Goal: Answer question/provide support: Share knowledge or assist other users

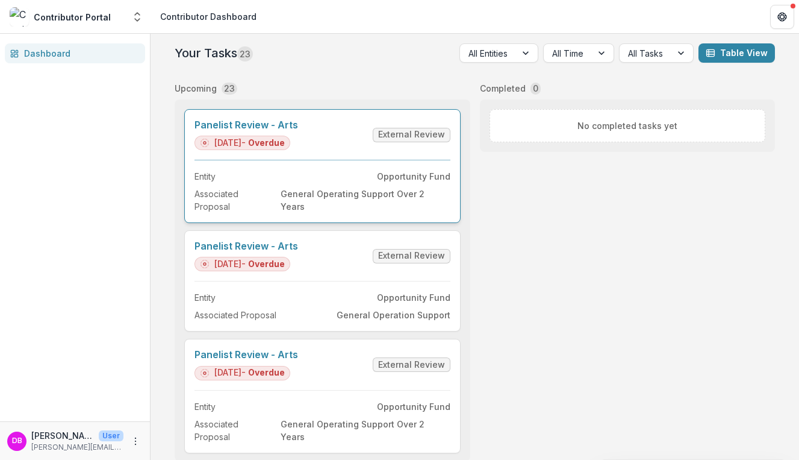
click at [277, 131] on link "Panelist Review - Arts" at bounding box center [247, 124] width 104 height 11
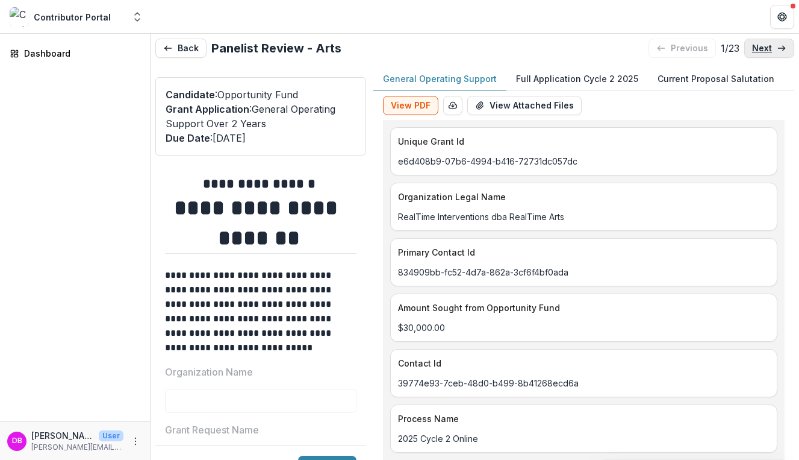
click at [755, 54] on link "next" at bounding box center [770, 48] width 50 height 19
click at [755, 53] on link "next" at bounding box center [770, 48] width 50 height 19
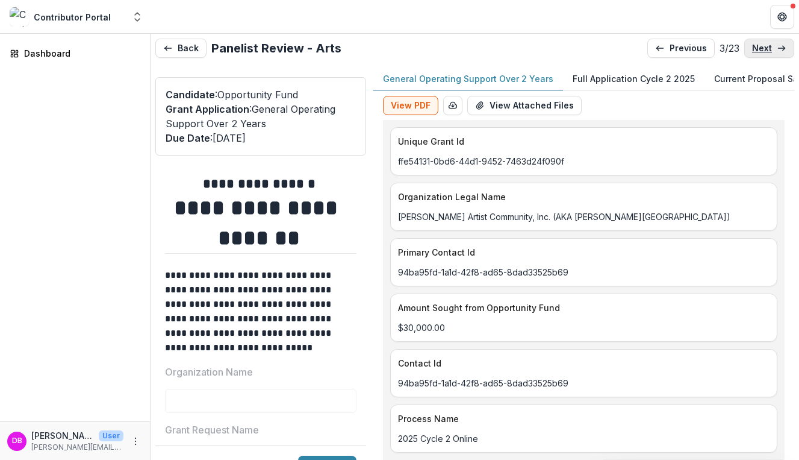
click at [755, 53] on link "next" at bounding box center [770, 48] width 50 height 19
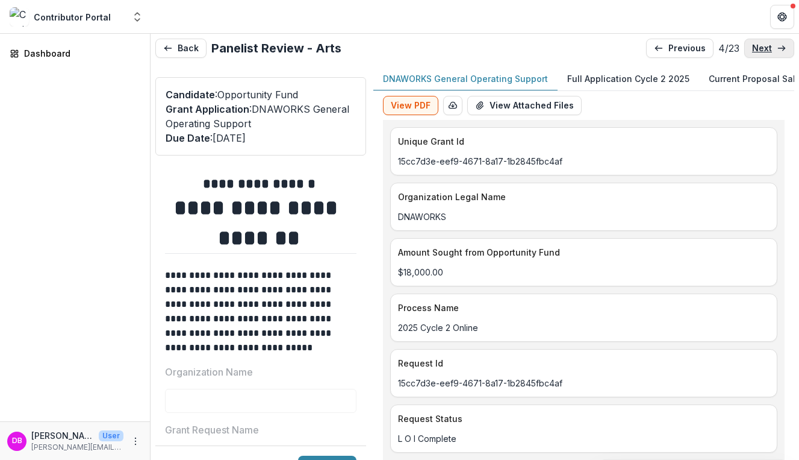
click at [755, 53] on link "next" at bounding box center [770, 48] width 50 height 19
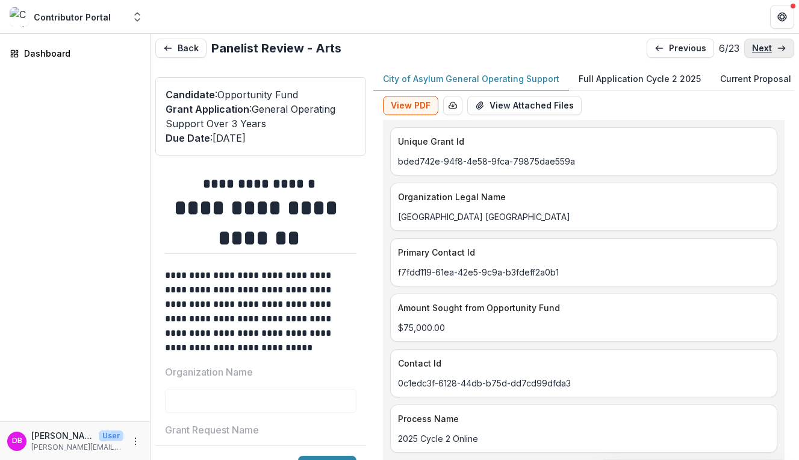
click at [755, 53] on link "next" at bounding box center [770, 48] width 50 height 19
click at [755, 54] on link "next" at bounding box center [770, 48] width 50 height 19
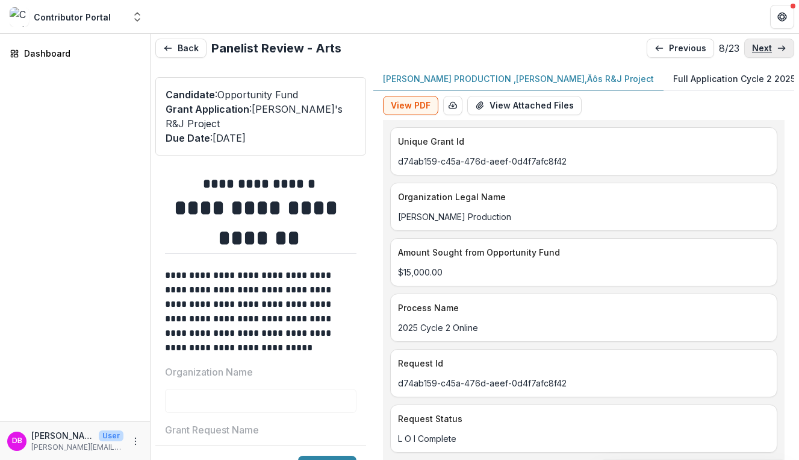
click at [755, 54] on link "next" at bounding box center [770, 48] width 50 height 19
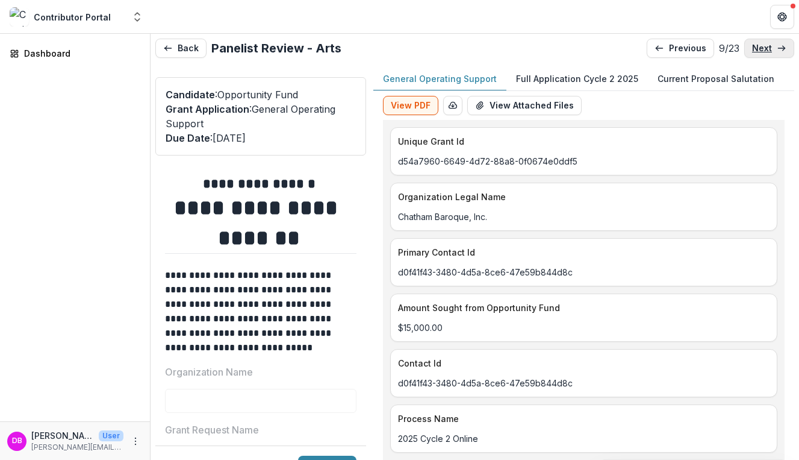
click at [755, 54] on link "next" at bounding box center [770, 48] width 50 height 19
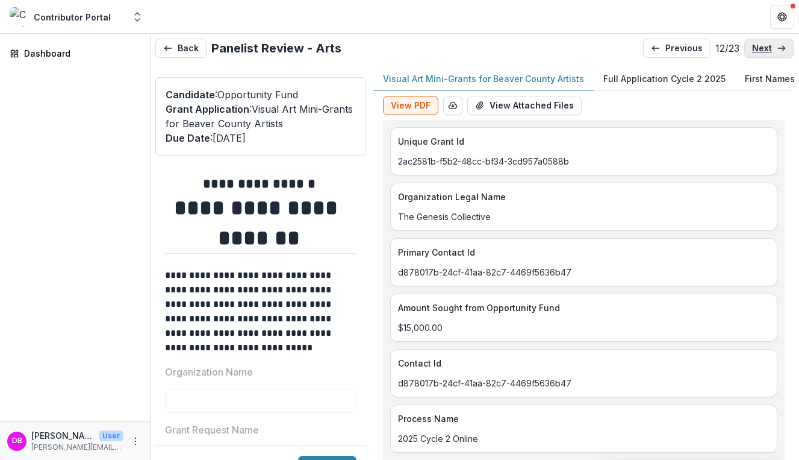
click at [756, 55] on link "next" at bounding box center [770, 48] width 50 height 19
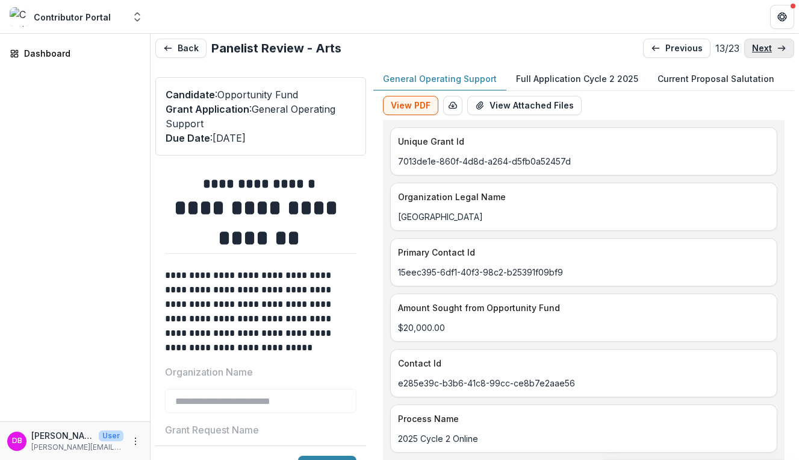
click at [756, 55] on link "next" at bounding box center [770, 48] width 50 height 19
click at [757, 49] on p "next" at bounding box center [762, 48] width 20 height 10
click at [684, 50] on p "previous" at bounding box center [683, 48] width 37 height 10
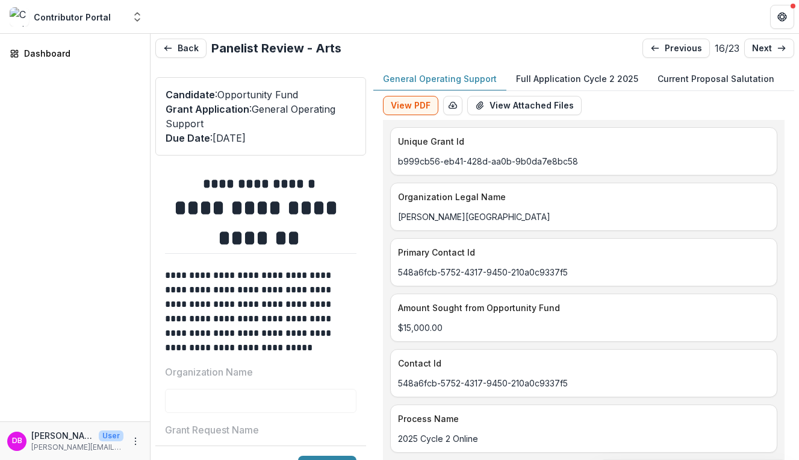
click at [600, 80] on p "Full Application Cycle 2 2025" at bounding box center [577, 78] width 122 height 13
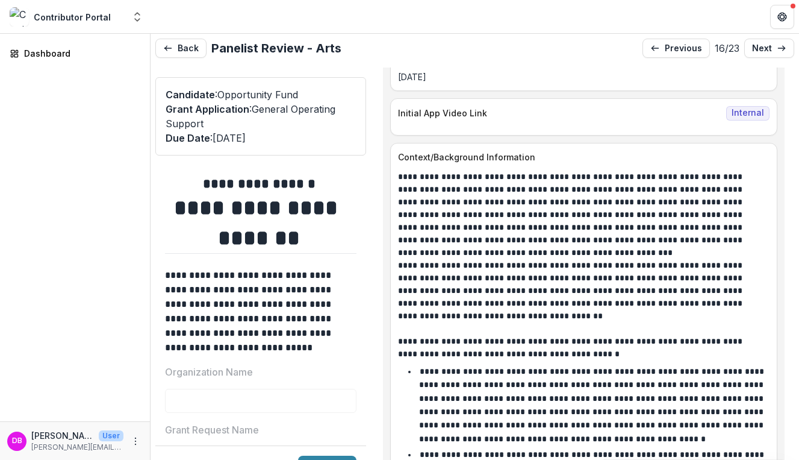
scroll to position [956, 0]
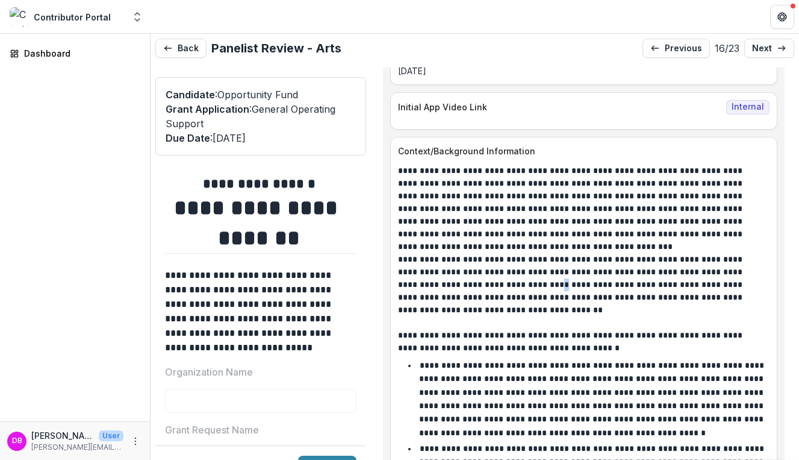
drag, startPoint x: 505, startPoint y: 281, endPoint x: 513, endPoint y: 280, distance: 7.9
click at [513, 280] on p "**********" at bounding box center [580, 284] width 364 height 63
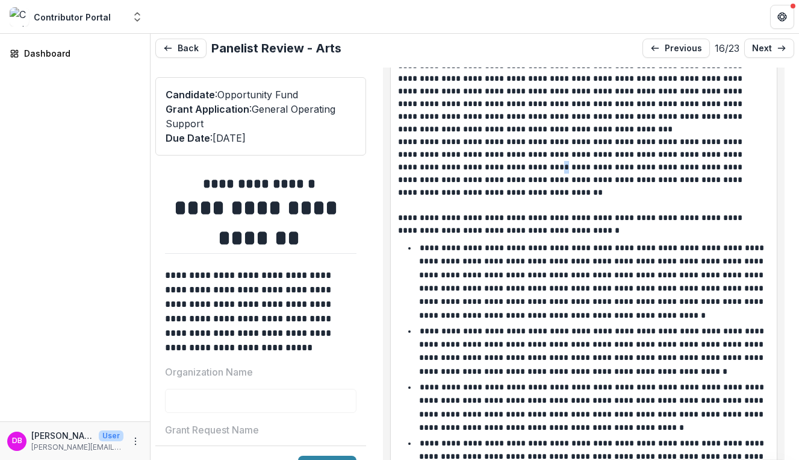
scroll to position [1079, 0]
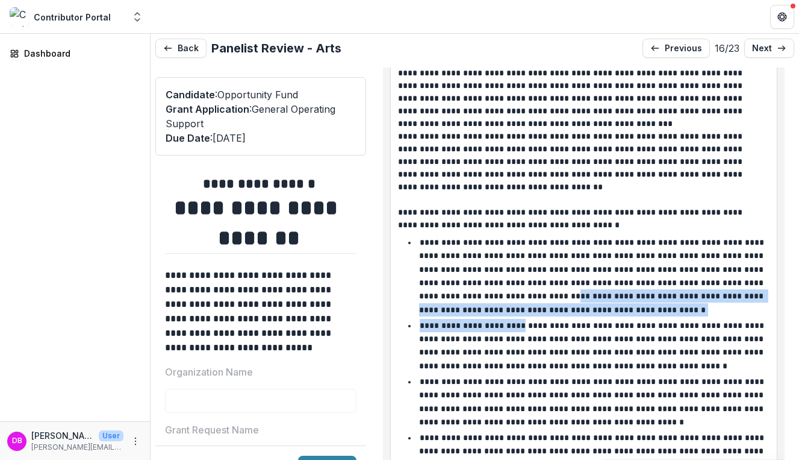
drag, startPoint x: 504, startPoint y: 294, endPoint x: 519, endPoint y: 317, distance: 27.4
click at [519, 317] on ul "**********" at bounding box center [590, 368] width 359 height 264
click at [519, 319] on li "**********" at bounding box center [590, 346] width 359 height 54
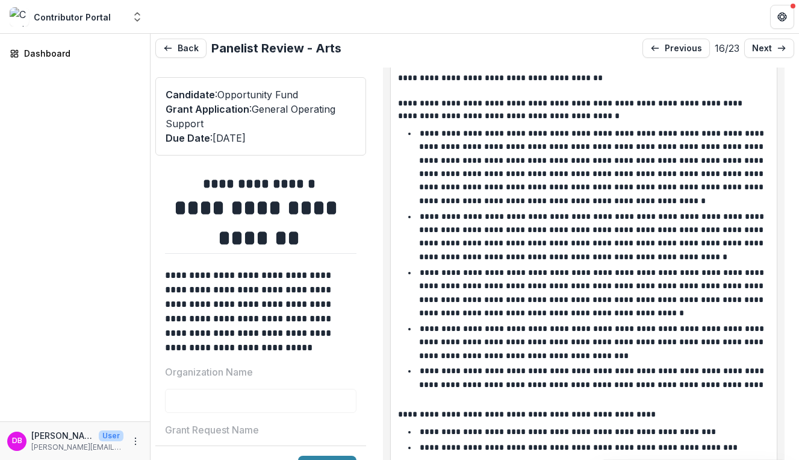
scroll to position [1190, 0]
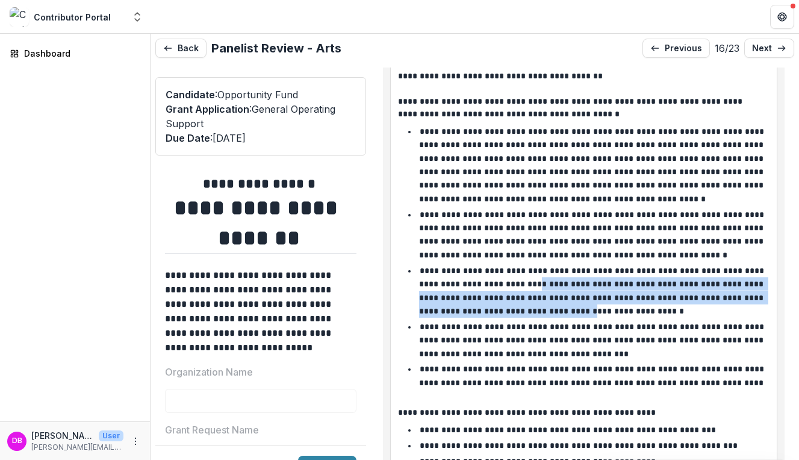
drag, startPoint x: 506, startPoint y: 278, endPoint x: 554, endPoint y: 301, distance: 53.4
click at [554, 301] on li "**********" at bounding box center [590, 291] width 359 height 54
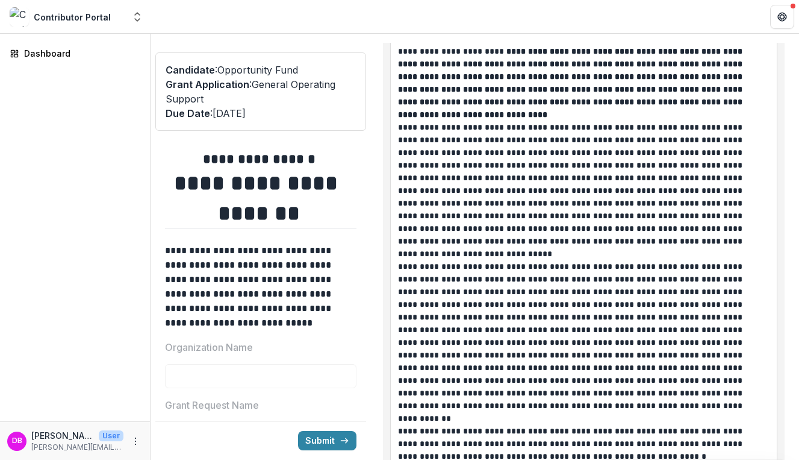
scroll to position [1803, 0]
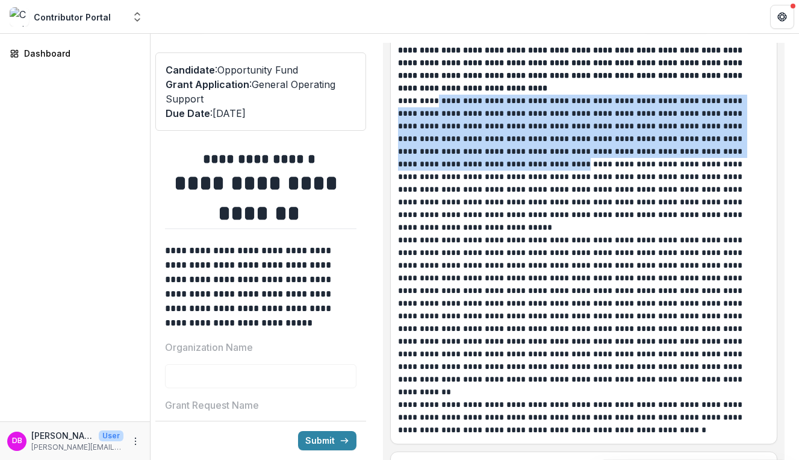
drag, startPoint x: 437, startPoint y: 96, endPoint x: 481, endPoint y: 154, distance: 71.8
click at [481, 154] on p "**********" at bounding box center [580, 158] width 364 height 127
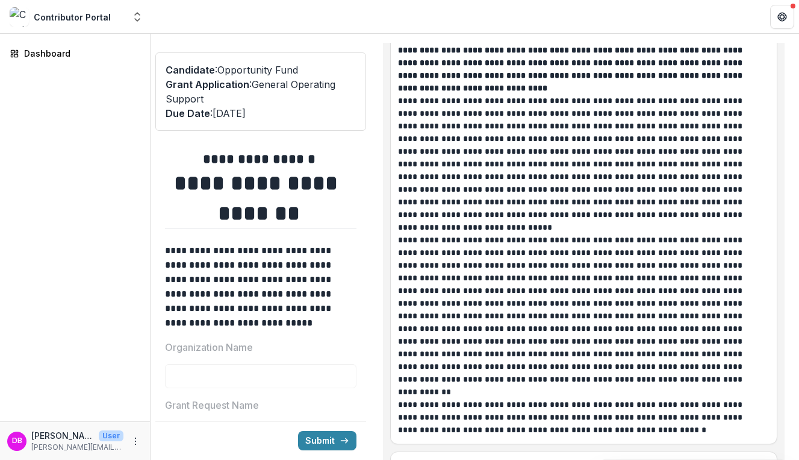
click at [484, 195] on p "**********" at bounding box center [580, 158] width 364 height 127
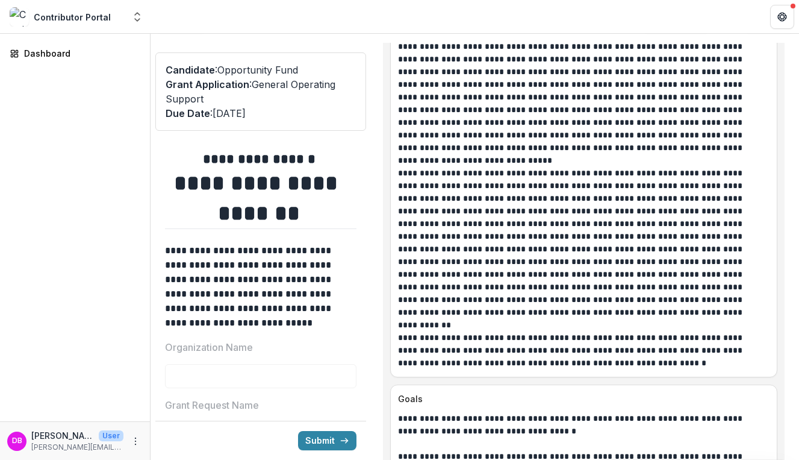
scroll to position [1871, 0]
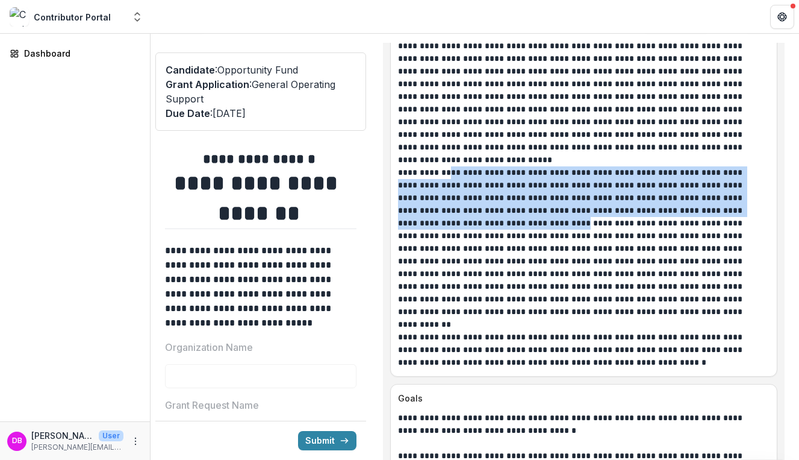
drag, startPoint x: 447, startPoint y: 167, endPoint x: 490, endPoint y: 222, distance: 69.5
click at [490, 222] on p "**********" at bounding box center [580, 242] width 364 height 152
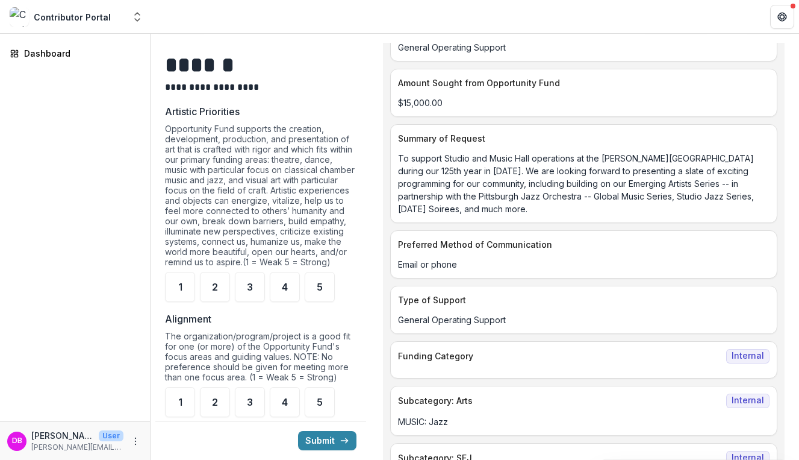
scroll to position [780, 0]
click at [286, 291] on span "4" at bounding box center [285, 286] width 6 height 10
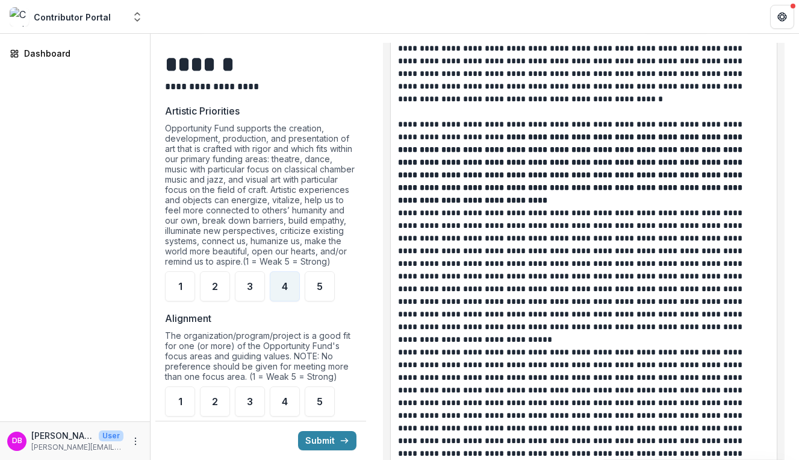
scroll to position [1694, 0]
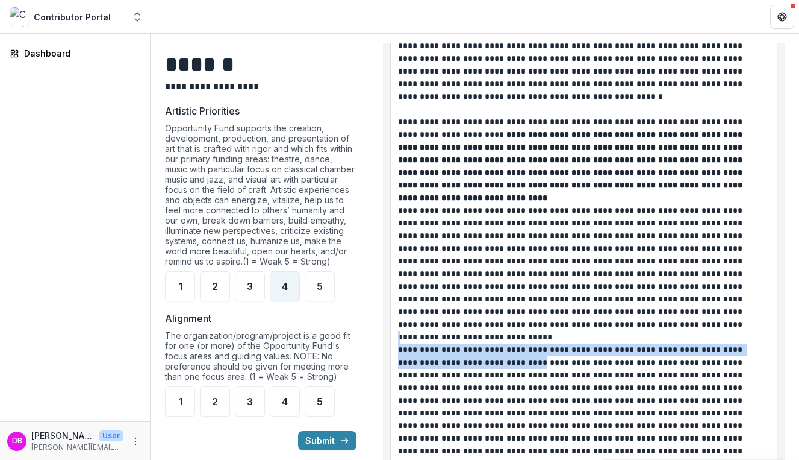
drag, startPoint x: 519, startPoint y: 363, endPoint x: 485, endPoint y: 335, distance: 44.1
click at [485, 335] on div "**********" at bounding box center [584, 286] width 372 height 519
click at [485, 335] on p at bounding box center [584, 337] width 372 height 13
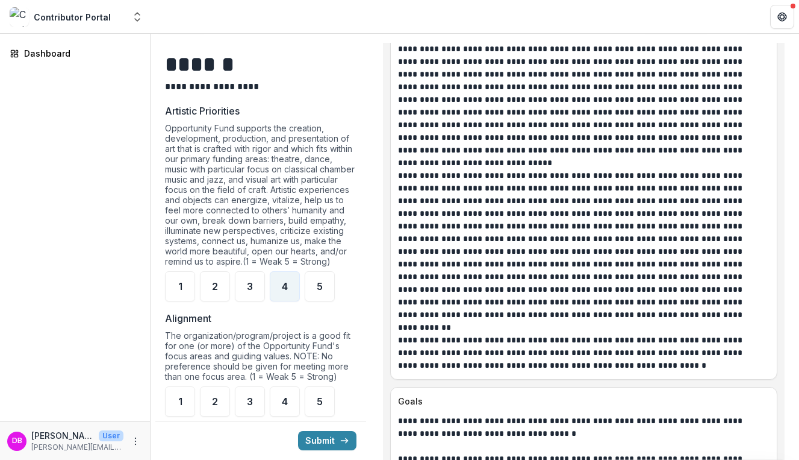
scroll to position [1869, 0]
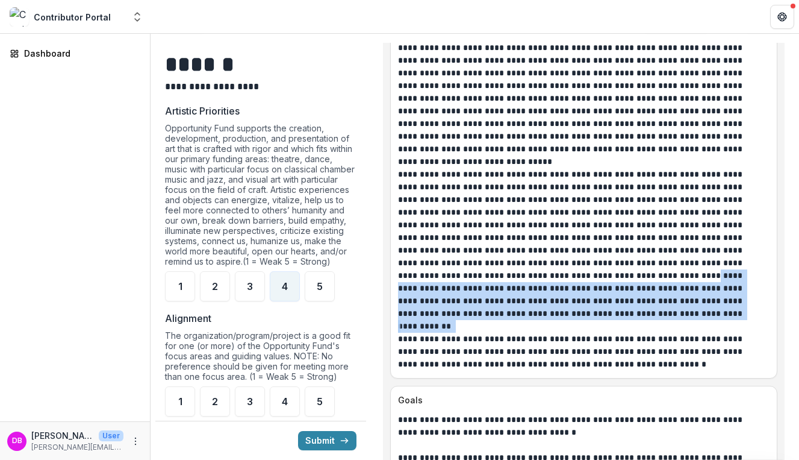
drag, startPoint x: 484, startPoint y: 324, endPoint x: 448, endPoint y: 275, distance: 60.6
click at [448, 275] on div "**********" at bounding box center [584, 111] width 372 height 519
click at [448, 275] on p "**********" at bounding box center [580, 244] width 364 height 152
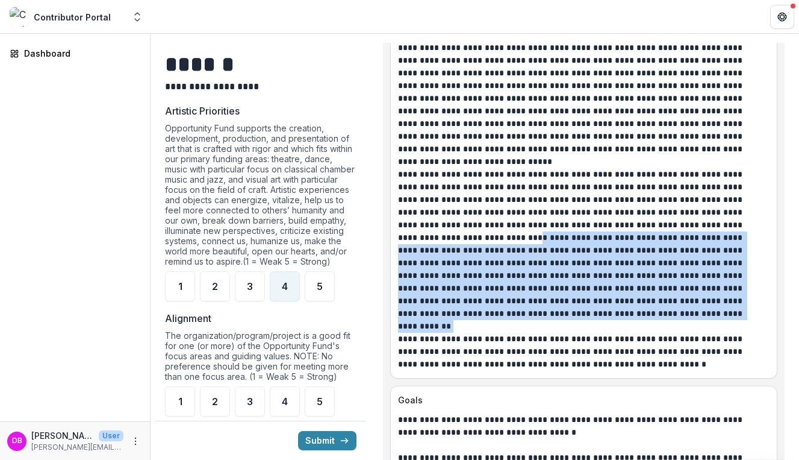
drag, startPoint x: 428, startPoint y: 311, endPoint x: 408, endPoint y: 229, distance: 85.0
click at [408, 229] on p "**********" at bounding box center [580, 244] width 364 height 152
click at [466, 288] on p "**********" at bounding box center [580, 244] width 364 height 152
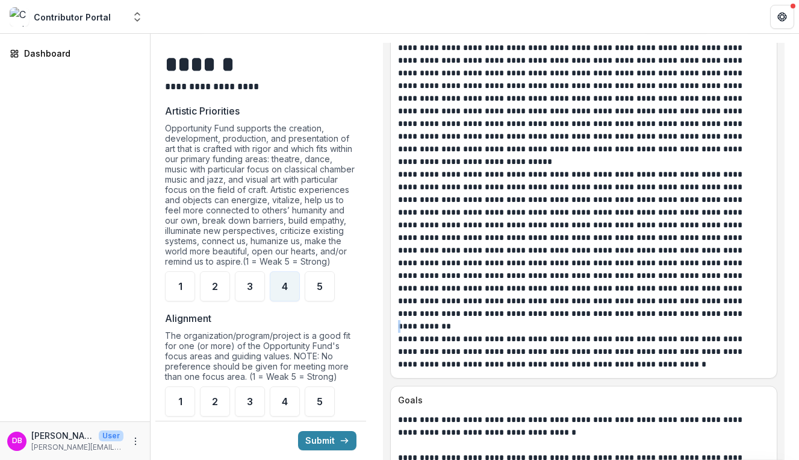
drag, startPoint x: 449, startPoint y: 316, endPoint x: 430, endPoint y: 314, distance: 19.4
click at [430, 314] on div "**********" at bounding box center [584, 111] width 372 height 519
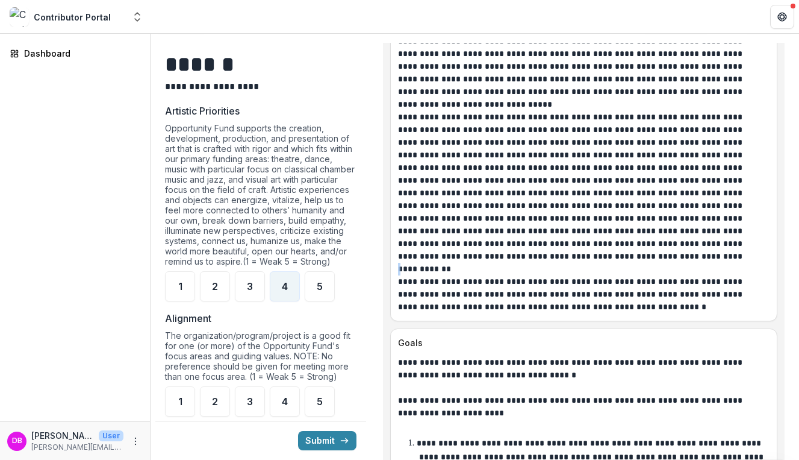
scroll to position [1926, 0]
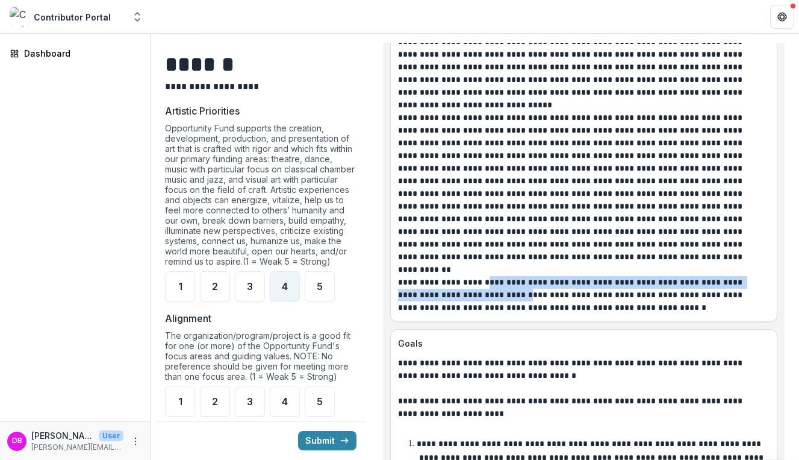
drag, startPoint x: 507, startPoint y: 290, endPoint x: 488, endPoint y: 276, distance: 23.6
click at [488, 276] on p "**********" at bounding box center [580, 295] width 364 height 38
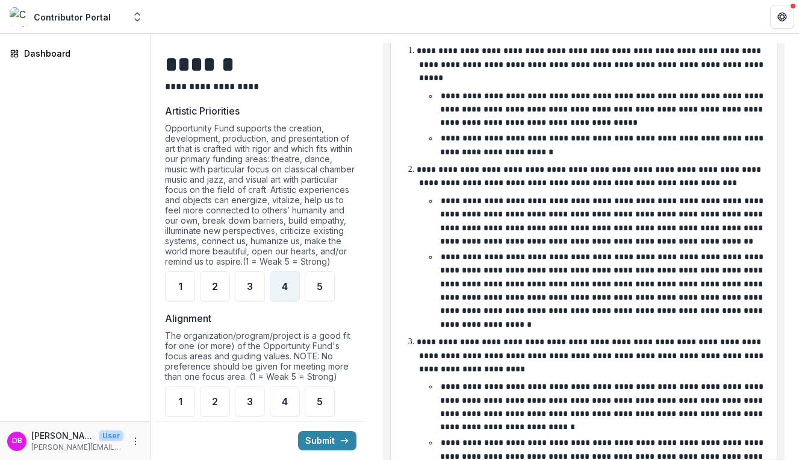
scroll to position [2333, 0]
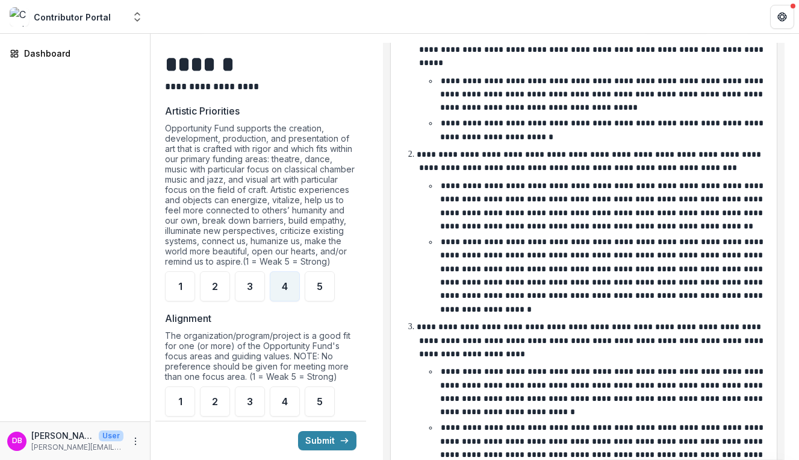
click at [433, 345] on p "**********" at bounding box center [591, 340] width 349 height 36
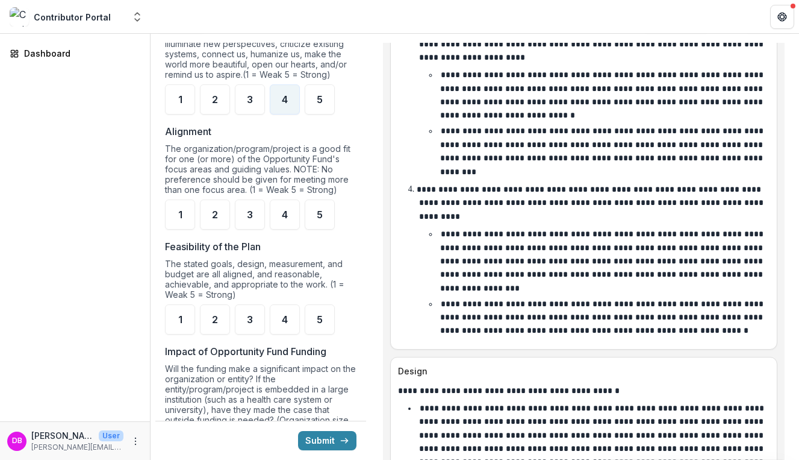
scroll to position [967, 0]
click at [295, 229] on div "4" at bounding box center [285, 214] width 30 height 30
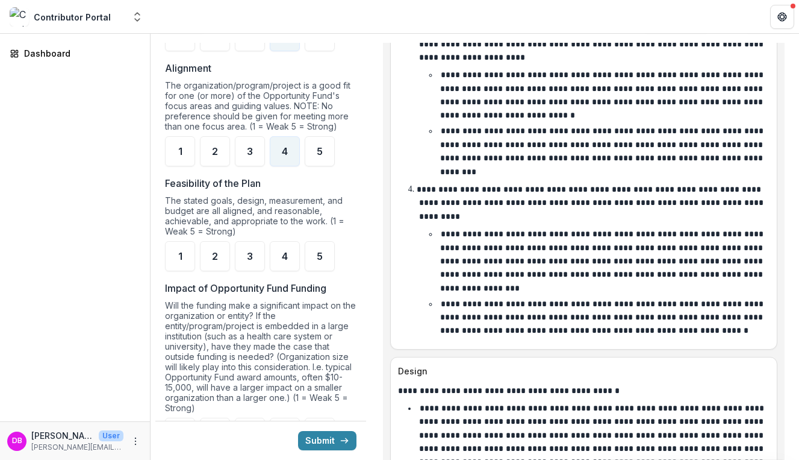
scroll to position [1039, 0]
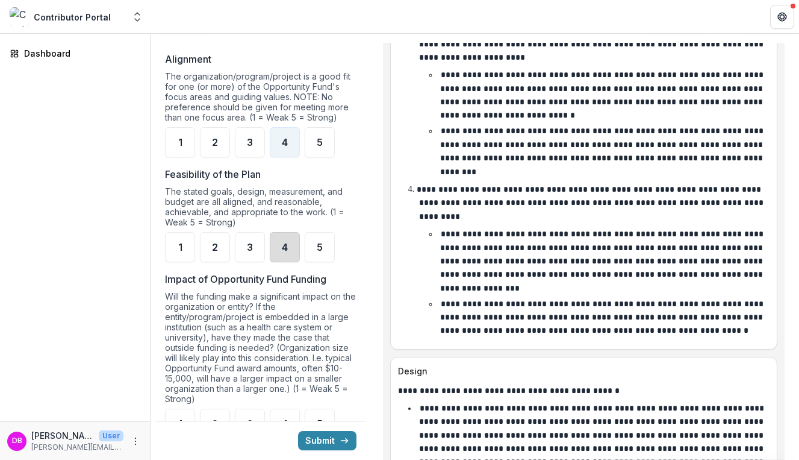
click at [282, 262] on div "4" at bounding box center [285, 247] width 30 height 30
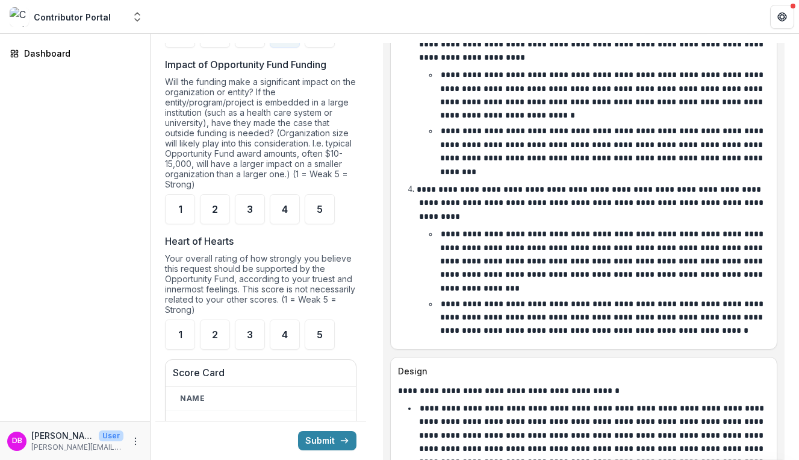
scroll to position [1253, 0]
click at [251, 214] on span "3" at bounding box center [250, 210] width 6 height 10
click at [258, 343] on div "3" at bounding box center [250, 335] width 30 height 30
click at [275, 222] on div "4" at bounding box center [285, 210] width 30 height 30
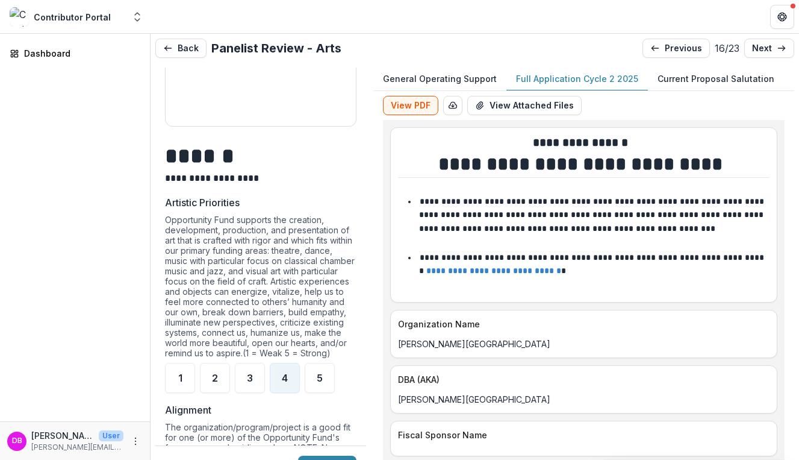
scroll to position [0, 0]
click at [684, 49] on p "previous" at bounding box center [683, 48] width 37 height 10
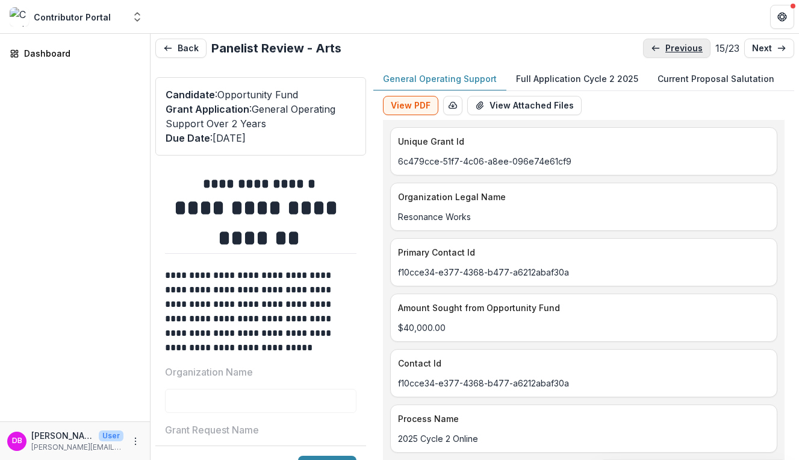
click at [684, 49] on p "previous" at bounding box center [684, 48] width 37 height 10
click at [684, 50] on p "previous" at bounding box center [683, 48] width 37 height 10
click at [684, 50] on p "previous" at bounding box center [684, 48] width 37 height 10
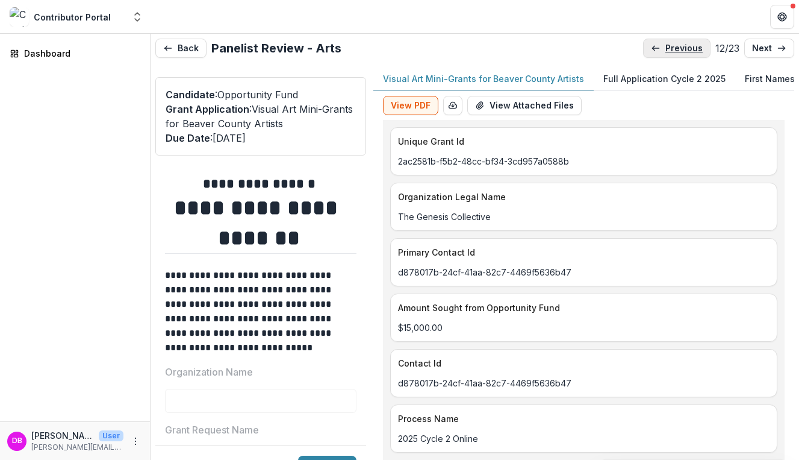
click at [684, 50] on p "previous" at bounding box center [684, 48] width 37 height 10
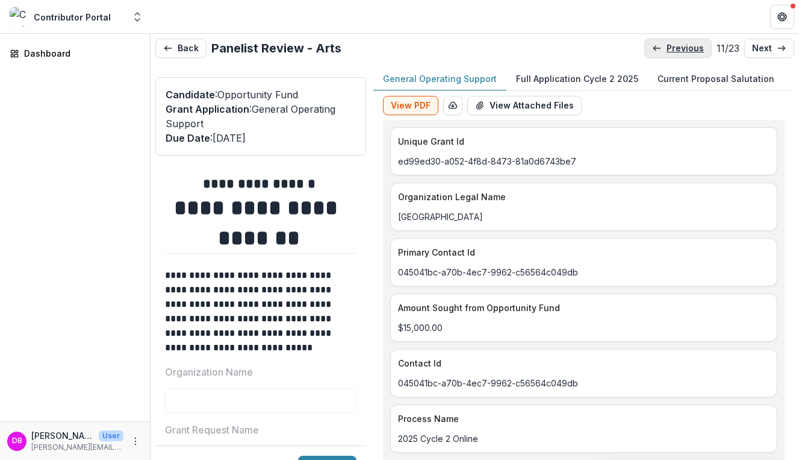
click at [684, 52] on p "previous" at bounding box center [685, 48] width 37 height 10
click at [684, 52] on p "previous" at bounding box center [683, 48] width 37 height 10
click at [684, 52] on p "previous" at bounding box center [687, 48] width 37 height 10
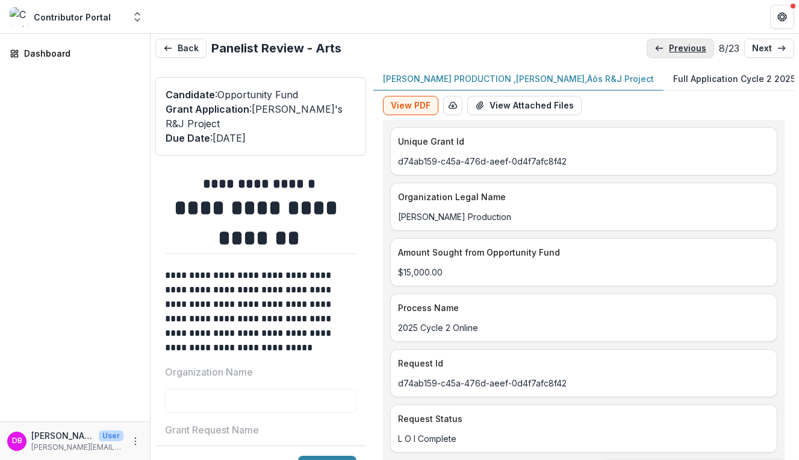
click at [684, 51] on p "previous" at bounding box center [687, 48] width 37 height 10
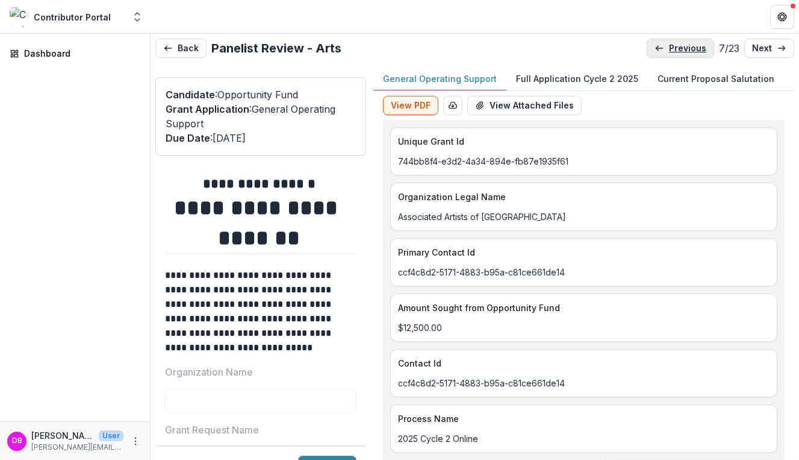
click at [684, 51] on p "previous" at bounding box center [687, 48] width 37 height 10
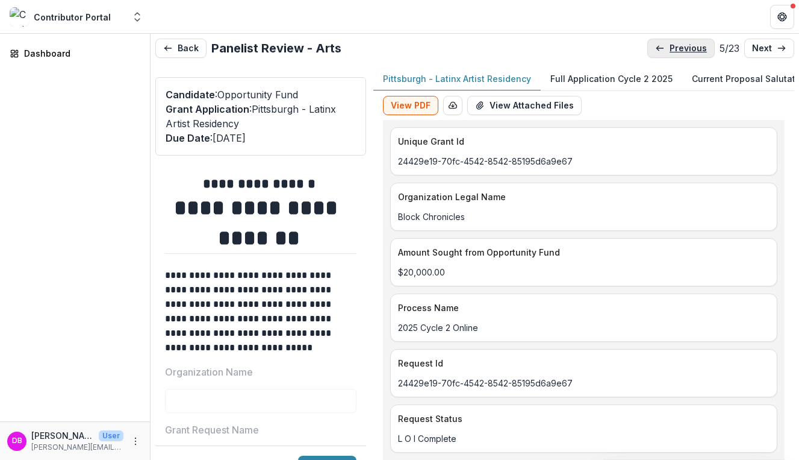
click at [684, 51] on p "previous" at bounding box center [688, 48] width 37 height 10
click at [684, 51] on p "previous" at bounding box center [687, 48] width 37 height 10
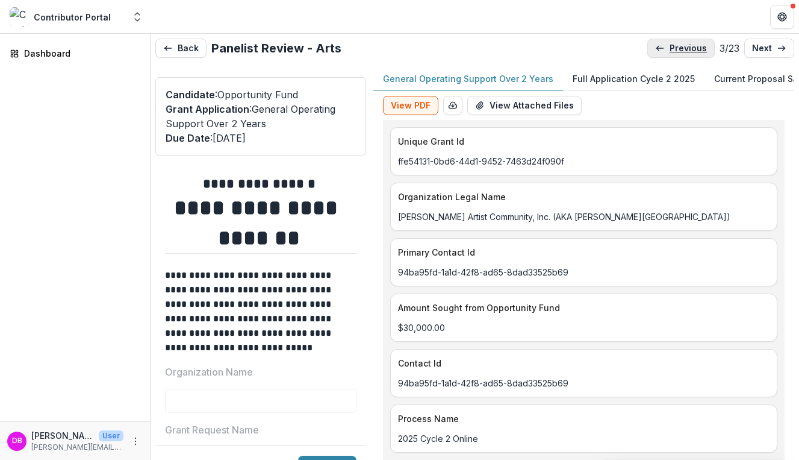
click at [684, 51] on p "previous" at bounding box center [688, 48] width 37 height 10
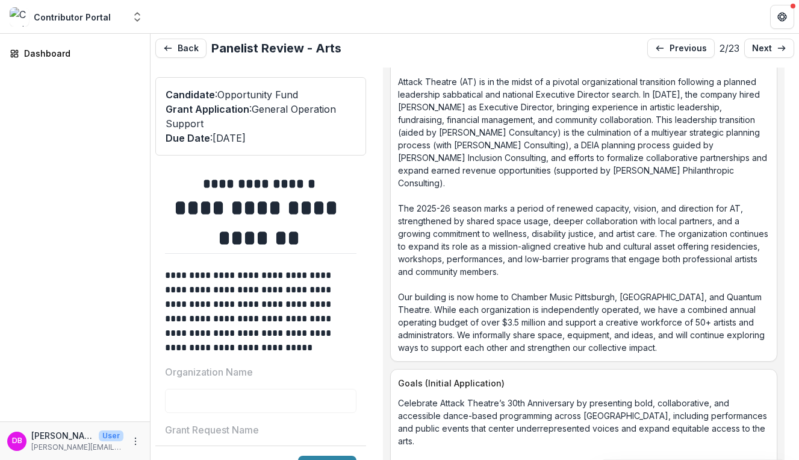
scroll to position [2065, 0]
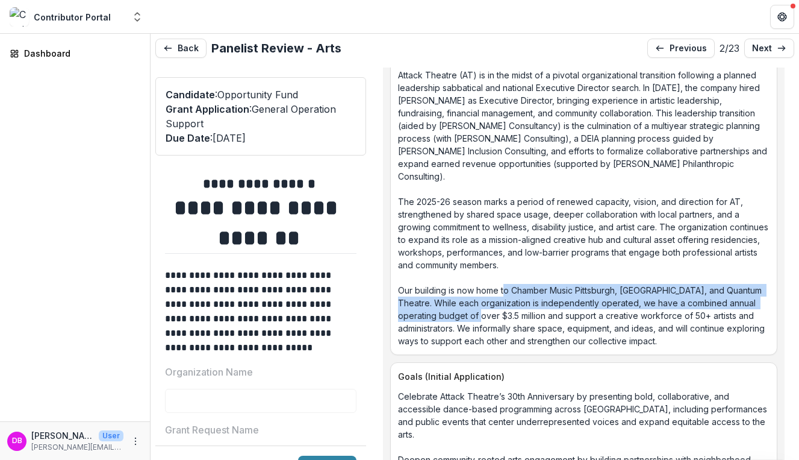
drag, startPoint x: 505, startPoint y: 292, endPoint x: 501, endPoint y: 317, distance: 25.7
click at [501, 317] on p "Attack Theatre (AT) is in the midst of a pivotal organizational transition foll…" at bounding box center [584, 208] width 372 height 278
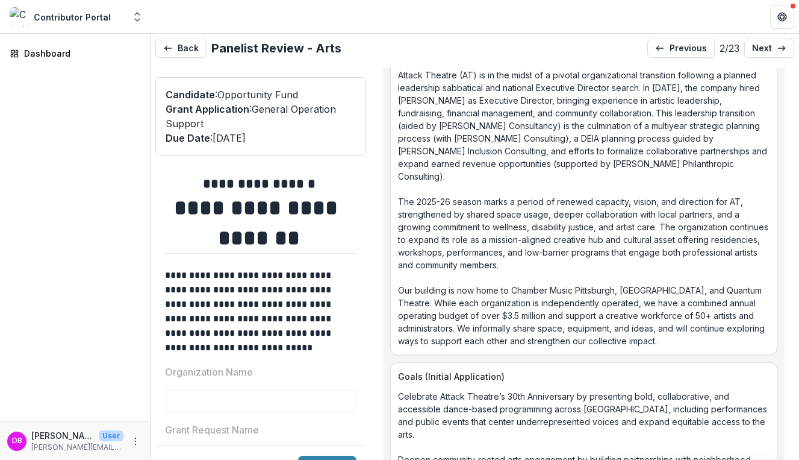
scroll to position [2068, 0]
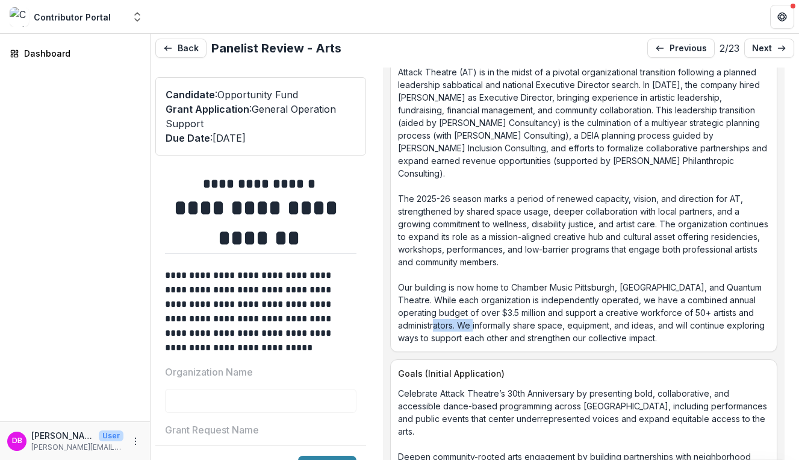
drag, startPoint x: 472, startPoint y: 321, endPoint x: 509, endPoint y: 319, distance: 37.4
click at [509, 319] on p "Attack Theatre (AT) is in the midst of a pivotal organizational transition foll…" at bounding box center [584, 205] width 372 height 278
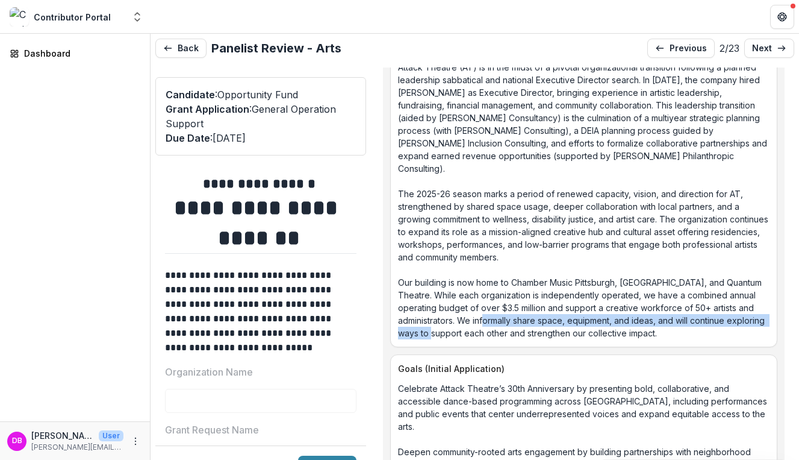
drag, startPoint x: 499, startPoint y: 328, endPoint x: 522, endPoint y: 321, distance: 23.6
click at [522, 321] on p "Attack Theatre (AT) is in the midst of a pivotal organizational transition foll…" at bounding box center [584, 200] width 372 height 278
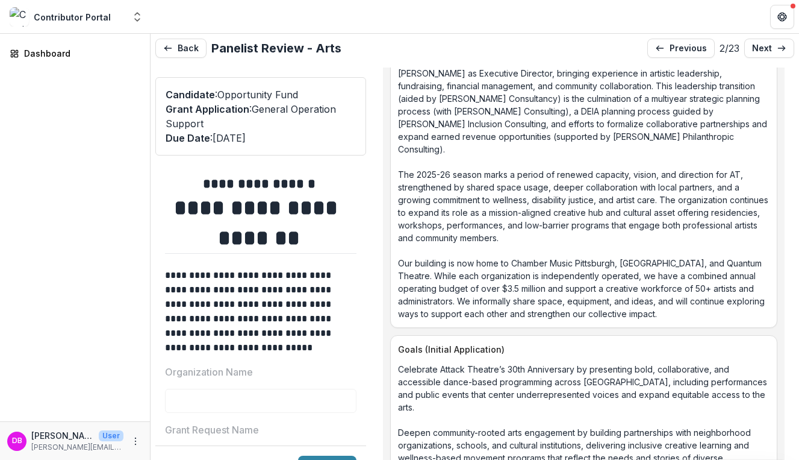
scroll to position [2097, 0]
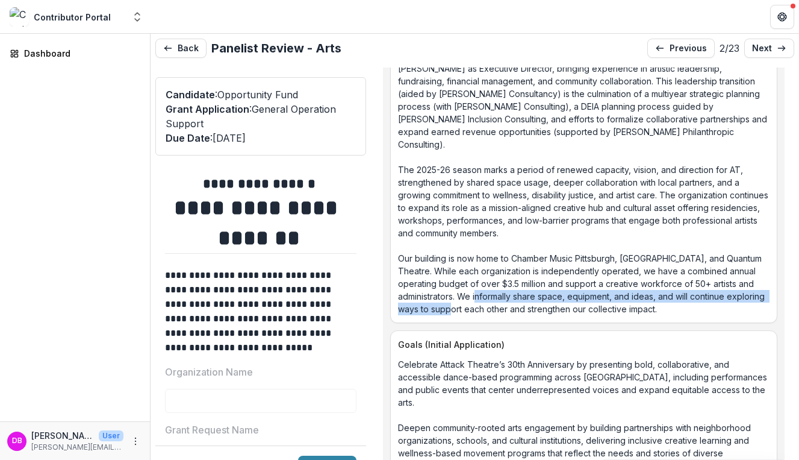
drag, startPoint x: 517, startPoint y: 297, endPoint x: 515, endPoint y: 312, distance: 15.2
click at [515, 312] on p "Attack Theatre (AT) is in the midst of a pivotal organizational transition foll…" at bounding box center [584, 176] width 372 height 278
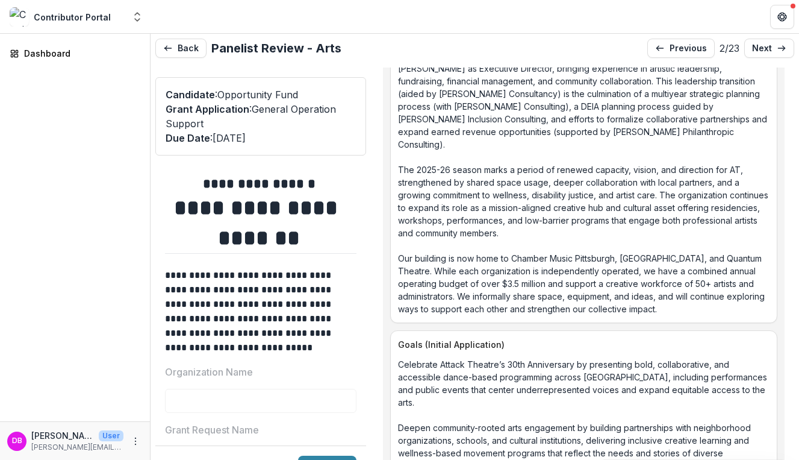
drag, startPoint x: 751, startPoint y: 305, endPoint x: 547, endPoint y: 247, distance: 212.3
click at [547, 247] on p "Attack Theatre (AT) is in the midst of a pivotal organizational transition foll…" at bounding box center [584, 176] width 372 height 278
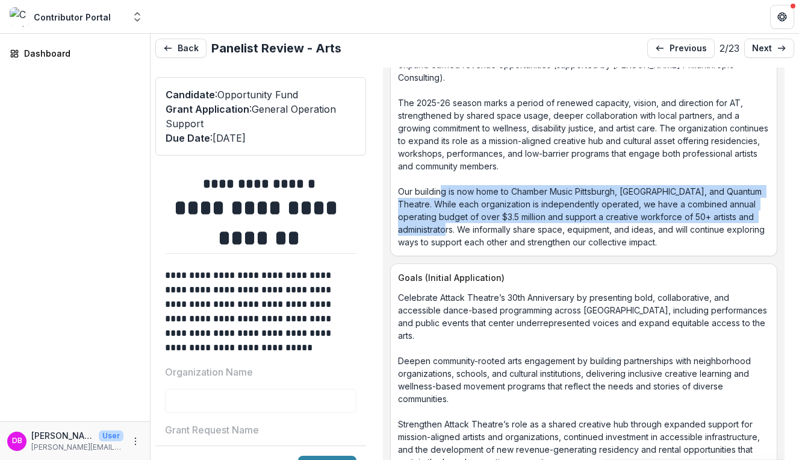
drag, startPoint x: 444, startPoint y: 188, endPoint x: 484, endPoint y: 225, distance: 54.6
click at [484, 225] on p "Attack Theatre (AT) is in the midst of a pivotal organizational transition foll…" at bounding box center [584, 109] width 372 height 278
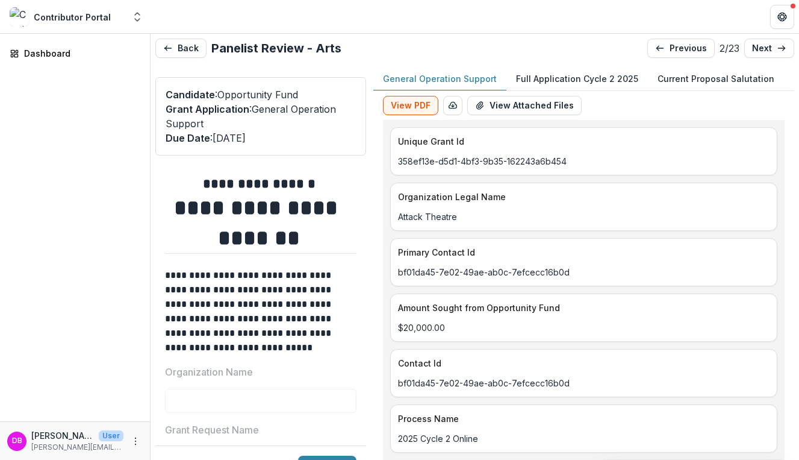
scroll to position [0, 0]
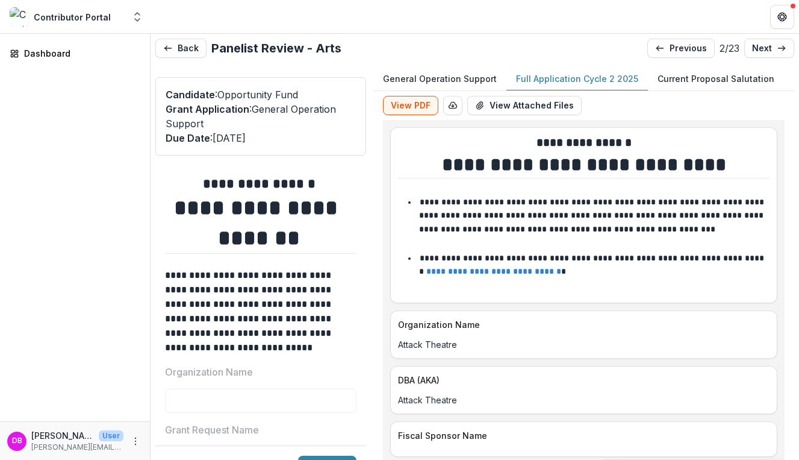
click at [571, 74] on p "Full Application Cycle 2 2025" at bounding box center [577, 78] width 122 height 13
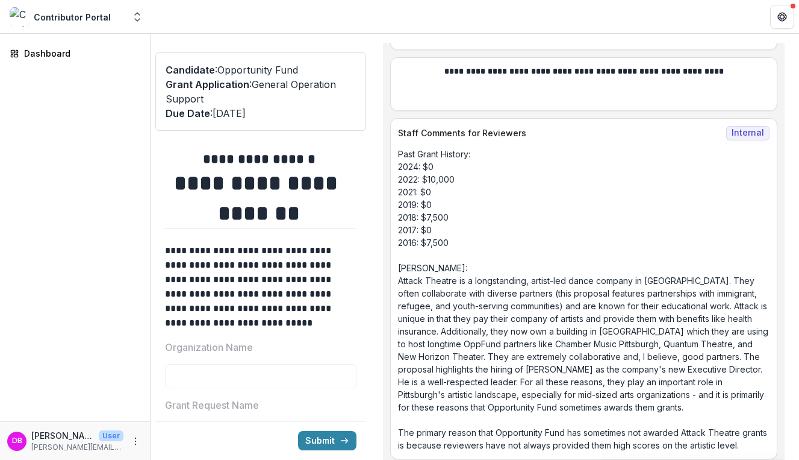
scroll to position [10259, 0]
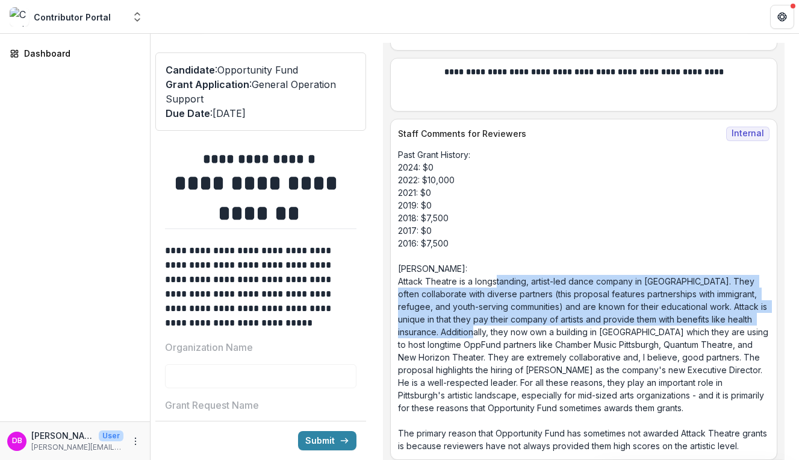
drag, startPoint x: 496, startPoint y: 285, endPoint x: 523, endPoint y: 331, distance: 53.2
click at [523, 331] on p "Past Grant History: 2024: $0 2022: $10,000 2021: $0 2019: $0 2018: $7,500 2017:…" at bounding box center [584, 300] width 372 height 304
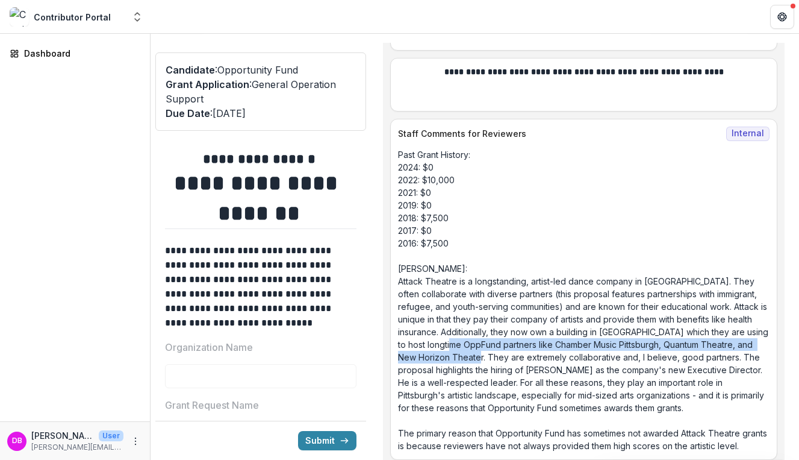
drag, startPoint x: 529, startPoint y: 352, endPoint x: 538, endPoint y: 363, distance: 14.6
click at [538, 363] on p "Past Grant History: 2024: $0 2022: $10,000 2021: $0 2019: $0 2018: $7,500 2017:…" at bounding box center [584, 300] width 372 height 304
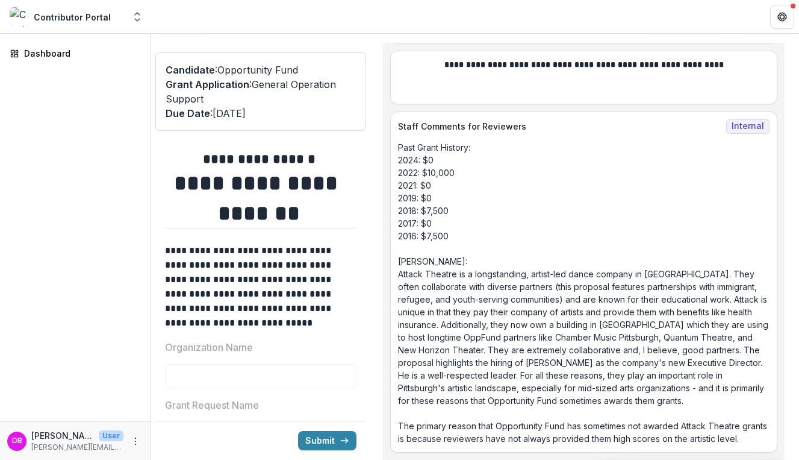
scroll to position [10283, 0]
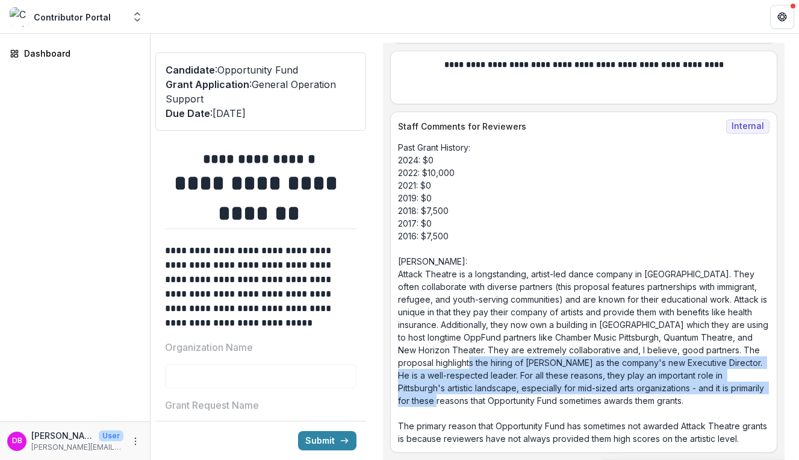
drag, startPoint x: 519, startPoint y: 380, endPoint x: 525, endPoint y: 347, distance: 33.6
click at [525, 347] on p "Past Grant History: 2024: $0 2022: $10,000 2021: $0 2019: $0 2018: $7,500 2017:…" at bounding box center [584, 293] width 372 height 304
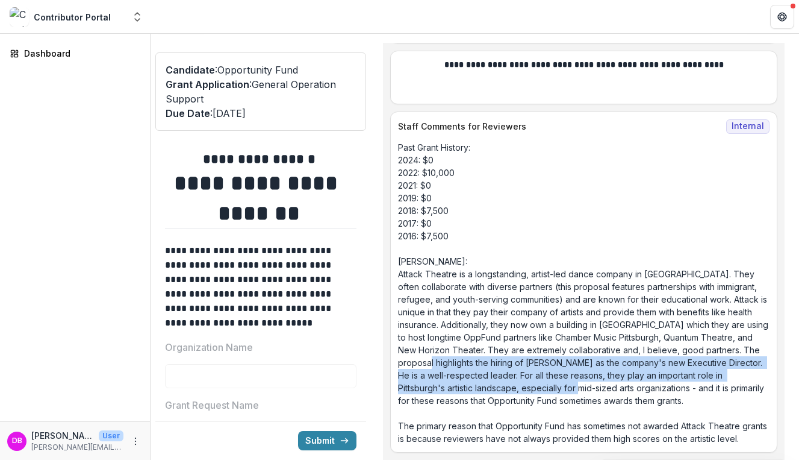
drag, startPoint x: 487, startPoint y: 345, endPoint x: 625, endPoint y: 375, distance: 141.7
click at [625, 375] on p "Past Grant History: 2024: $0 2022: $10,000 2021: $0 2019: $0 2018: $7,500 2017:…" at bounding box center [584, 293] width 372 height 304
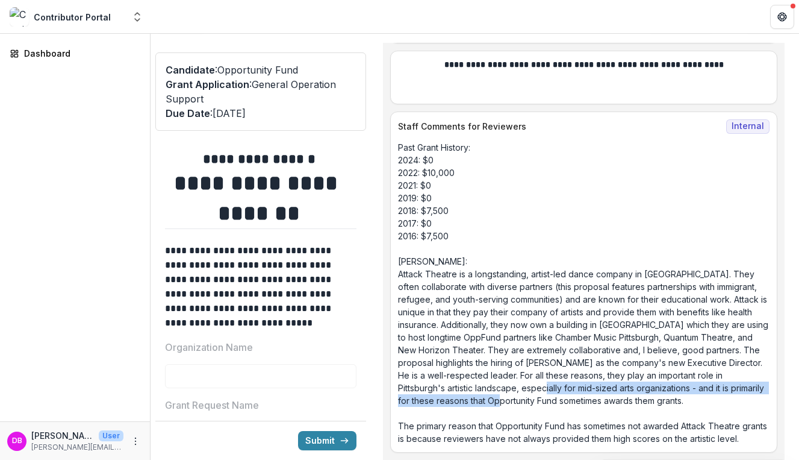
drag, startPoint x: 582, startPoint y: 386, endPoint x: 586, endPoint y: 367, distance: 19.7
click at [586, 367] on p "Past Grant History: 2024: $0 2022: $10,000 2021: $0 2019: $0 2018: $7,500 2017:…" at bounding box center [584, 293] width 372 height 304
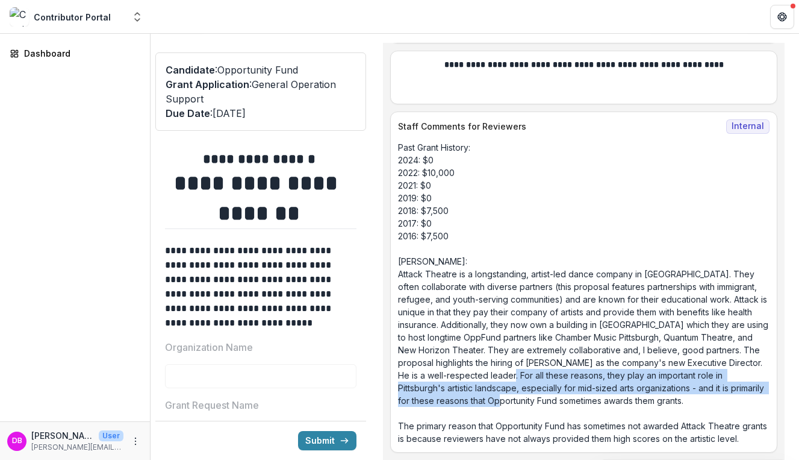
click at [586, 367] on p "Past Grant History: 2024: $0 2022: $10,000 2021: $0 2019: $0 2018: $7,500 2017:…" at bounding box center [584, 293] width 372 height 304
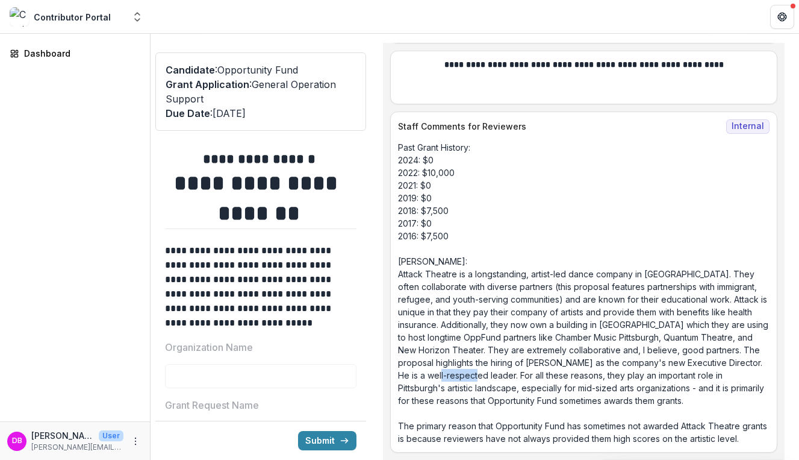
drag, startPoint x: 554, startPoint y: 363, endPoint x: 524, endPoint y: 358, distance: 31.1
click at [524, 358] on p "Past Grant History: 2024: $0 2022: $10,000 2021: $0 2019: $0 2018: $7,500 2017:…" at bounding box center [584, 293] width 372 height 304
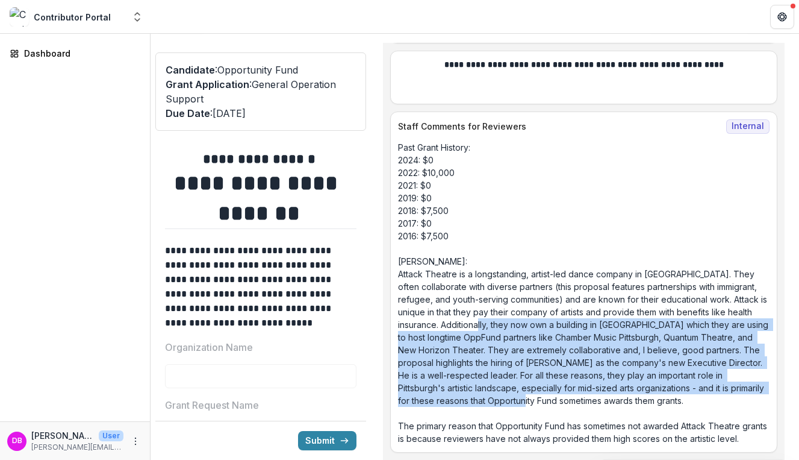
drag, startPoint x: 610, startPoint y: 390, endPoint x: 529, endPoint y: 313, distance: 111.6
click at [529, 313] on p "Past Grant History: 2024: $0 2022: $10,000 2021: $0 2019: $0 2018: $7,500 2017:…" at bounding box center [584, 293] width 372 height 304
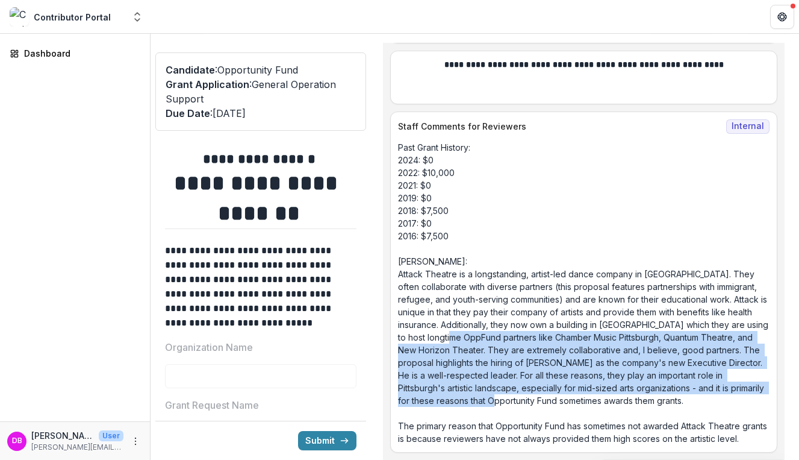
drag, startPoint x: 530, startPoint y: 325, endPoint x: 577, endPoint y: 380, distance: 72.1
click at [577, 380] on p "Past Grant History: 2024: $0 2022: $10,000 2021: $0 2019: $0 2018: $7,500 2017:…" at bounding box center [584, 293] width 372 height 304
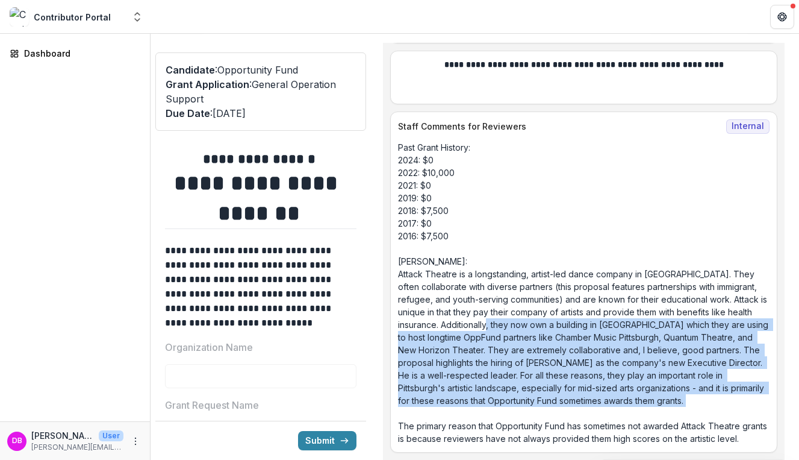
drag, startPoint x: 544, startPoint y: 397, endPoint x: 540, endPoint y: 308, distance: 89.2
click at [540, 308] on p "Past Grant History: 2024: $0 2022: $10,000 2021: $0 2019: $0 2018: $7,500 2017:…" at bounding box center [584, 293] width 372 height 304
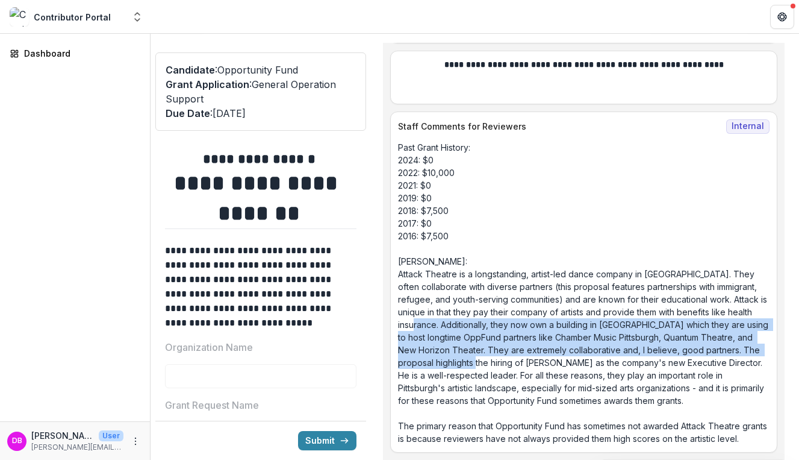
drag, startPoint x: 469, startPoint y: 310, endPoint x: 533, endPoint y: 348, distance: 74.6
click at [533, 348] on p "Past Grant History: 2024: $0 2022: $10,000 2021: $0 2019: $0 2018: $7,500 2017:…" at bounding box center [584, 293] width 372 height 304
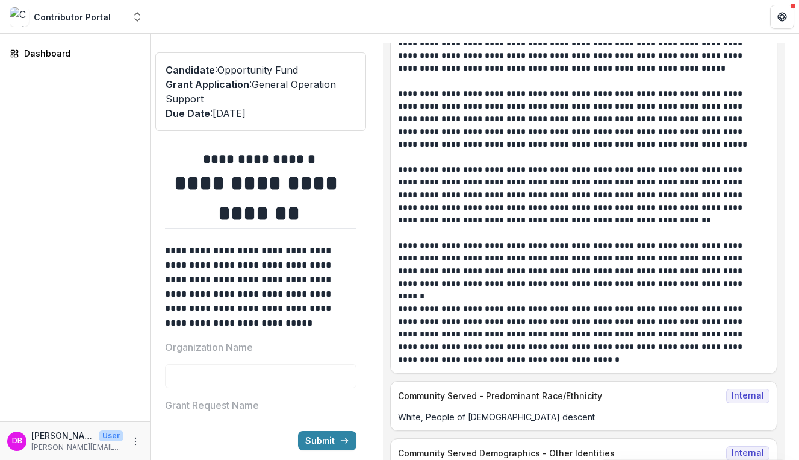
scroll to position [9546, 0]
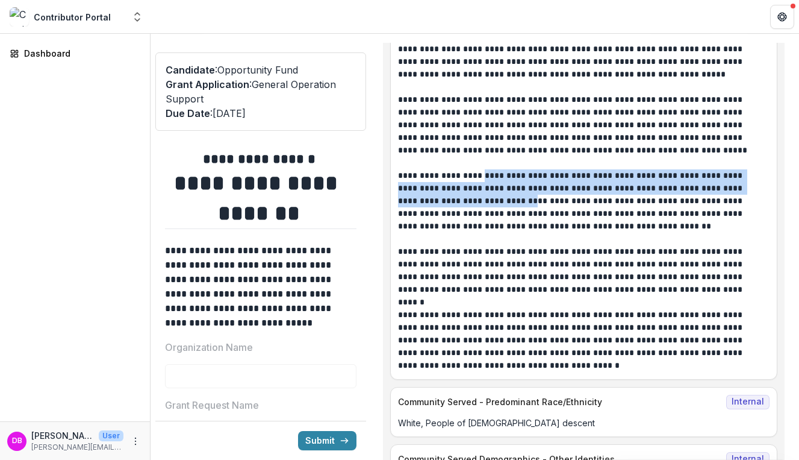
drag, startPoint x: 499, startPoint y: 208, endPoint x: 474, endPoint y: 180, distance: 37.9
click at [474, 180] on p "**********" at bounding box center [580, 200] width 364 height 63
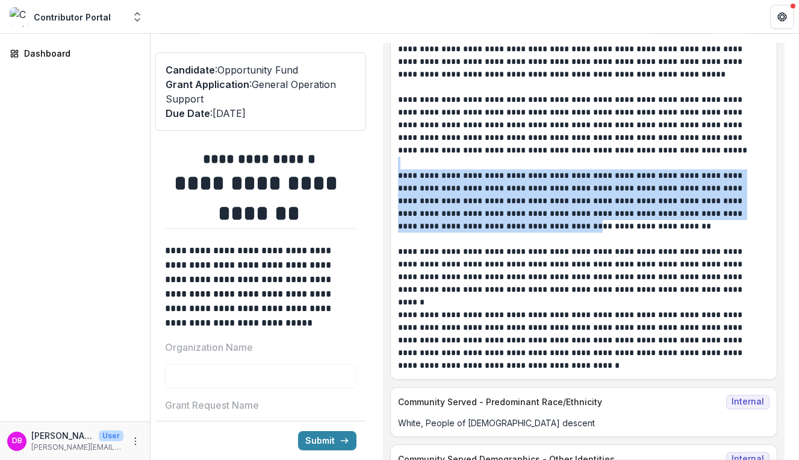
drag, startPoint x: 505, startPoint y: 224, endPoint x: 437, endPoint y: 170, distance: 86.3
click at [437, 170] on div "**********" at bounding box center [584, 207] width 372 height 329
click at [437, 169] on p at bounding box center [584, 163] width 372 height 13
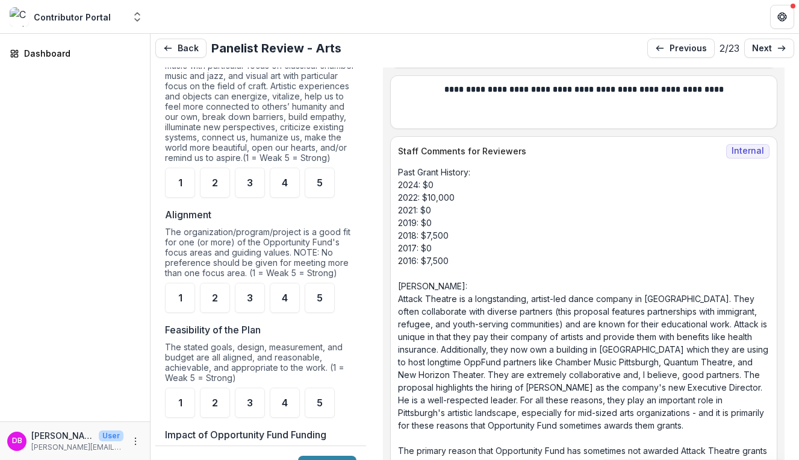
scroll to position [912, 0]
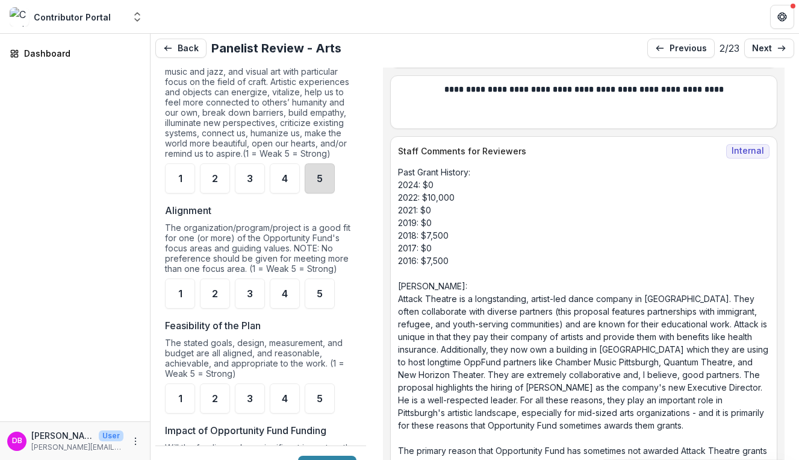
click at [313, 188] on div "5" at bounding box center [320, 178] width 30 height 30
click at [332, 305] on div "5" at bounding box center [320, 293] width 30 height 30
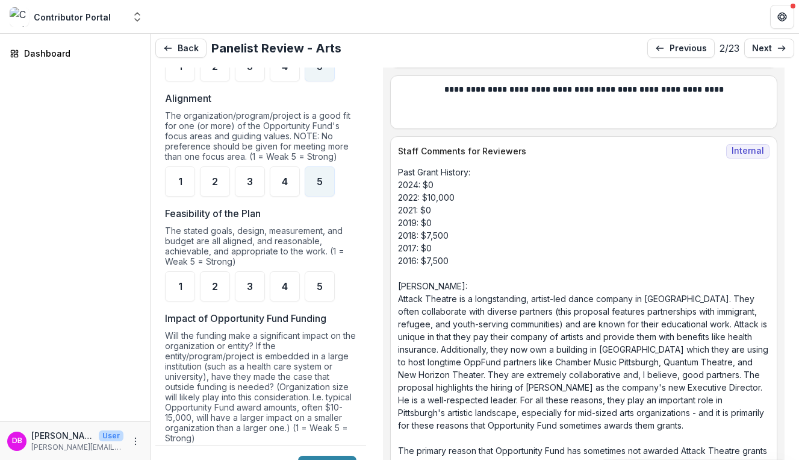
scroll to position [1025, 0]
click at [308, 300] on div "5" at bounding box center [320, 285] width 30 height 30
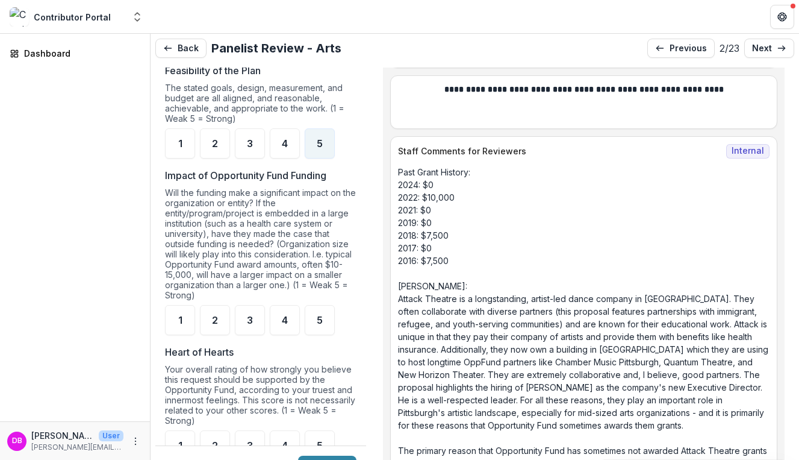
scroll to position [1168, 0]
click at [284, 324] on span "4" at bounding box center [285, 319] width 6 height 10
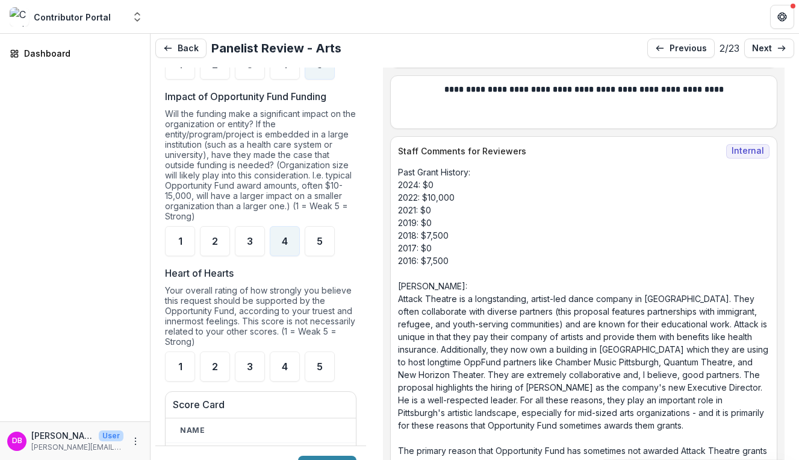
scroll to position [1245, 0]
click at [290, 383] on div "4" at bounding box center [285, 367] width 30 height 30
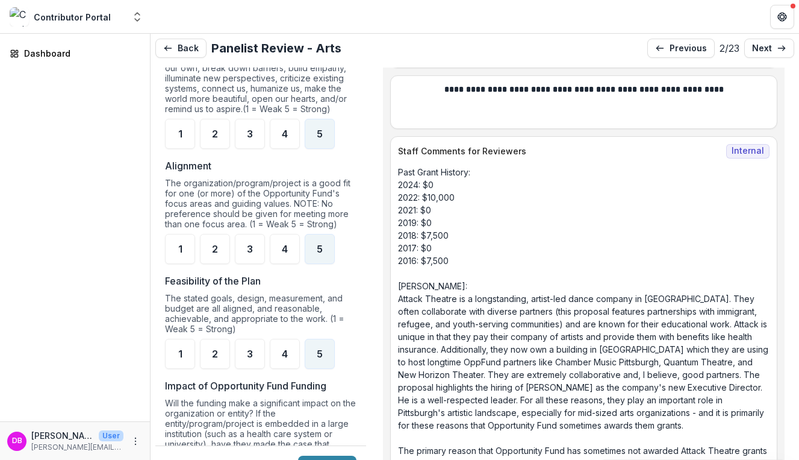
scroll to position [1040, 0]
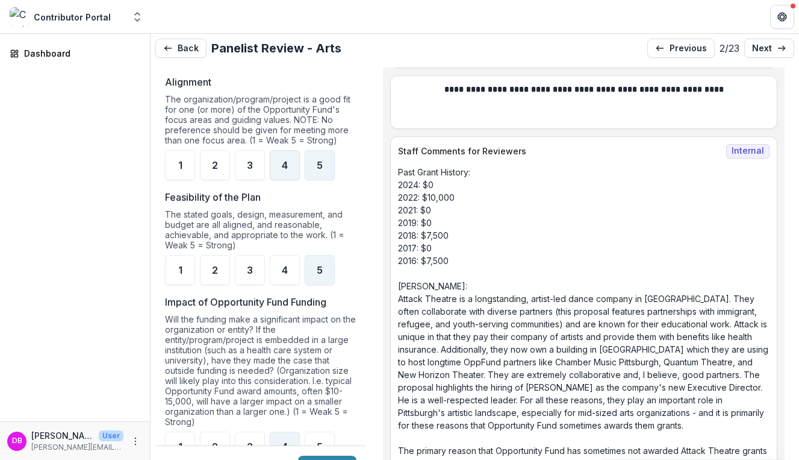
click at [292, 167] on div "4" at bounding box center [285, 165] width 30 height 30
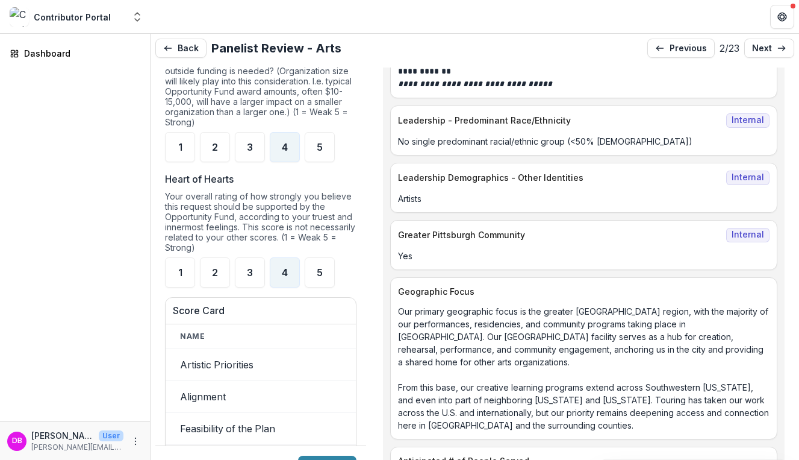
scroll to position [8923, 0]
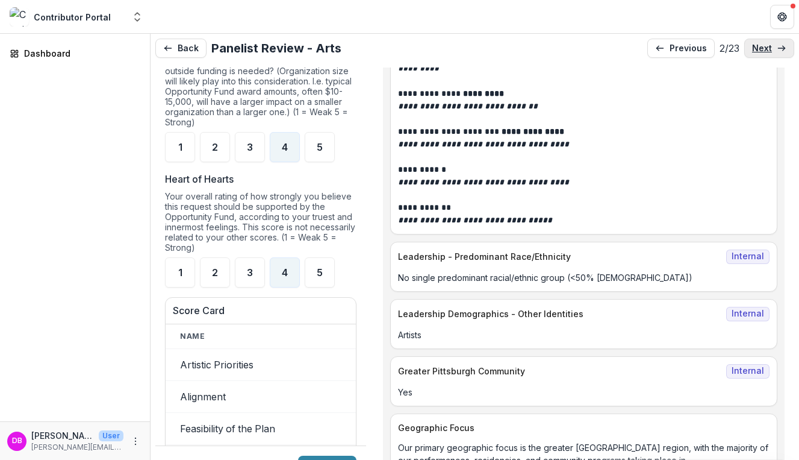
click at [757, 51] on p "next" at bounding box center [762, 48] width 20 height 10
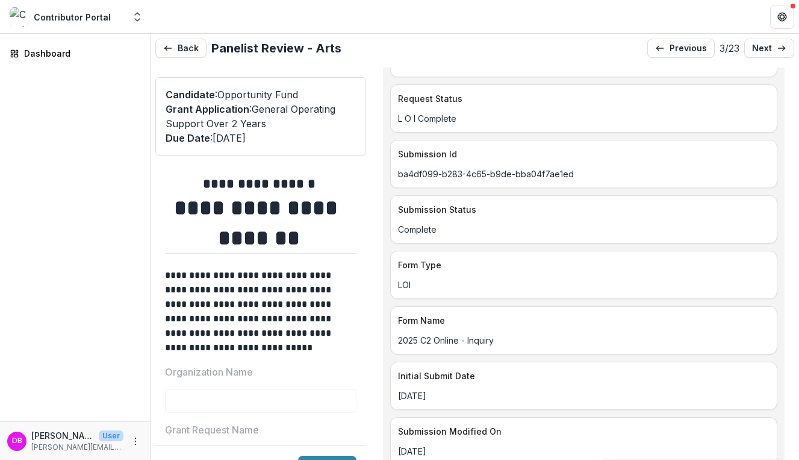
scroll to position [469, 0]
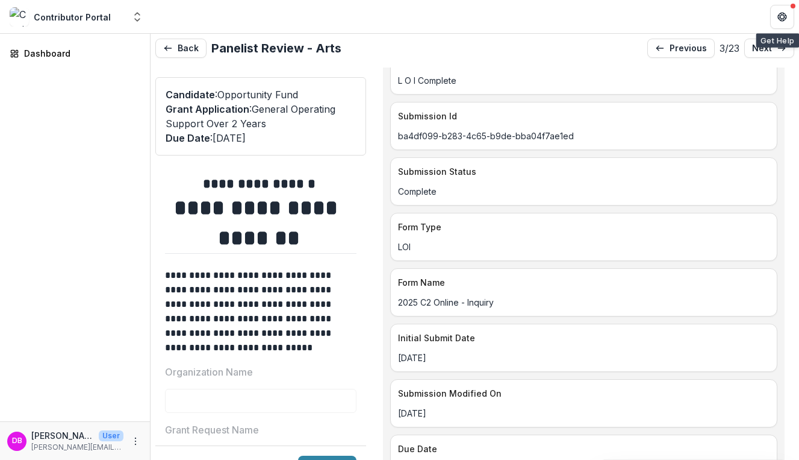
click at [772, 32] on header at bounding box center [475, 16] width 649 height 33
click at [763, 44] on p "next" at bounding box center [762, 48] width 20 height 10
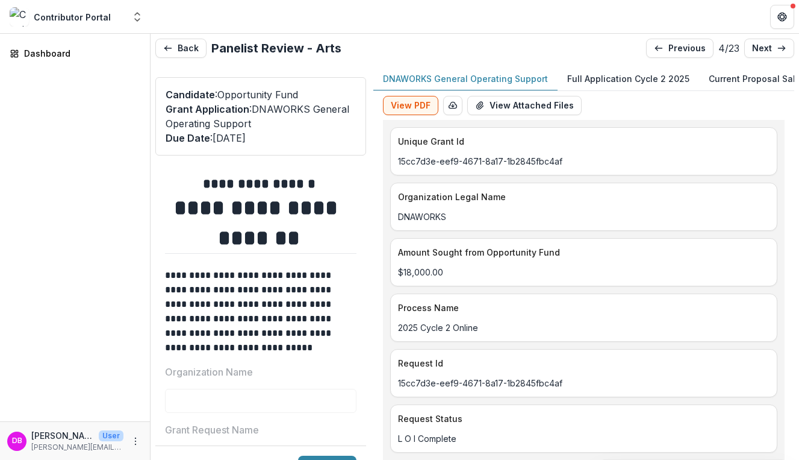
drag, startPoint x: 518, startPoint y: 228, endPoint x: 517, endPoint y: 211, distance: 17.5
click at [517, 211] on div "Organization Legal Name DNAWORKS" at bounding box center [583, 207] width 387 height 48
click at [758, 55] on link "next" at bounding box center [770, 48] width 50 height 19
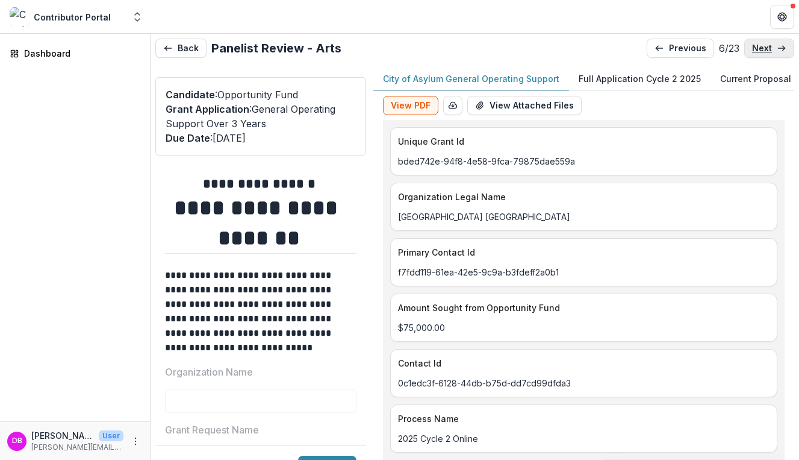
click at [758, 55] on link "next" at bounding box center [770, 48] width 50 height 19
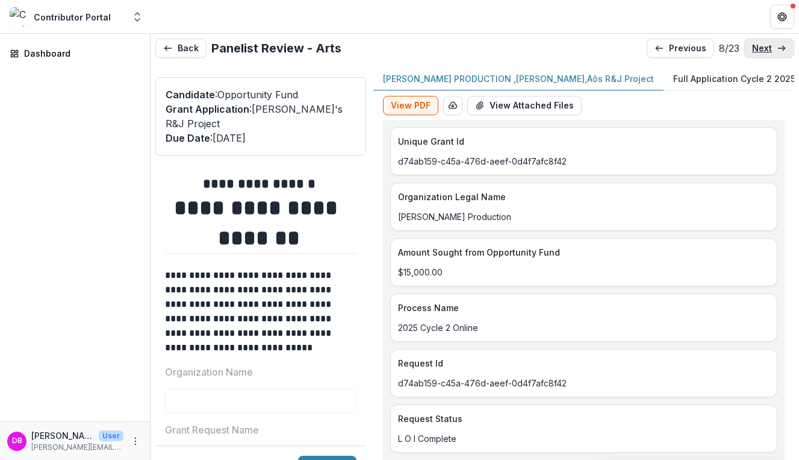
click at [758, 55] on link "next" at bounding box center [770, 48] width 50 height 19
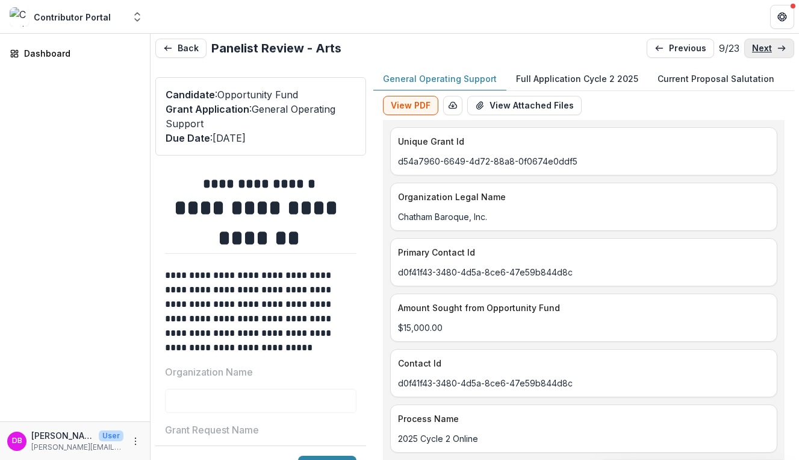
click at [758, 55] on link "next" at bounding box center [770, 48] width 50 height 19
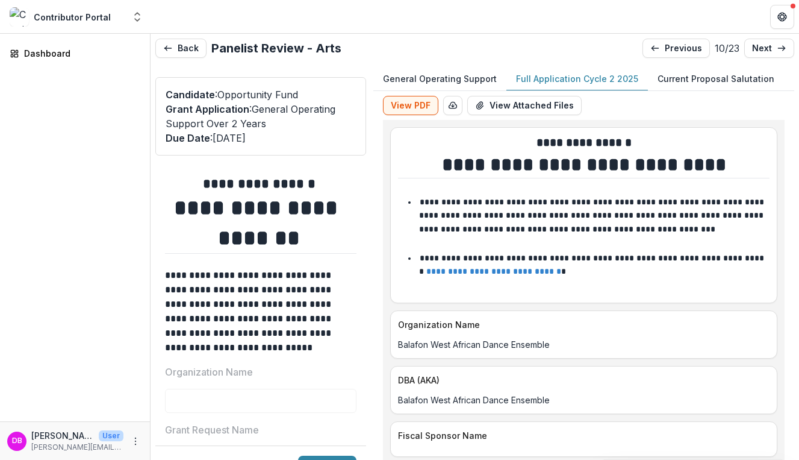
click at [619, 80] on p "Full Application Cycle 2 2025" at bounding box center [577, 78] width 122 height 13
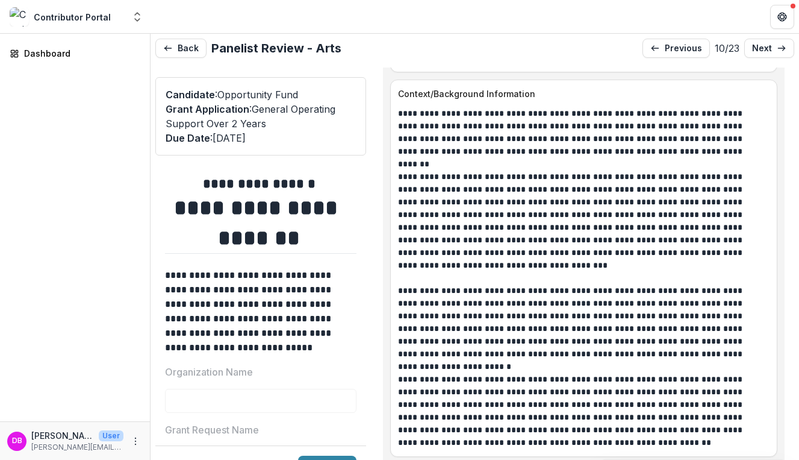
scroll to position [1043, 0]
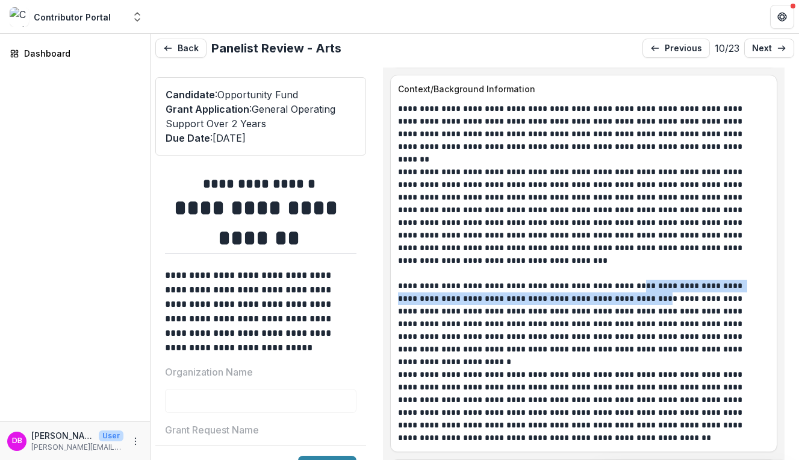
drag, startPoint x: 625, startPoint y: 282, endPoint x: 624, endPoint y: 298, distance: 15.7
click at [624, 298] on p "**********" at bounding box center [580, 318] width 364 height 76
drag, startPoint x: 624, startPoint y: 298, endPoint x: 622, endPoint y: 286, distance: 12.2
click at [622, 286] on p "**********" at bounding box center [580, 318] width 364 height 76
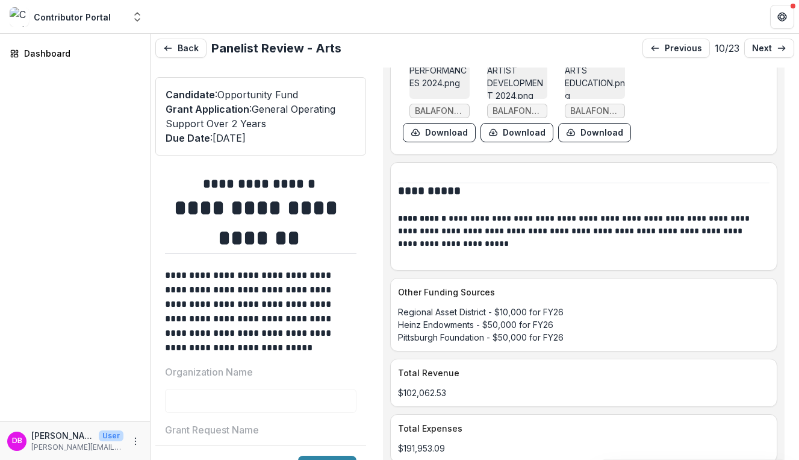
scroll to position [6235, 0]
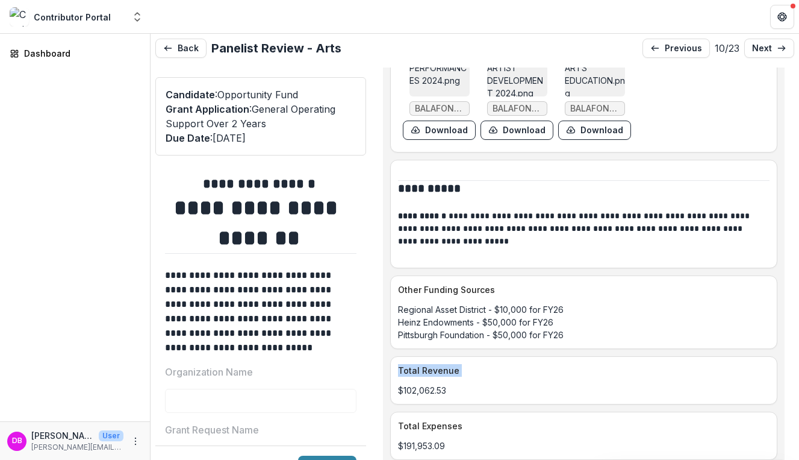
drag, startPoint x: 581, startPoint y: 328, endPoint x: 522, endPoint y: 371, distance: 73.8
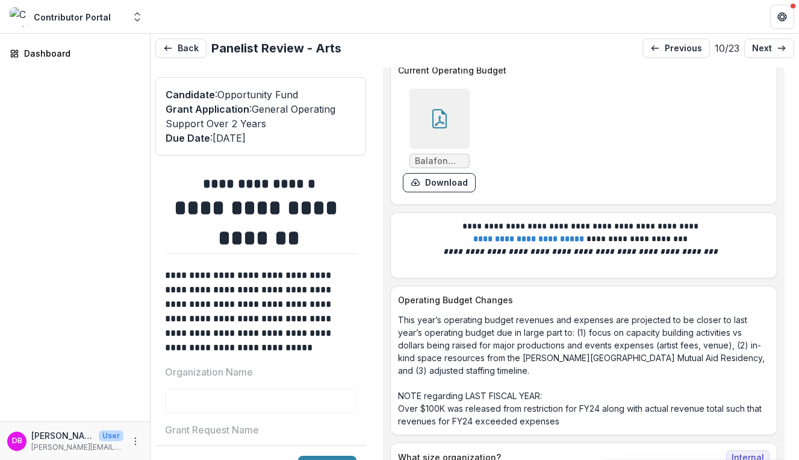
scroll to position [6668, 0]
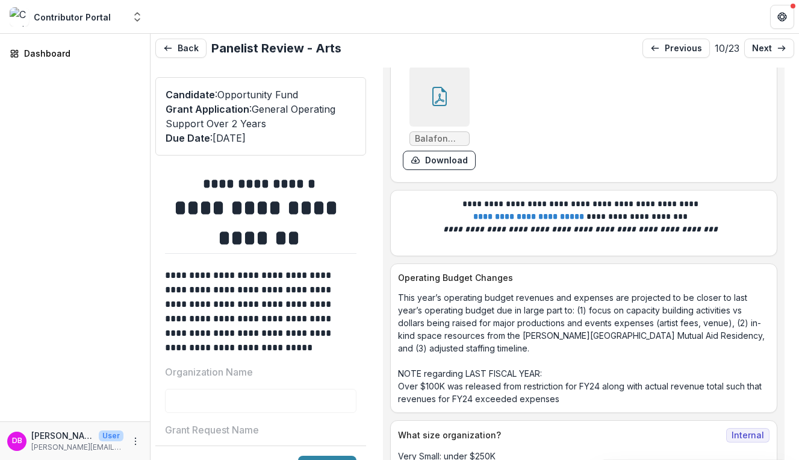
drag, startPoint x: 540, startPoint y: 352, endPoint x: 516, endPoint y: 351, distance: 23.5
click at [516, 351] on p "This year’s operating budget revenues and expenses are projected to be closer t…" at bounding box center [584, 348] width 372 height 114
drag, startPoint x: 590, startPoint y: 384, endPoint x: 546, endPoint y: 374, distance: 45.7
click at [546, 374] on p "This year’s operating budget revenues and expenses are projected to be closer t…" at bounding box center [584, 348] width 372 height 114
click at [517, 331] on p "This year’s operating budget revenues and expenses are projected to be closer t…" at bounding box center [584, 348] width 372 height 114
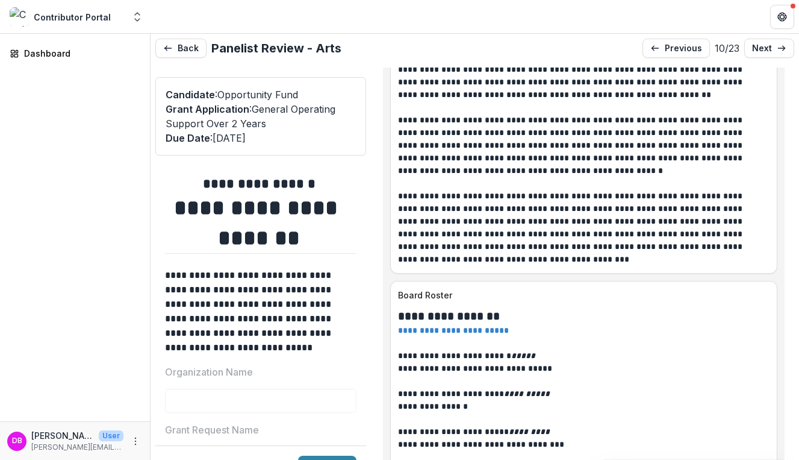
scroll to position [7695, 0]
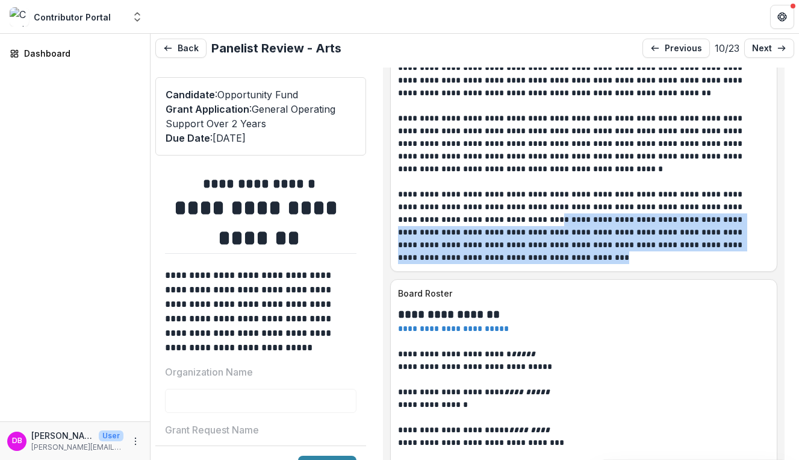
drag, startPoint x: 501, startPoint y: 246, endPoint x: 498, endPoint y: 201, distance: 44.7
click at [498, 201] on p "**********" at bounding box center [580, 226] width 364 height 76
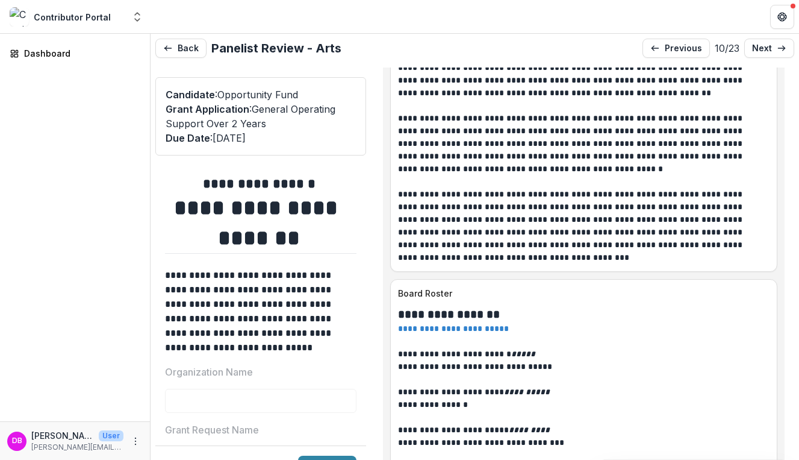
click at [530, 335] on p at bounding box center [584, 341] width 372 height 13
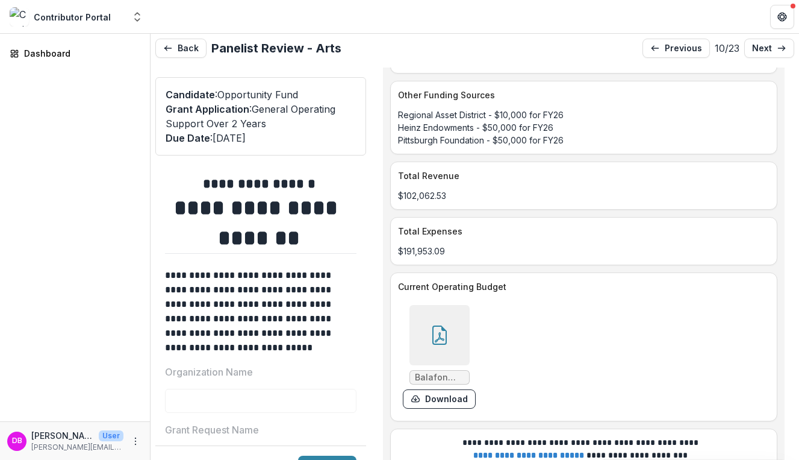
scroll to position [6533, 0]
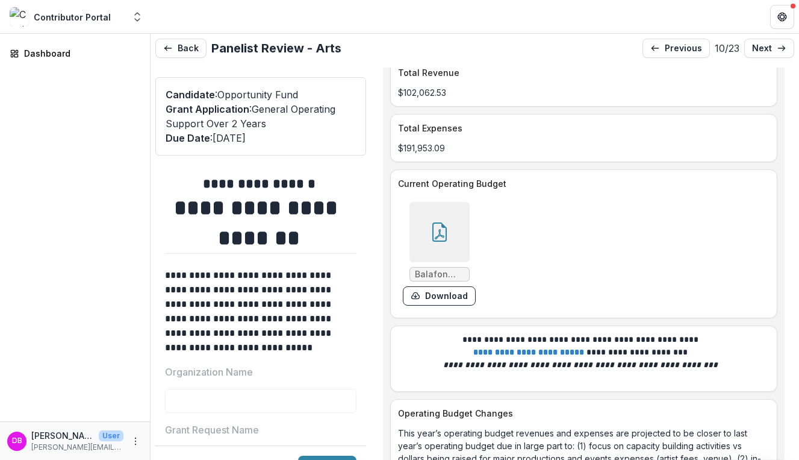
click at [434, 238] on div at bounding box center [440, 232] width 60 height 60
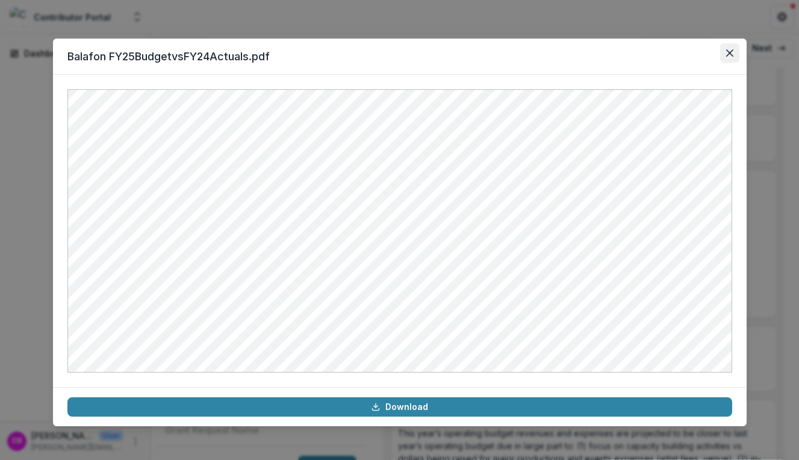
click at [732, 49] on button "Close" at bounding box center [730, 52] width 19 height 19
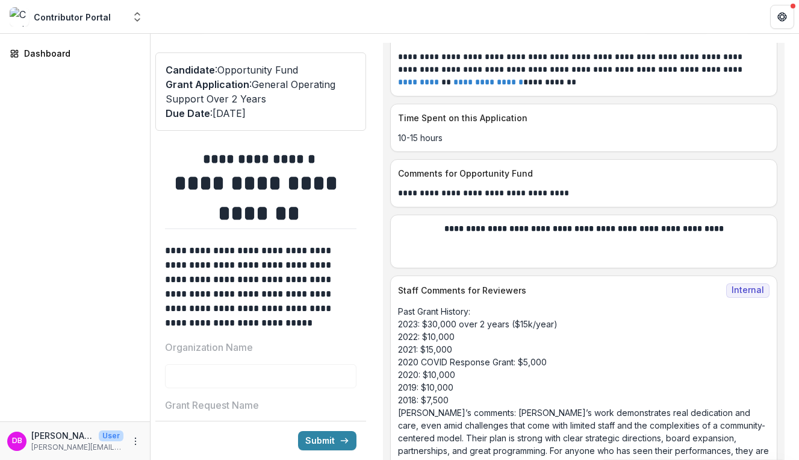
scroll to position [25, 0]
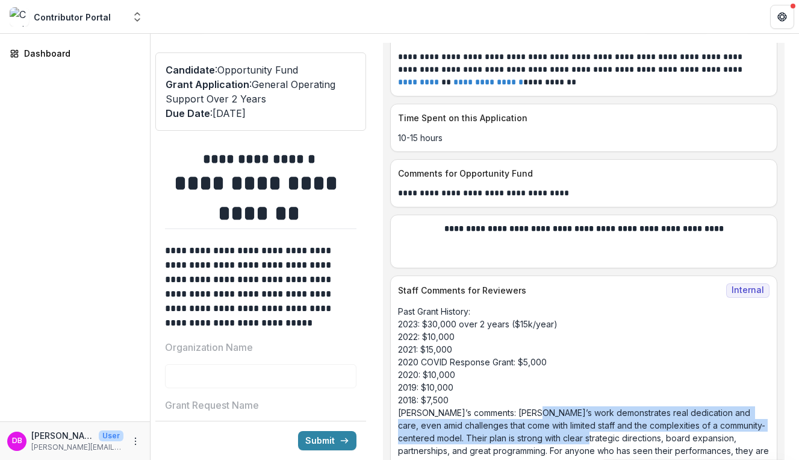
drag, startPoint x: 527, startPoint y: 374, endPoint x: 604, endPoint y: 395, distance: 79.4
click at [604, 395] on p "Past Grant History: 2023: $30,000 over 2 years ($15k/year) 2022: $10,000 2021: …" at bounding box center [584, 393] width 372 height 177
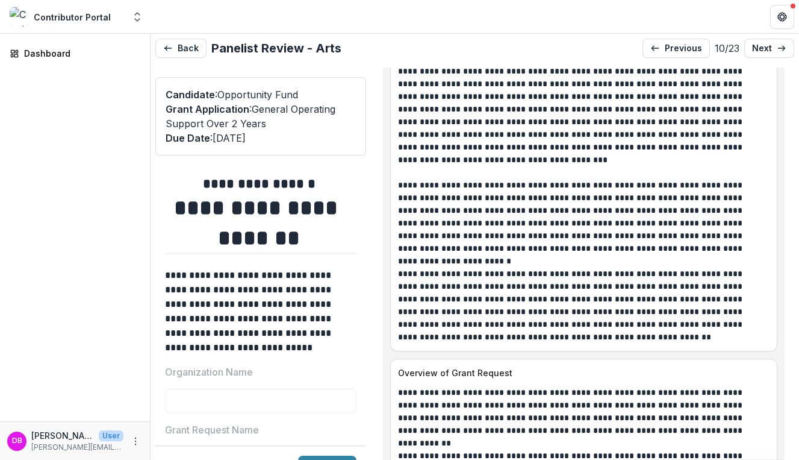
scroll to position [1129, 0]
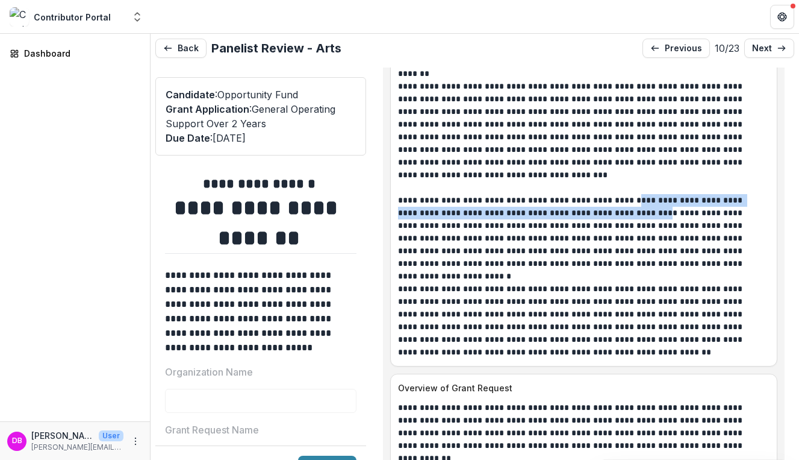
drag, startPoint x: 620, startPoint y: 196, endPoint x: 623, endPoint y: 211, distance: 14.8
click at [623, 211] on p "**********" at bounding box center [580, 232] width 364 height 76
click at [549, 213] on p "**********" at bounding box center [580, 232] width 364 height 76
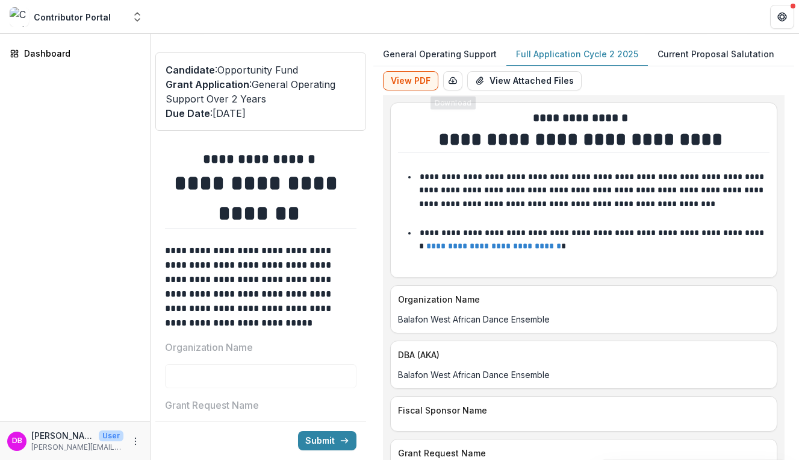
scroll to position [0, 0]
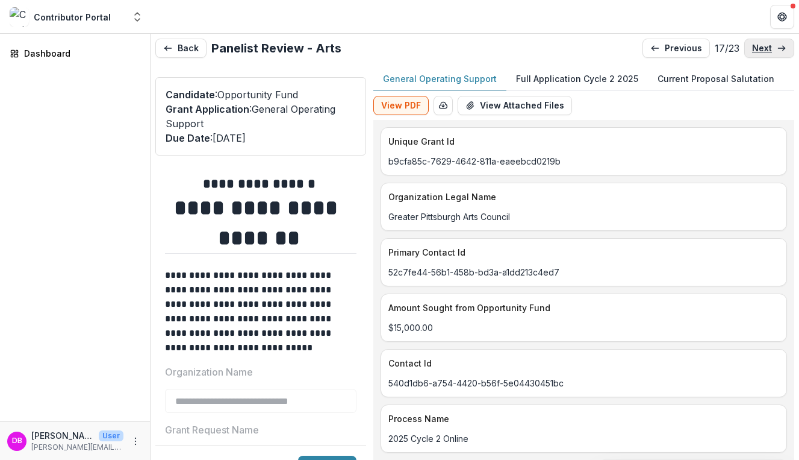
click at [766, 52] on p "next" at bounding box center [762, 48] width 20 height 10
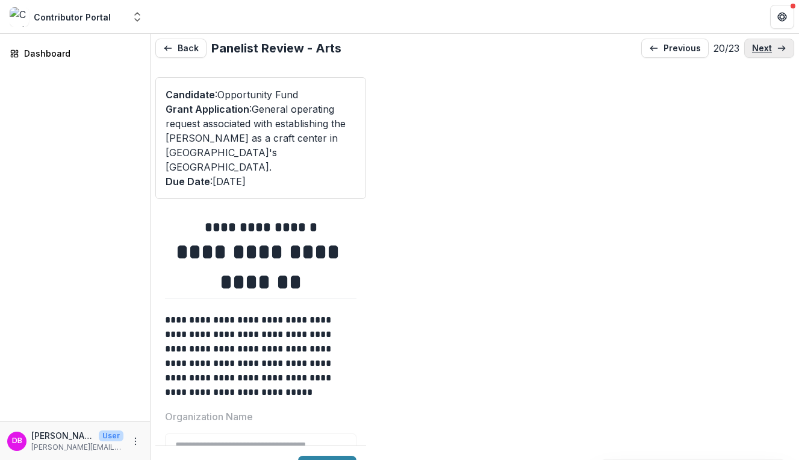
type input "*******"
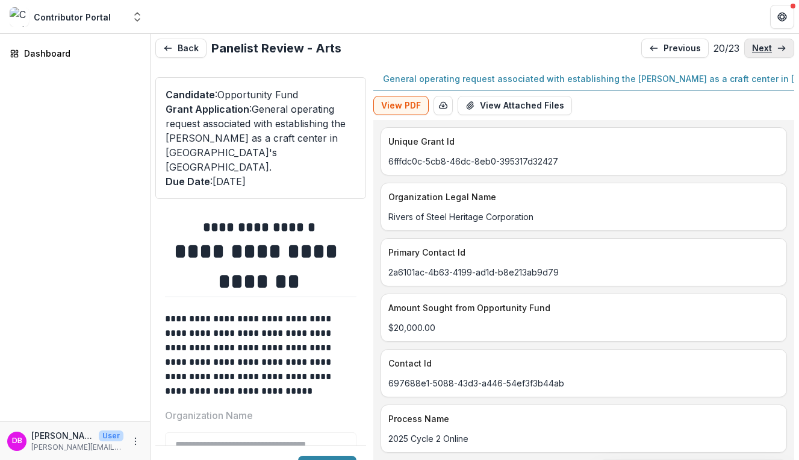
click at [766, 52] on p "next" at bounding box center [762, 48] width 20 height 10
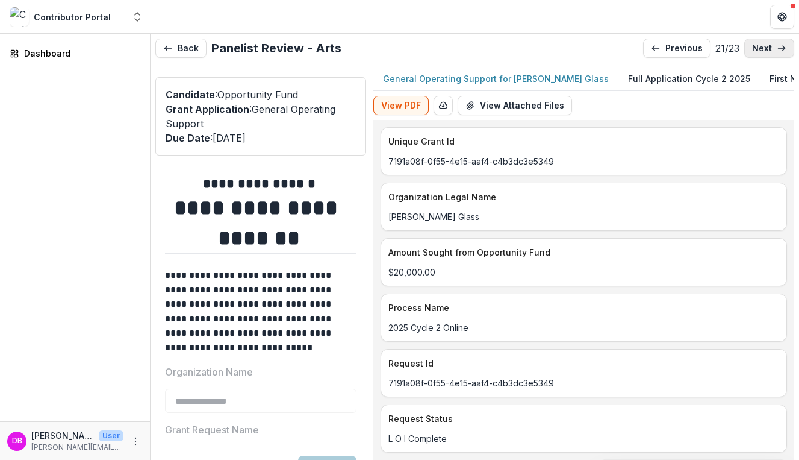
click at [766, 52] on p "next" at bounding box center [762, 48] width 20 height 10
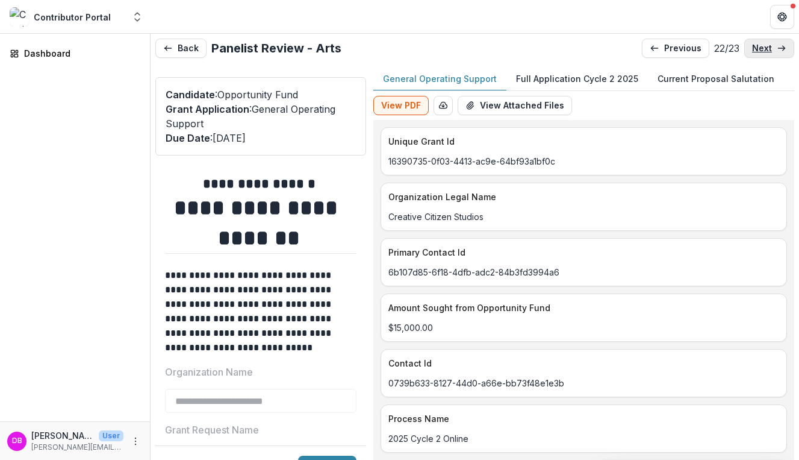
click at [766, 52] on p "next" at bounding box center [762, 48] width 20 height 10
click at [680, 47] on p "previous" at bounding box center [683, 48] width 37 height 10
click at [563, 83] on p "Full Application Cycle 2 2025" at bounding box center [577, 78] width 122 height 13
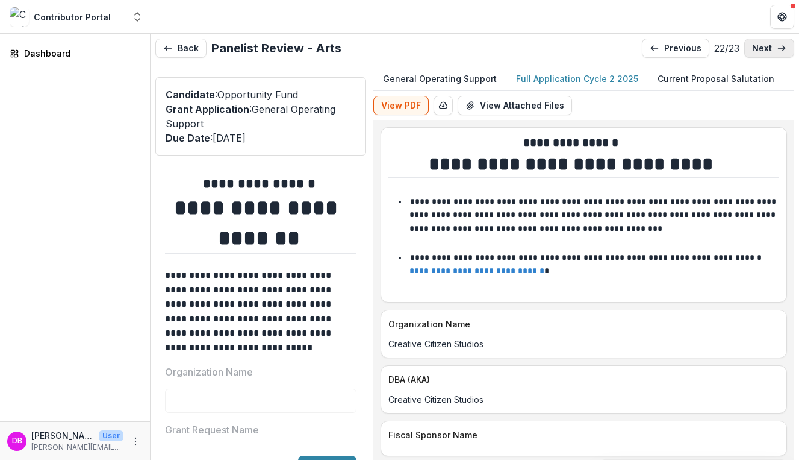
click at [757, 52] on p "next" at bounding box center [762, 48] width 20 height 10
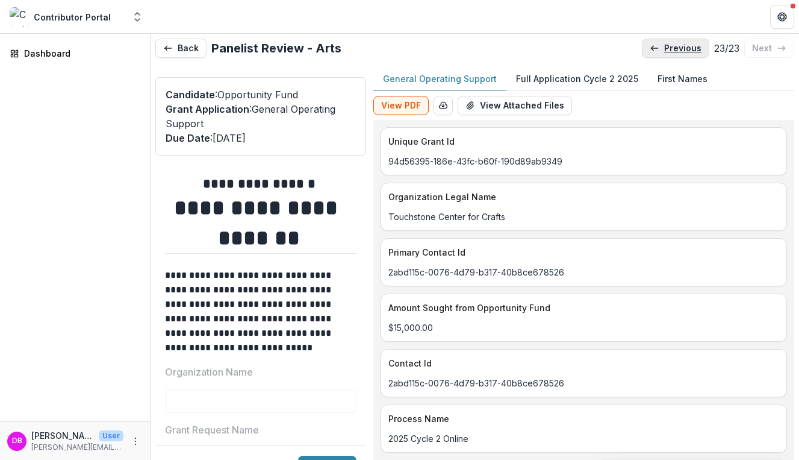
click at [675, 54] on link "previous" at bounding box center [675, 48] width 67 height 19
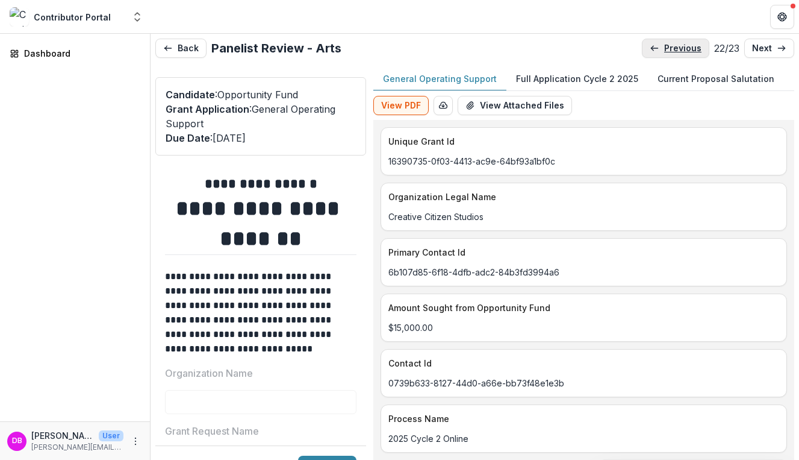
click at [675, 54] on link "previous" at bounding box center [675, 48] width 67 height 19
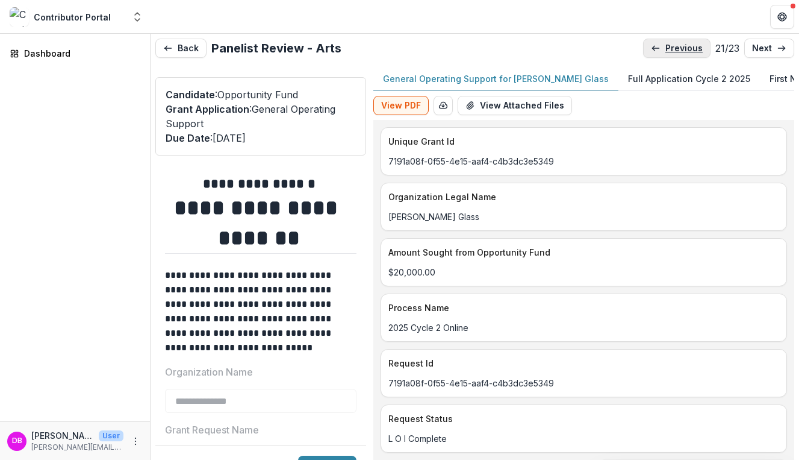
click at [675, 54] on link "previous" at bounding box center [676, 48] width 67 height 19
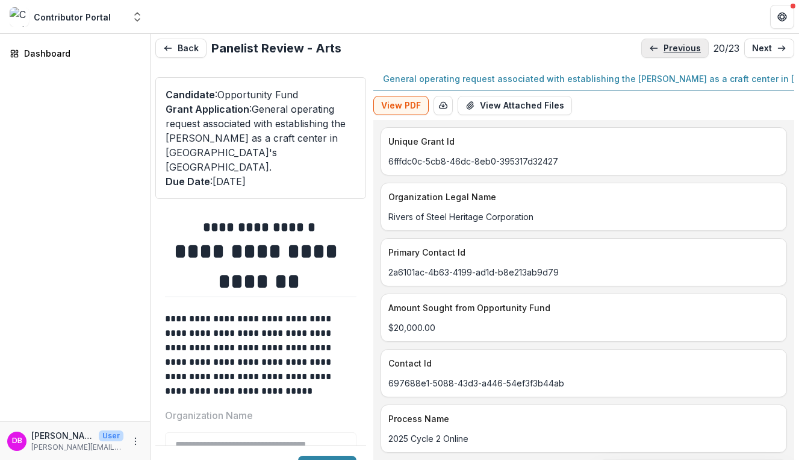
click at [675, 55] on link "previous" at bounding box center [675, 48] width 67 height 19
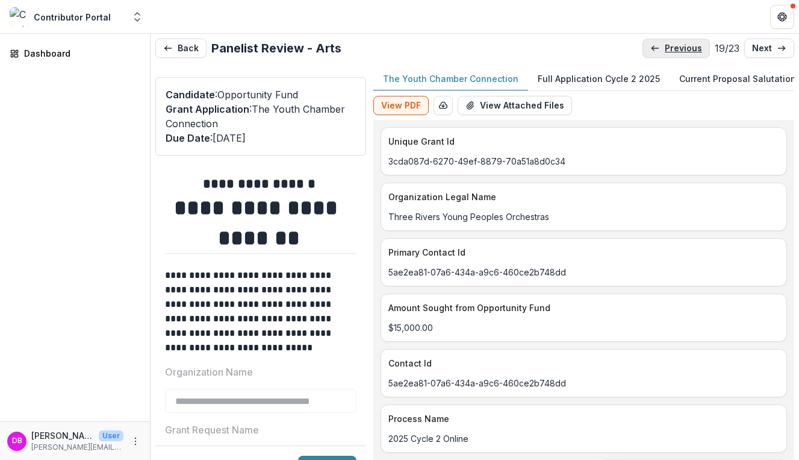
click at [675, 55] on link "previous" at bounding box center [676, 48] width 67 height 19
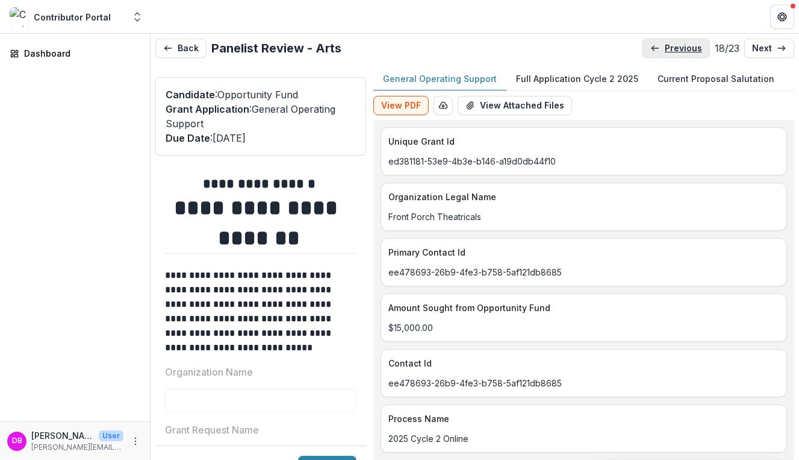
click at [675, 55] on link "previous" at bounding box center [676, 48] width 67 height 19
click at [675, 51] on p "previous" at bounding box center [683, 48] width 37 height 10
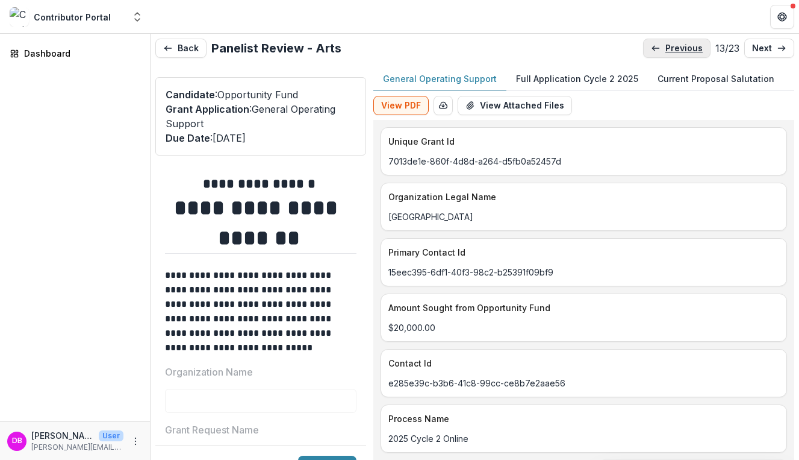
click at [675, 51] on p "previous" at bounding box center [684, 48] width 37 height 10
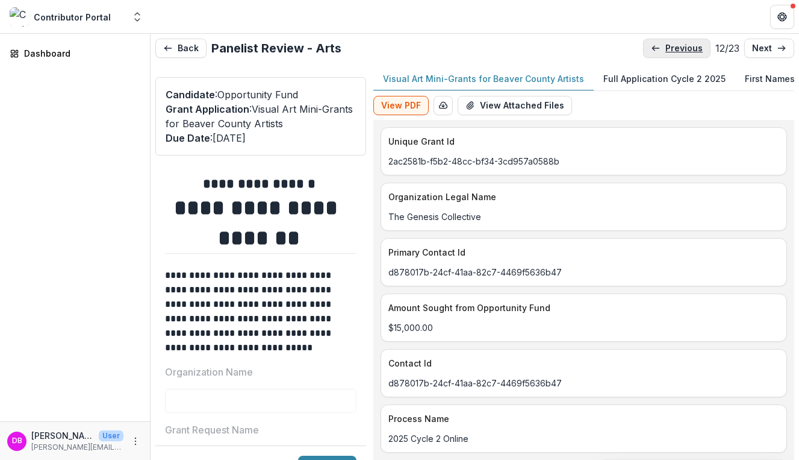
click at [675, 51] on p "previous" at bounding box center [684, 48] width 37 height 10
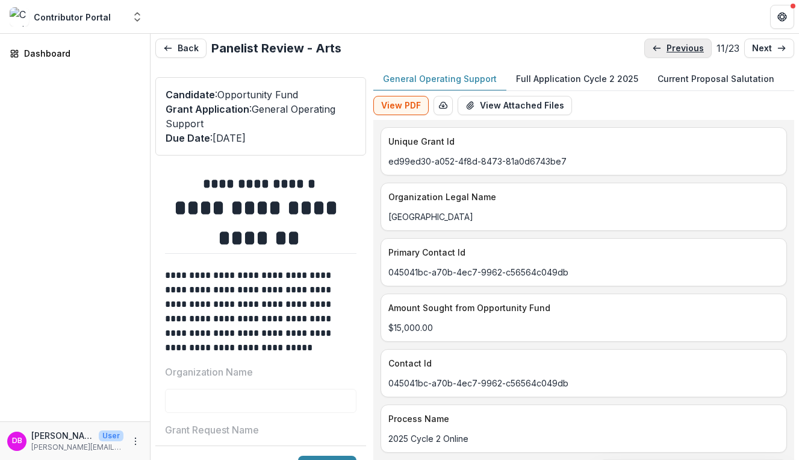
click at [674, 48] on p "previous" at bounding box center [685, 48] width 37 height 10
click at [674, 49] on p "previous" at bounding box center [683, 48] width 37 height 10
click at [674, 49] on p "previous" at bounding box center [687, 48] width 37 height 10
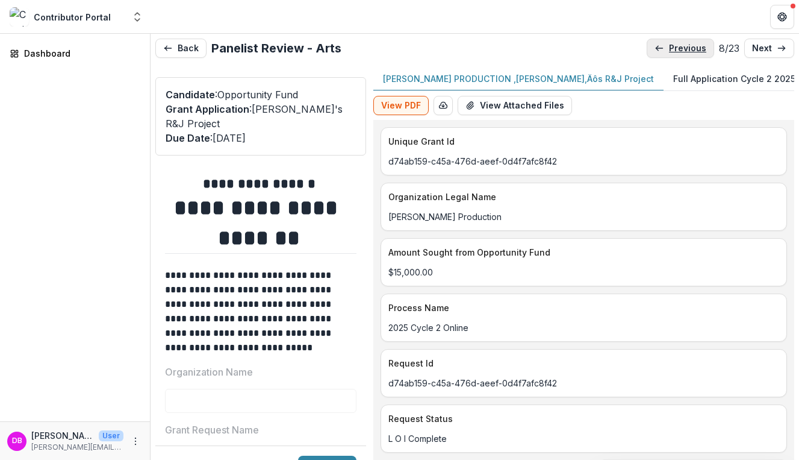
click at [674, 49] on p "previous" at bounding box center [687, 48] width 37 height 10
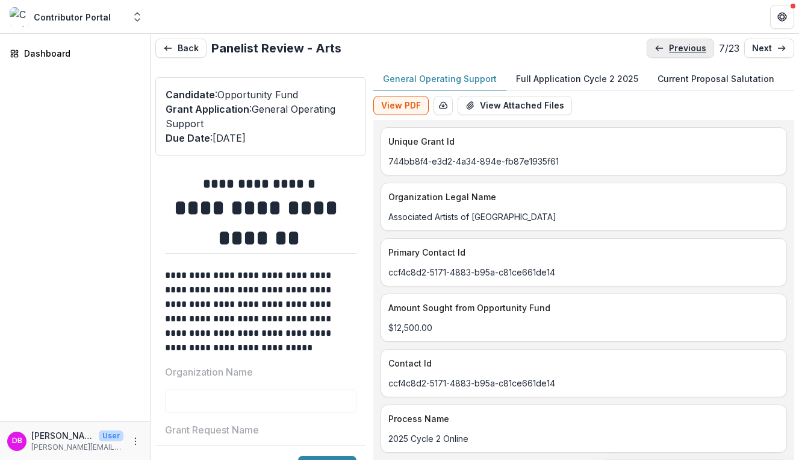
click at [674, 49] on p "previous" at bounding box center [687, 48] width 37 height 10
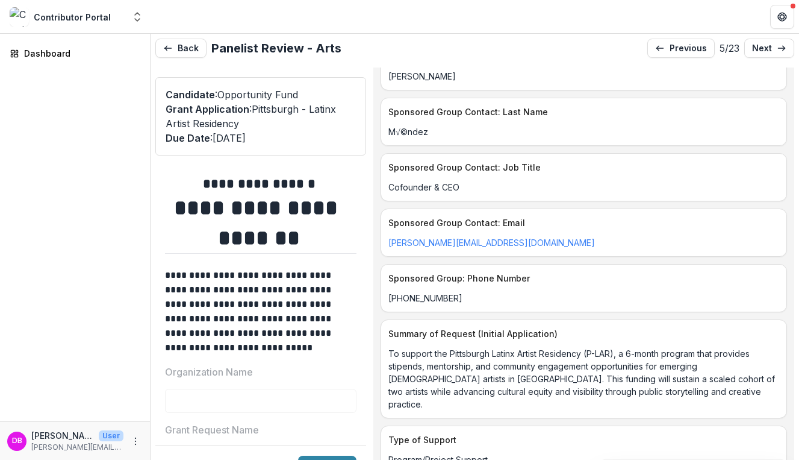
scroll to position [1432, 0]
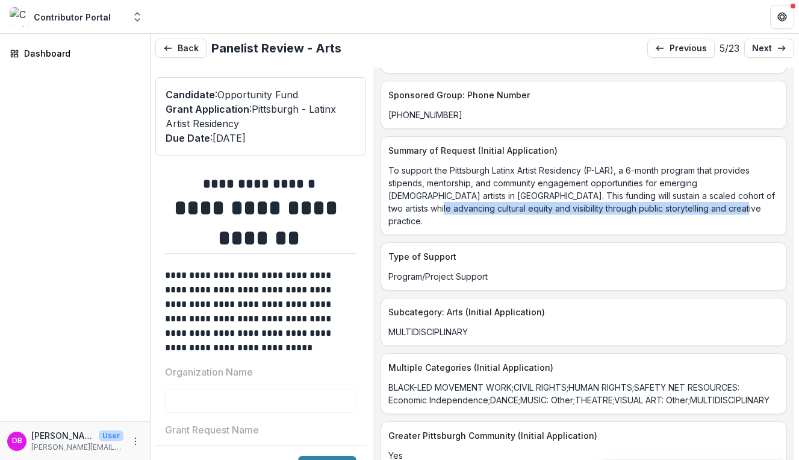
drag, startPoint x: 478, startPoint y: 225, endPoint x: 465, endPoint y: 205, distance: 23.4
click at [465, 205] on p "To support the Pittsburgh Latinx Artist Residency (P-LAR), a 6-month program th…" at bounding box center [584, 195] width 391 height 63
click at [463, 183] on p "To support the Pittsburgh Latinx Artist Residency (P-LAR), a 6-month program th…" at bounding box center [584, 195] width 391 height 63
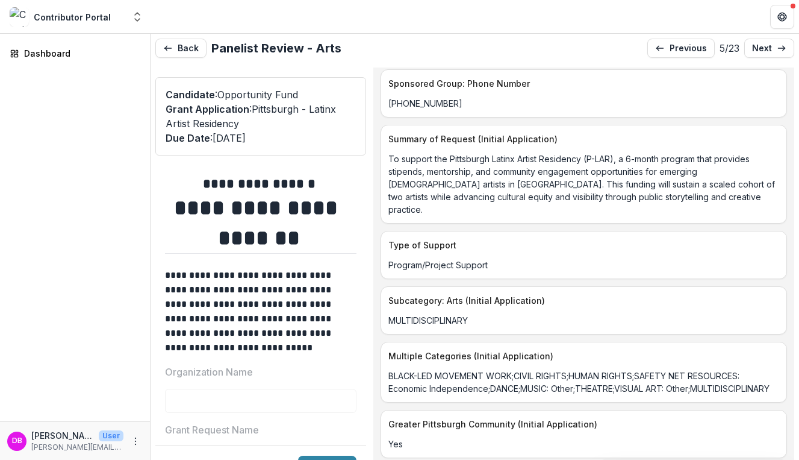
scroll to position [1444, 0]
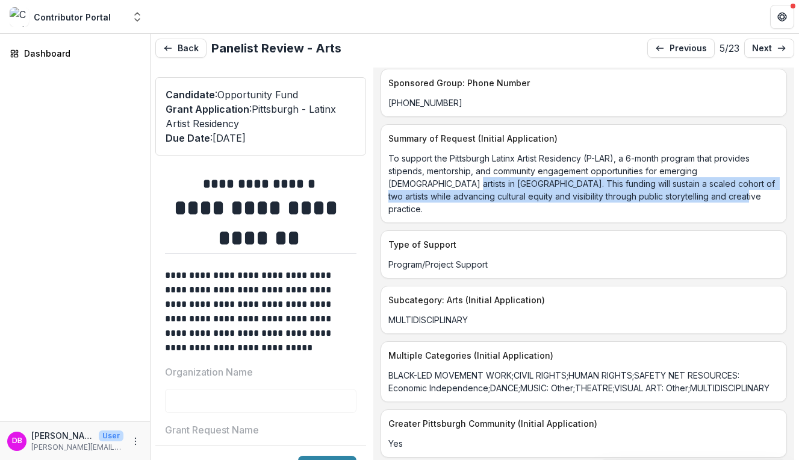
drag, startPoint x: 450, startPoint y: 204, endPoint x: 468, endPoint y: 187, distance: 24.7
click at [468, 187] on p "To support the Pittsburgh Latinx Artist Residency (P-LAR), a 6-month program th…" at bounding box center [584, 183] width 391 height 63
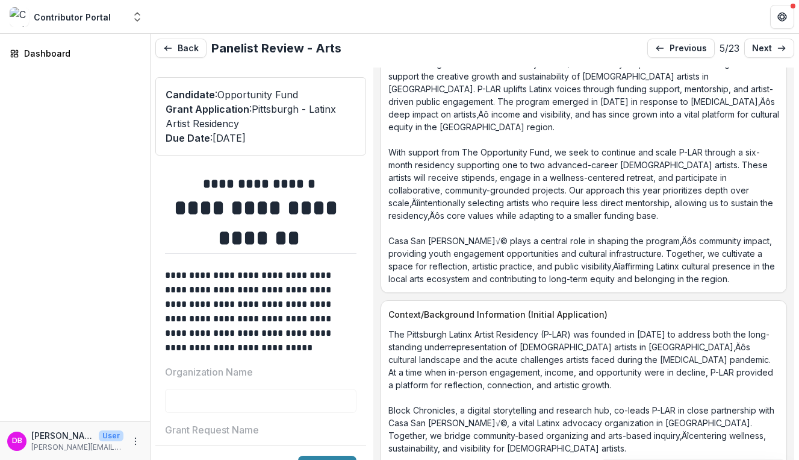
scroll to position [1968, 0]
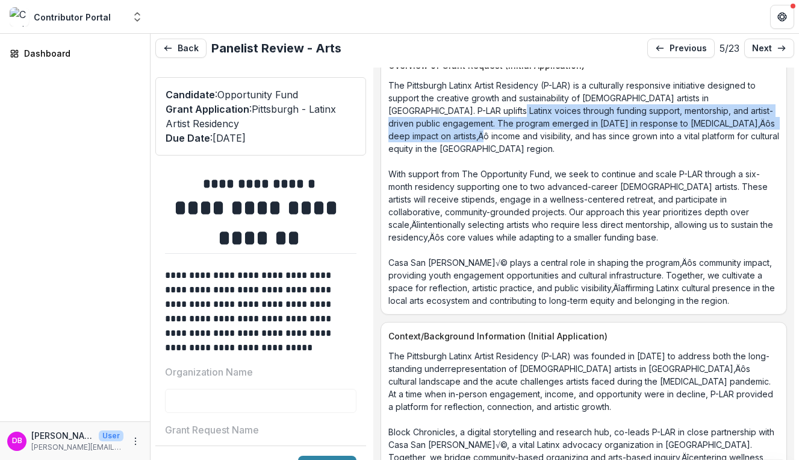
drag, startPoint x: 489, startPoint y: 125, endPoint x: 511, endPoint y: 148, distance: 31.1
click at [511, 148] on p "The Pittsburgh Latinx Artist Residency (P-LAR) is a culturally responsive initi…" at bounding box center [584, 193] width 391 height 228
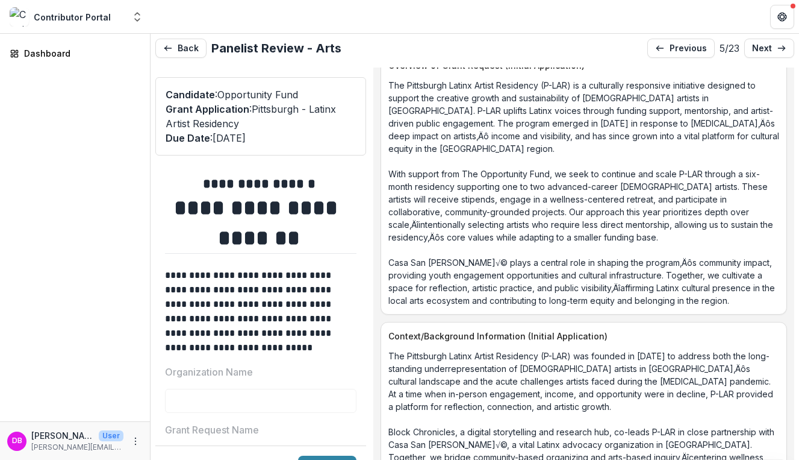
click at [505, 160] on p "The Pittsburgh Latinx Artist Residency (P-LAR) is a culturally responsive initi…" at bounding box center [584, 193] width 391 height 228
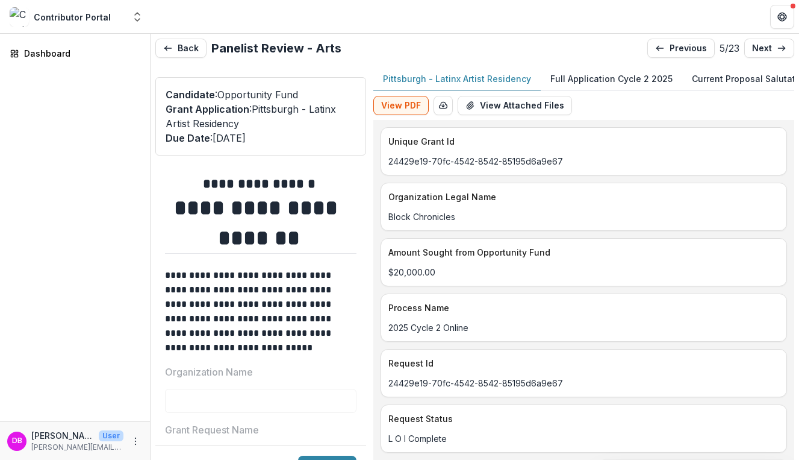
scroll to position [0, 0]
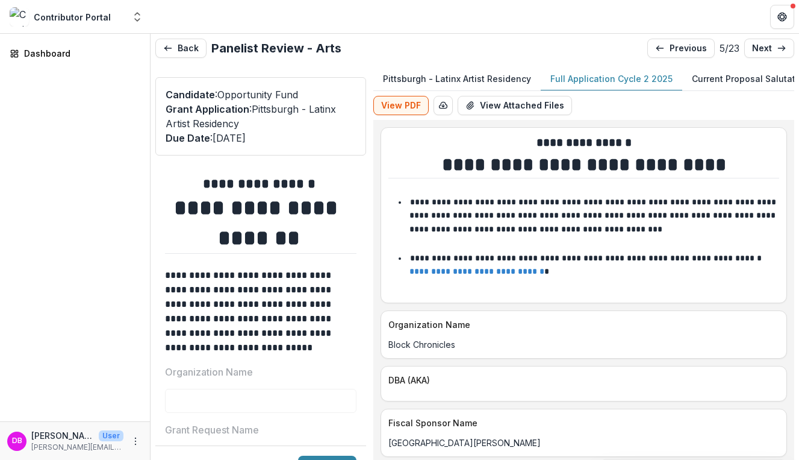
click at [601, 80] on p "Full Application Cycle 2 2025" at bounding box center [612, 78] width 122 height 13
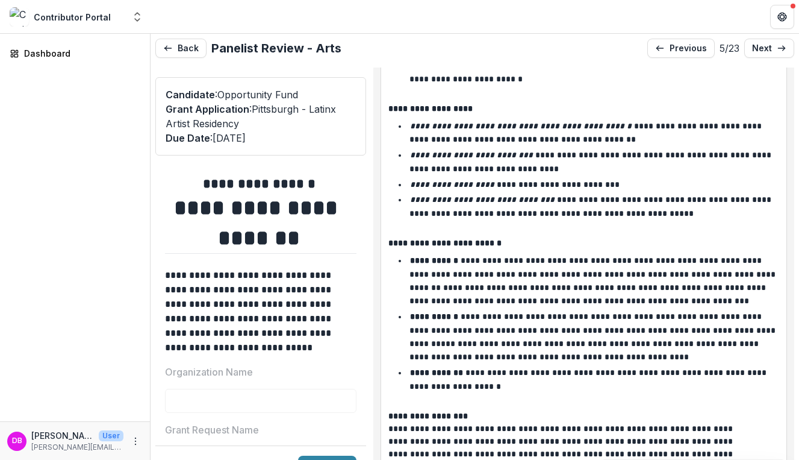
scroll to position [2564, 0]
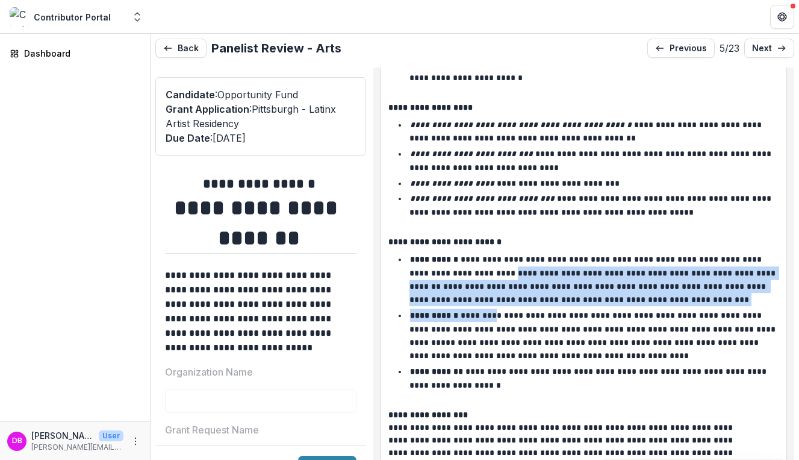
drag, startPoint x: 521, startPoint y: 266, endPoint x: 505, endPoint y: 307, distance: 43.6
click at [505, 307] on ul "**********" at bounding box center [590, 321] width 378 height 139
click at [505, 311] on p "**********" at bounding box center [594, 329] width 369 height 36
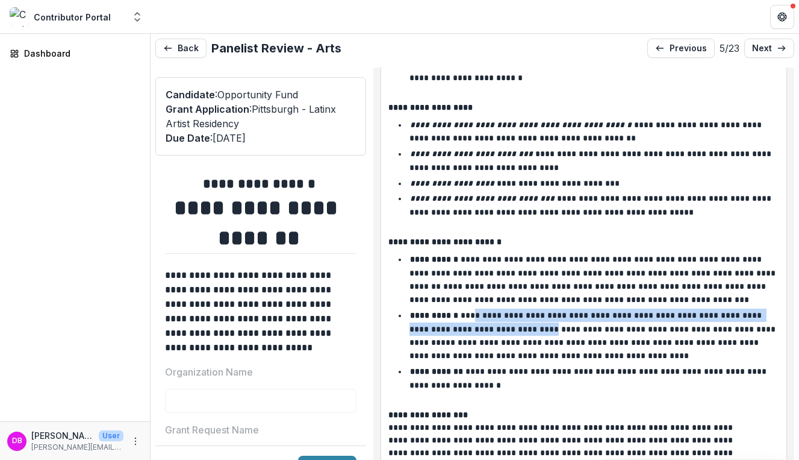
drag, startPoint x: 486, startPoint y: 306, endPoint x: 537, endPoint y: 323, distance: 53.3
click at [537, 323] on p "**********" at bounding box center [594, 329] width 369 height 36
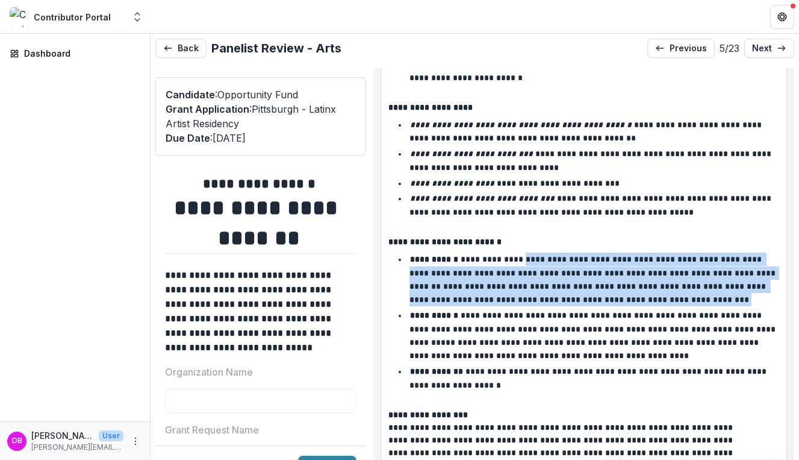
drag, startPoint x: 523, startPoint y: 248, endPoint x: 523, endPoint y: 299, distance: 51.2
click at [523, 300] on ul "**********" at bounding box center [590, 321] width 378 height 139
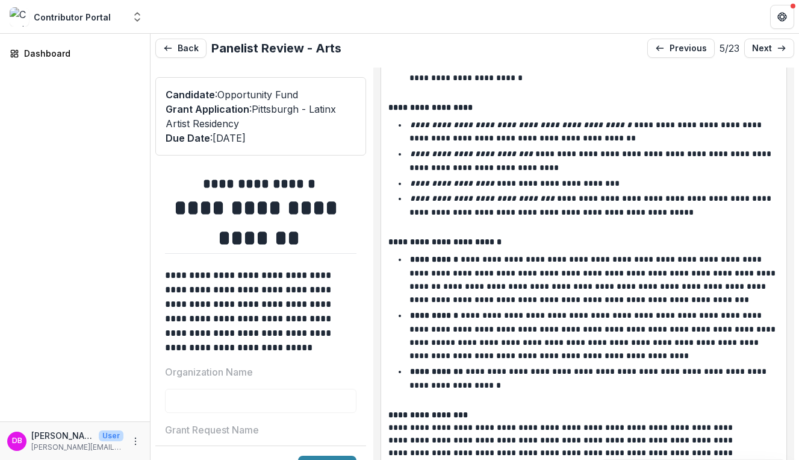
click at [523, 299] on ul "**********" at bounding box center [590, 321] width 378 height 139
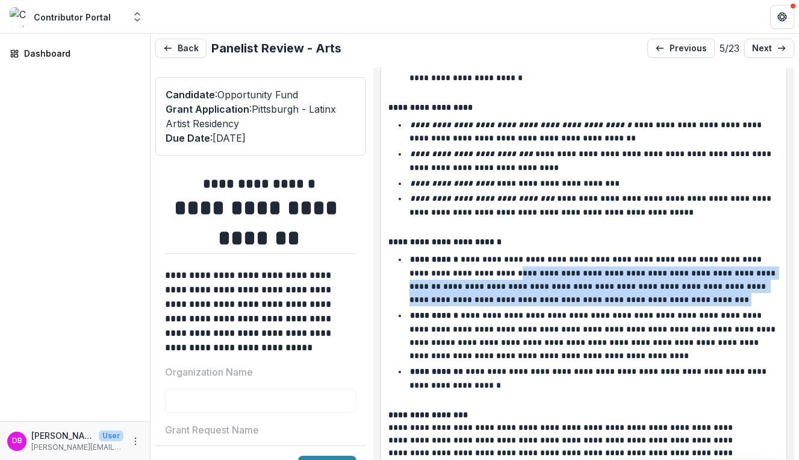
drag, startPoint x: 523, startPoint y: 299, endPoint x: 522, endPoint y: 265, distance: 33.7
click at [522, 265] on ul "**********" at bounding box center [590, 321] width 378 height 139
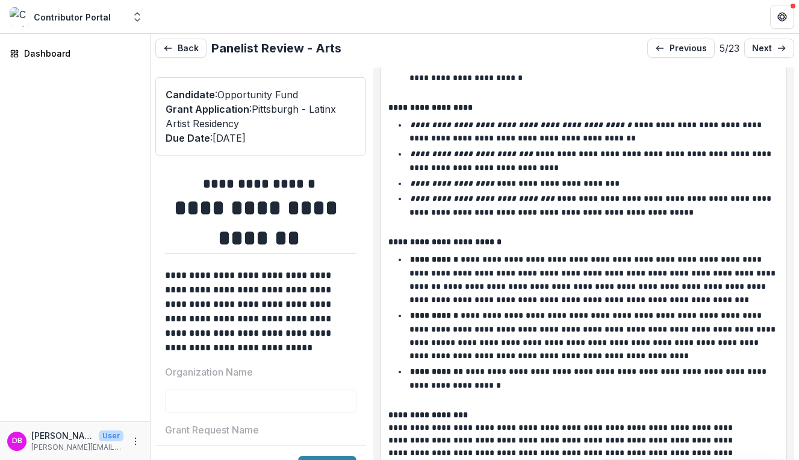
click at [518, 283] on p "**********" at bounding box center [589, 293] width 359 height 22
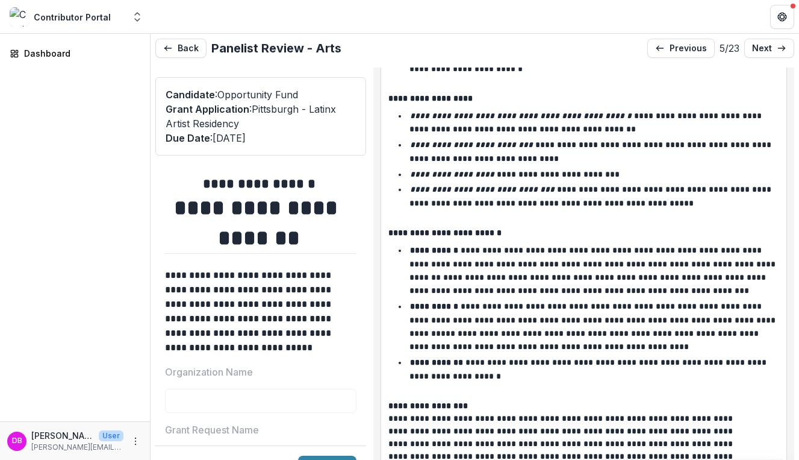
scroll to position [2574, 0]
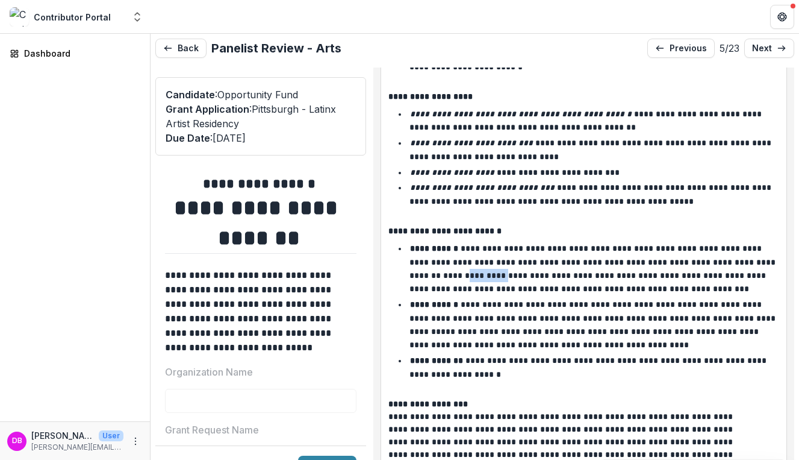
drag, startPoint x: 474, startPoint y: 269, endPoint x: 515, endPoint y: 261, distance: 41.1
click at [515, 261] on li "**********" at bounding box center [590, 269] width 378 height 54
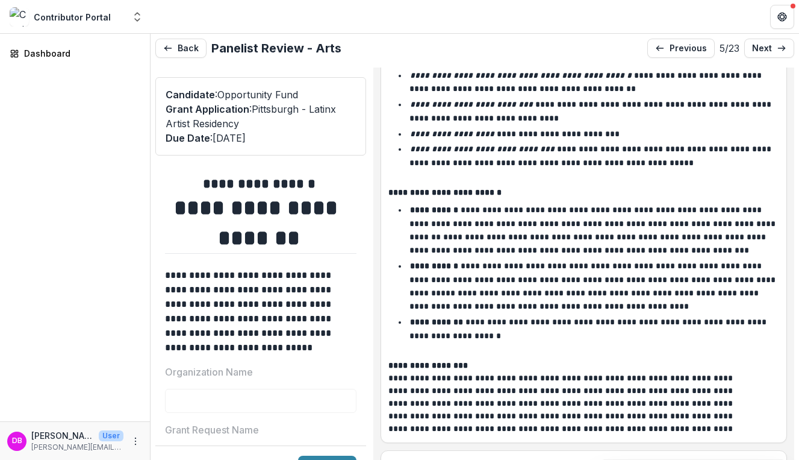
scroll to position [2615, 0]
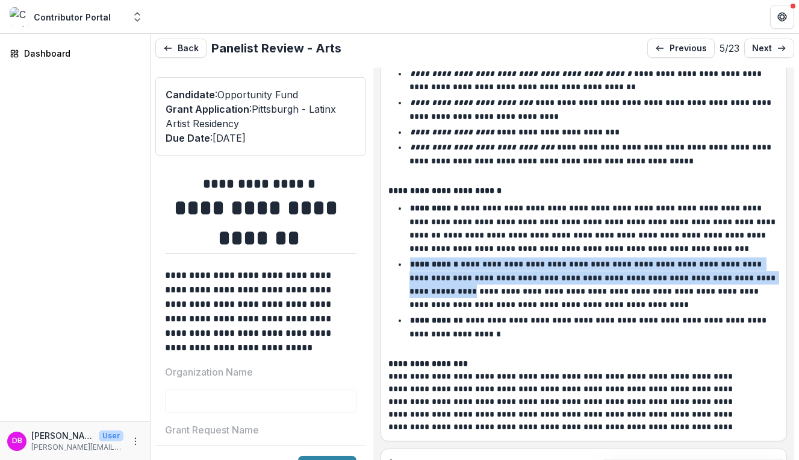
drag, startPoint x: 499, startPoint y: 247, endPoint x: 486, endPoint y: 280, distance: 35.4
click at [486, 280] on ul "**********" at bounding box center [590, 270] width 378 height 139
click at [486, 287] on p "**********" at bounding box center [586, 298] width 352 height 22
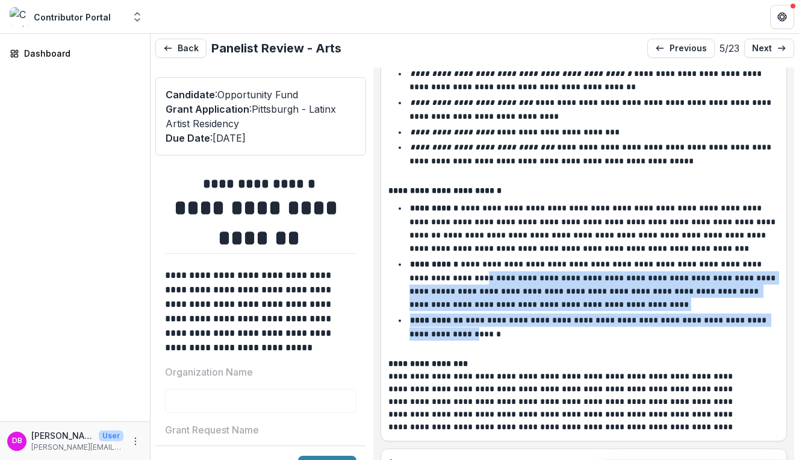
drag, startPoint x: 490, startPoint y: 318, endPoint x: 471, endPoint y: 271, distance: 50.8
click at [471, 271] on ul "**********" at bounding box center [590, 270] width 378 height 139
click at [471, 271] on p "**********" at bounding box center [594, 278] width 369 height 36
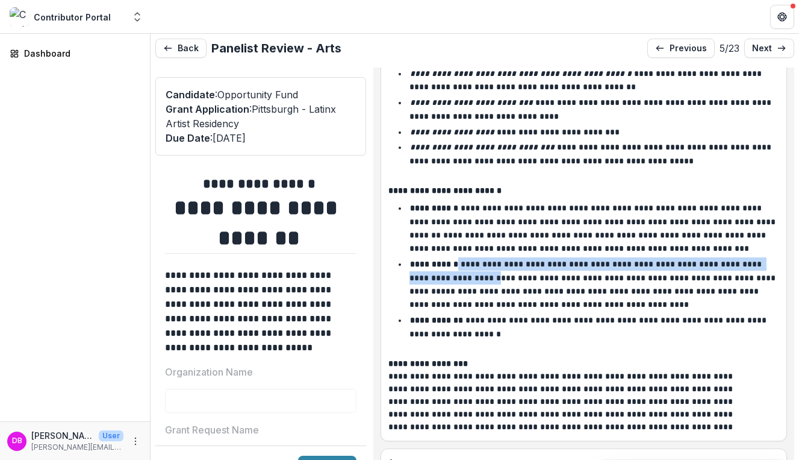
drag, startPoint x: 468, startPoint y: 260, endPoint x: 480, endPoint y: 274, distance: 18.3
click at [480, 274] on p "**********" at bounding box center [594, 278] width 369 height 36
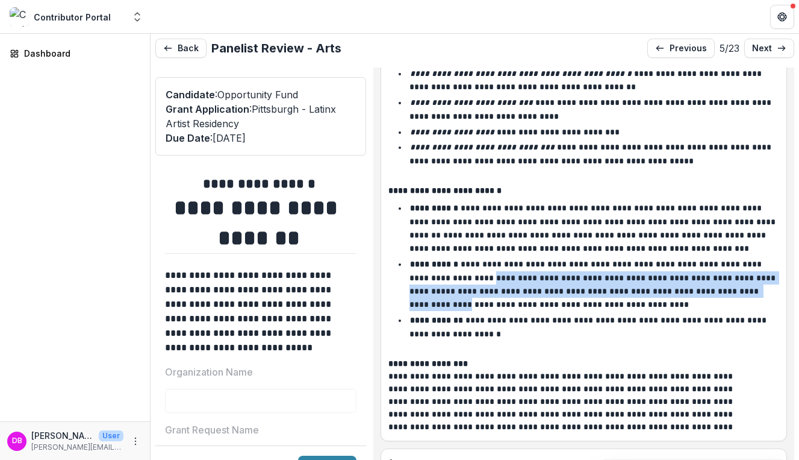
drag, startPoint x: 476, startPoint y: 264, endPoint x: 499, endPoint y: 297, distance: 40.3
click at [499, 297] on li "**********" at bounding box center [590, 284] width 378 height 54
click at [499, 297] on p "**********" at bounding box center [586, 298] width 352 height 22
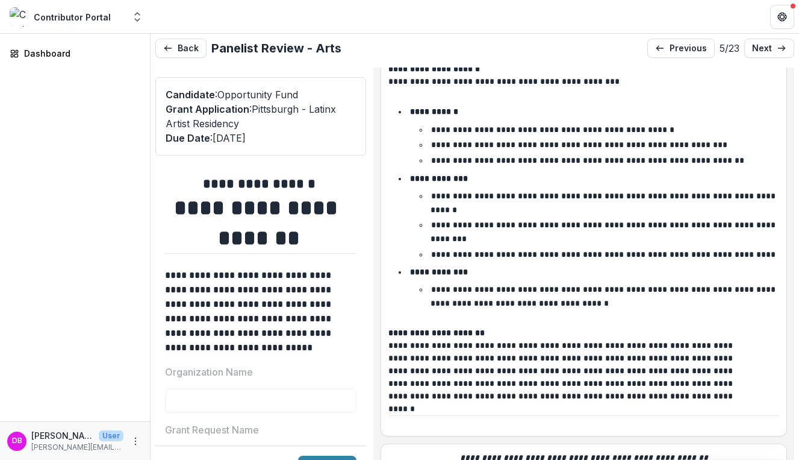
scroll to position [3118, 0]
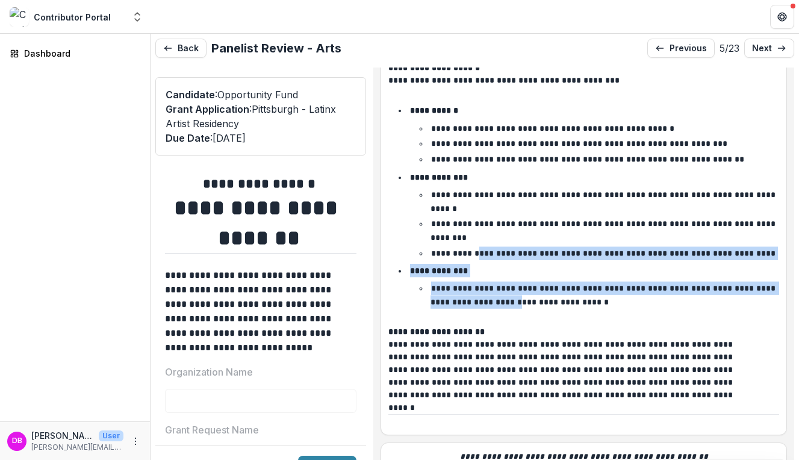
drag, startPoint x: 530, startPoint y: 287, endPoint x: 486, endPoint y: 243, distance: 63.0
click at [486, 243] on ul "**********" at bounding box center [590, 206] width 378 height 205
click at [486, 249] on p "**********" at bounding box center [603, 253] width 345 height 8
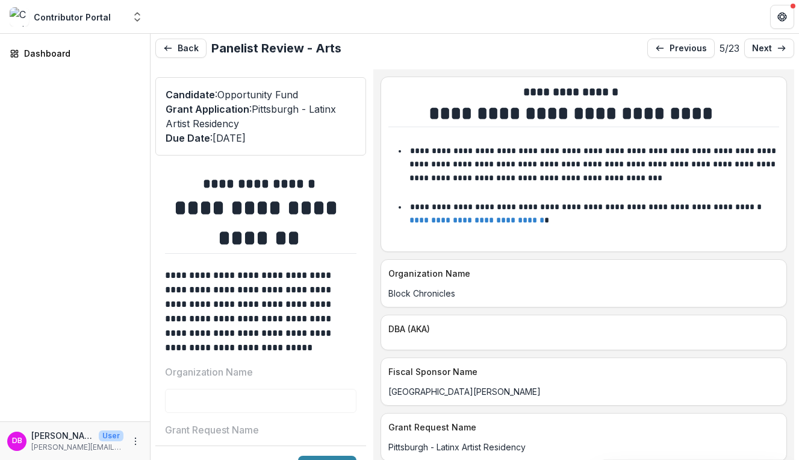
scroll to position [58, 0]
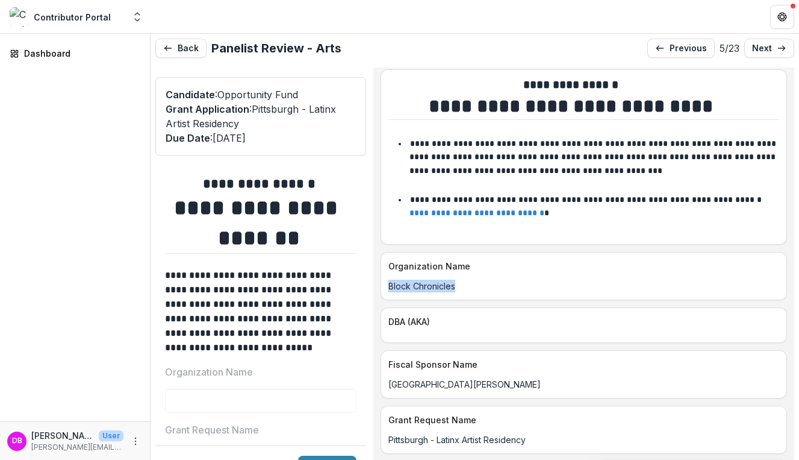
drag, startPoint x: 466, startPoint y: 291, endPoint x: 399, endPoint y: 287, distance: 67.6
click at [399, 287] on p "Block Chronicles" at bounding box center [584, 286] width 391 height 13
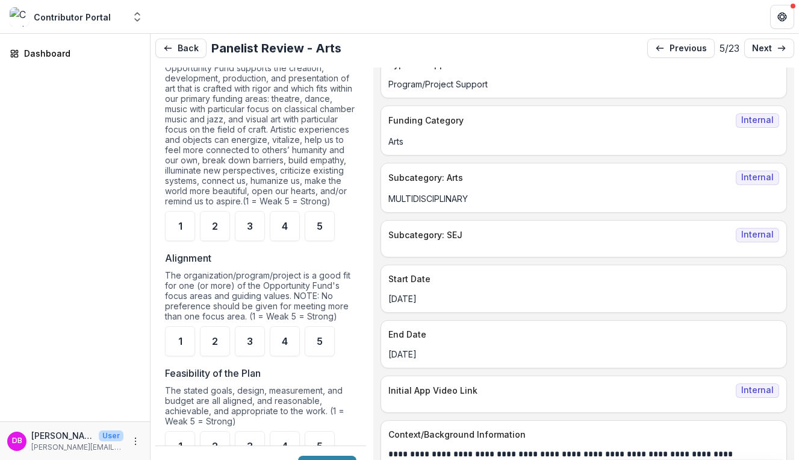
scroll to position [863, 0]
drag, startPoint x: 293, startPoint y: 142, endPoint x: 249, endPoint y: 145, distance: 44.0
click at [249, 145] on div "Opportunity Fund supports the creation, development, production, and presentati…" at bounding box center [261, 138] width 192 height 148
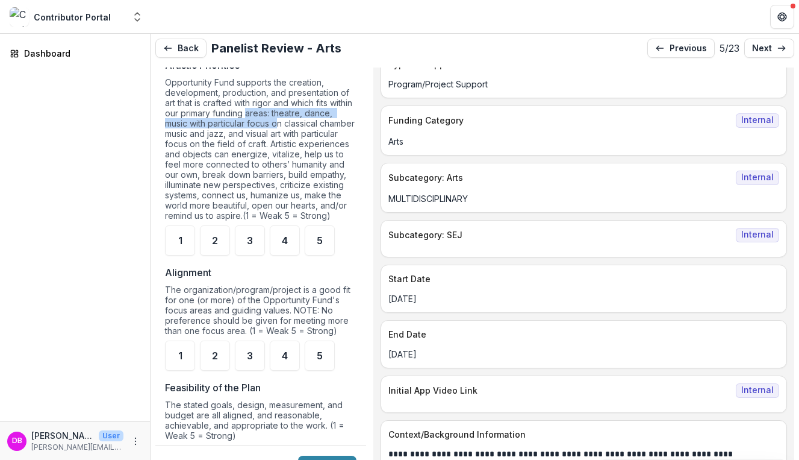
drag, startPoint x: 272, startPoint y: 108, endPoint x: 307, endPoint y: 122, distance: 37.4
click at [307, 122] on div "Opportunity Fund supports the creation, development, production, and presentati…" at bounding box center [261, 151] width 192 height 148
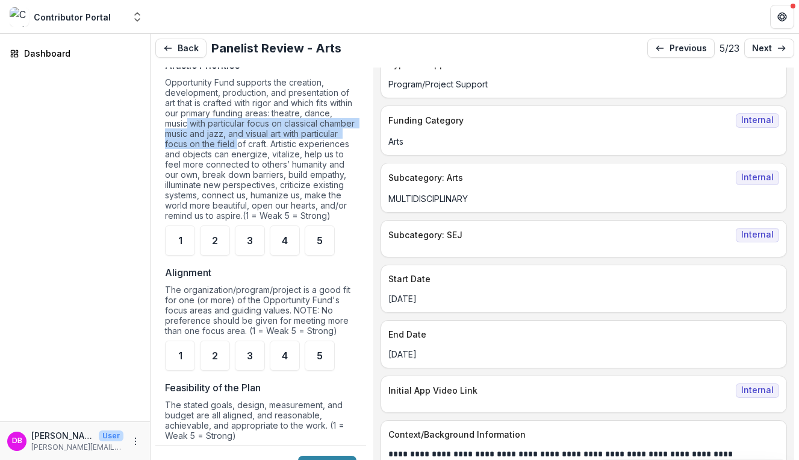
drag, startPoint x: 219, startPoint y: 119, endPoint x: 276, endPoint y: 139, distance: 60.6
click at [276, 139] on div "Opportunity Fund supports the creation, development, production, and presentati…" at bounding box center [261, 151] width 192 height 148
click at [274, 142] on div "Opportunity Fund supports the creation, development, production, and presentati…" at bounding box center [261, 151] width 192 height 148
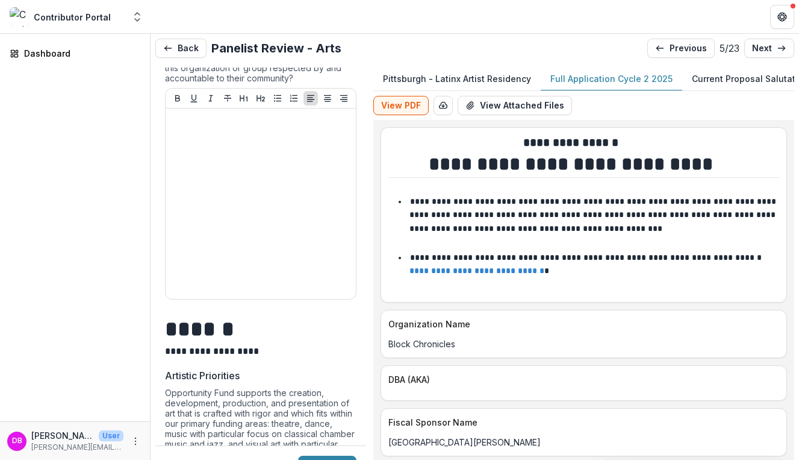
scroll to position [0, 0]
click at [674, 48] on p "previous" at bounding box center [688, 48] width 37 height 10
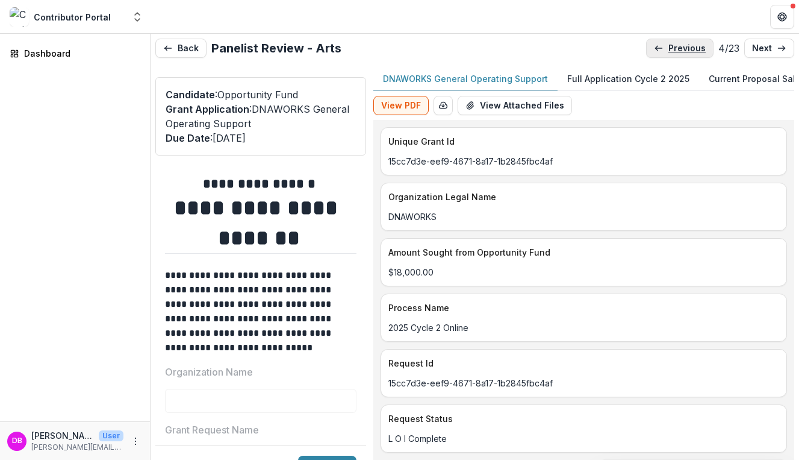
click at [674, 48] on p "previous" at bounding box center [687, 48] width 37 height 10
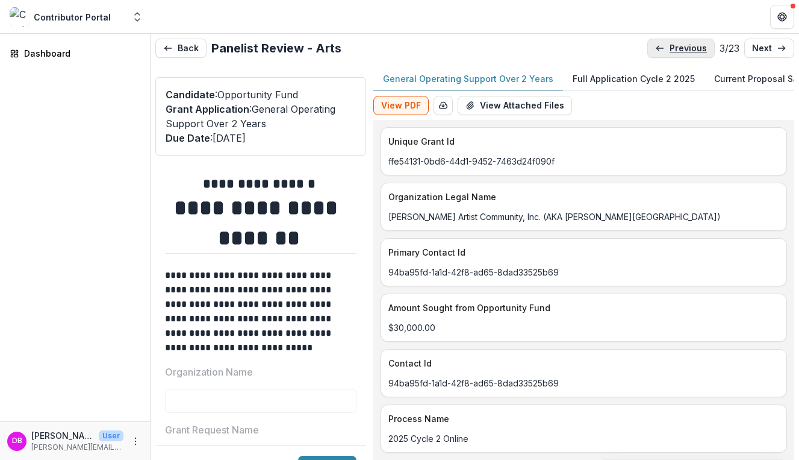
click at [674, 48] on p "previous" at bounding box center [688, 48] width 37 height 10
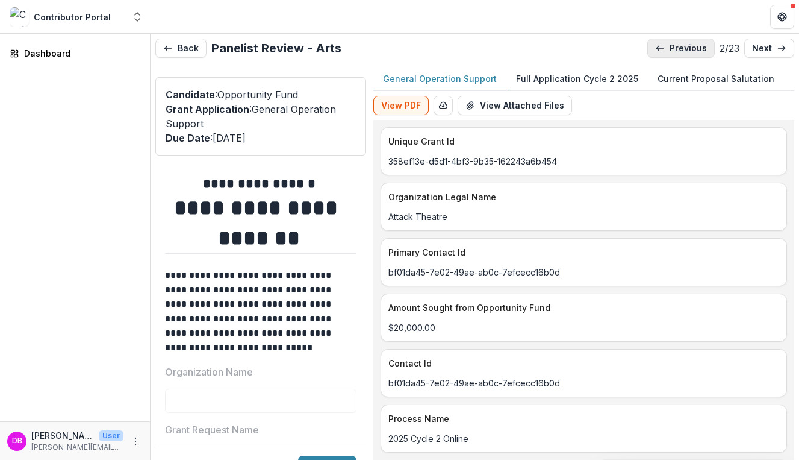
click at [674, 48] on p "previous" at bounding box center [688, 48] width 37 height 10
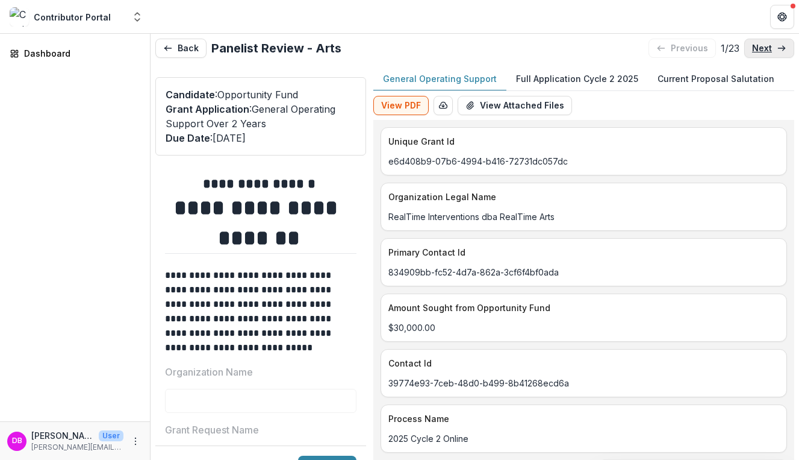
click at [756, 49] on p "next" at bounding box center [762, 48] width 20 height 10
click at [756, 50] on p "next" at bounding box center [762, 48] width 20 height 10
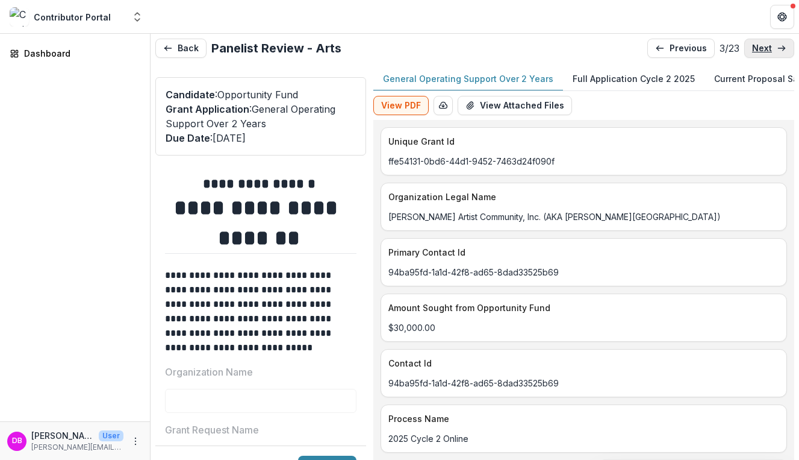
click at [756, 50] on p "next" at bounding box center [762, 48] width 20 height 10
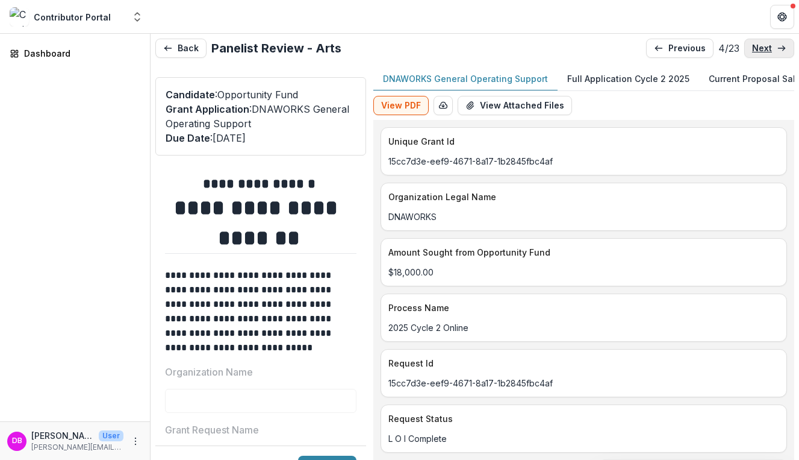
click at [756, 50] on p "next" at bounding box center [762, 48] width 20 height 10
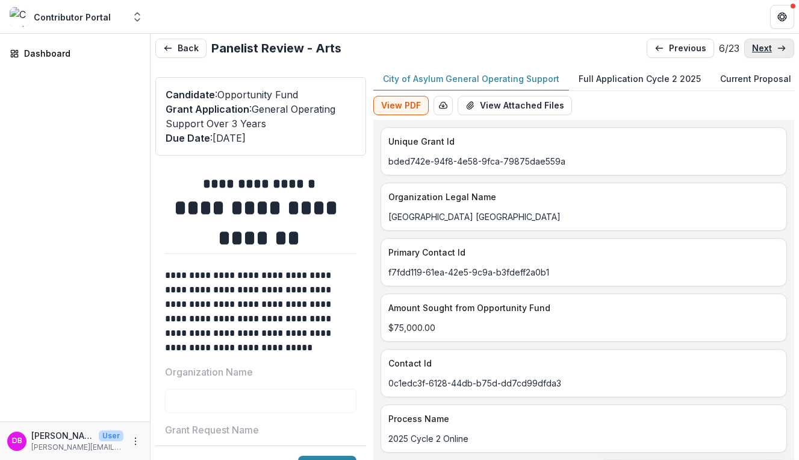
click at [756, 50] on p "next" at bounding box center [762, 48] width 20 height 10
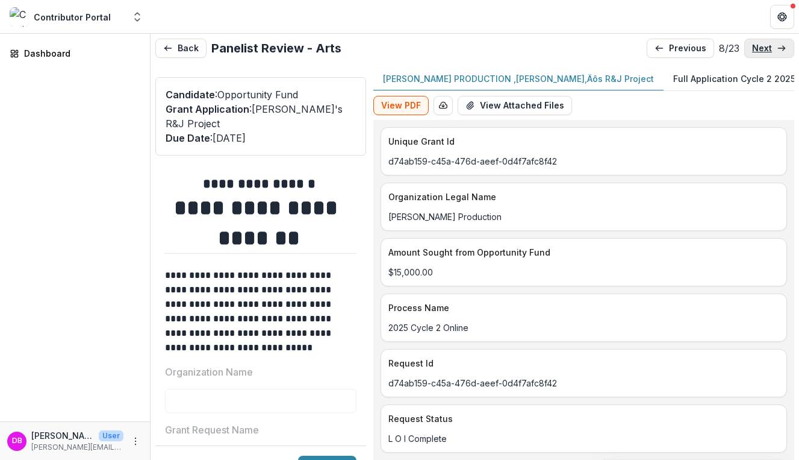
click at [759, 52] on p "next" at bounding box center [762, 48] width 20 height 10
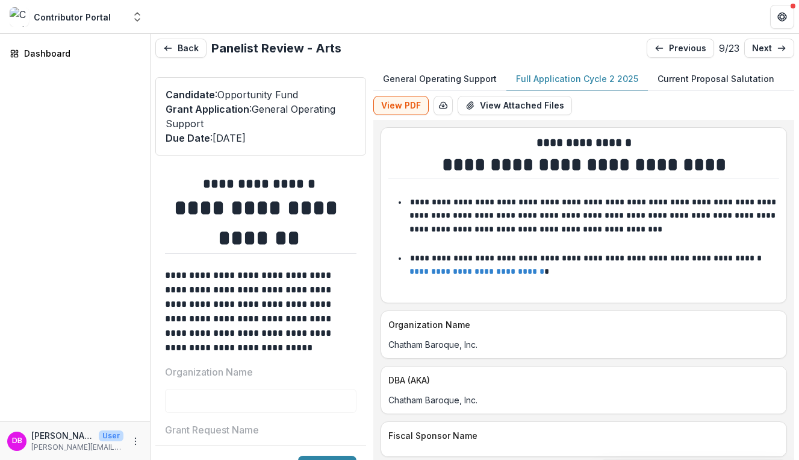
click at [563, 69] on button "Full Application Cycle 2 2025" at bounding box center [578, 78] width 142 height 23
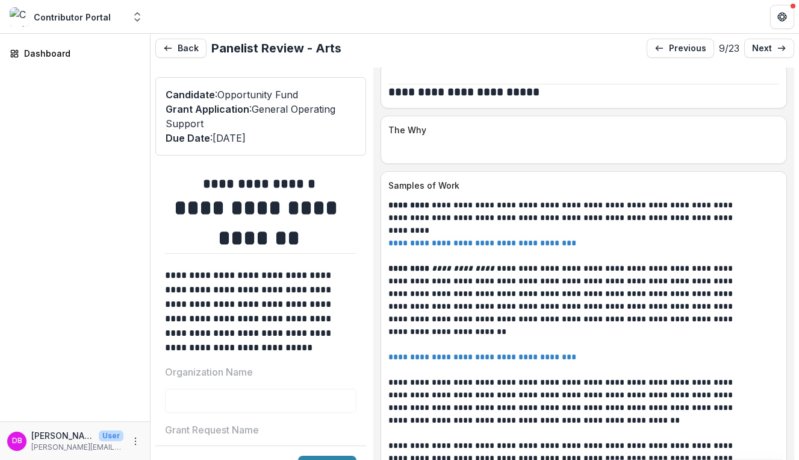
scroll to position [4511, 0]
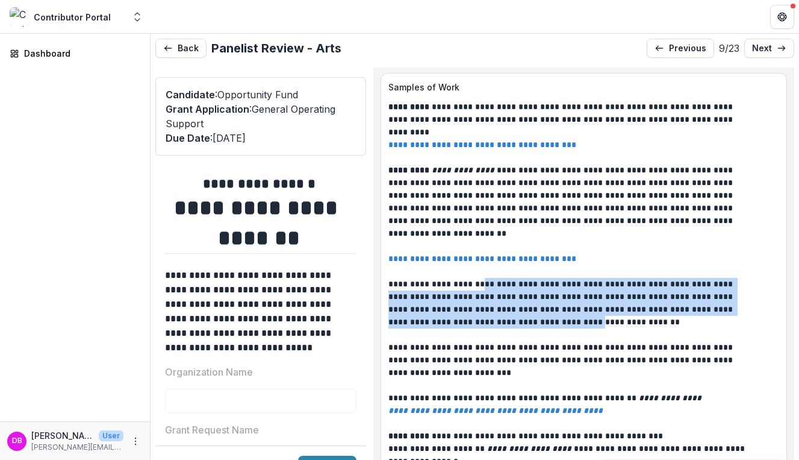
drag, startPoint x: 519, startPoint y: 317, endPoint x: 493, endPoint y: 289, distance: 38.4
click at [492, 287] on p "**********" at bounding box center [571, 303] width 364 height 51
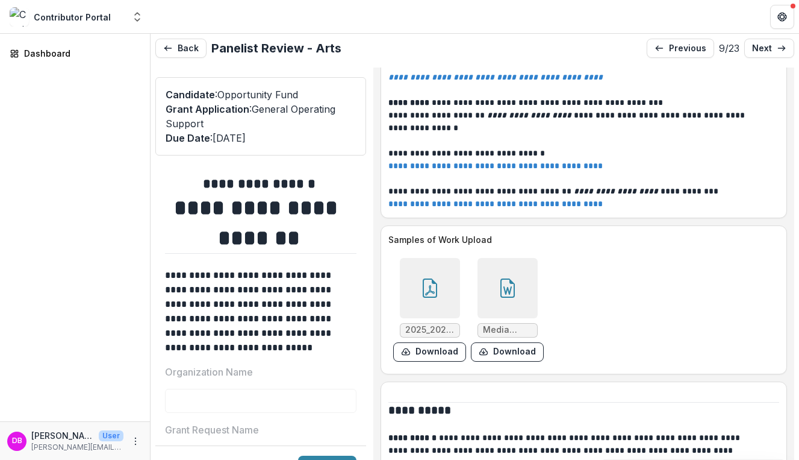
scroll to position [4885, 0]
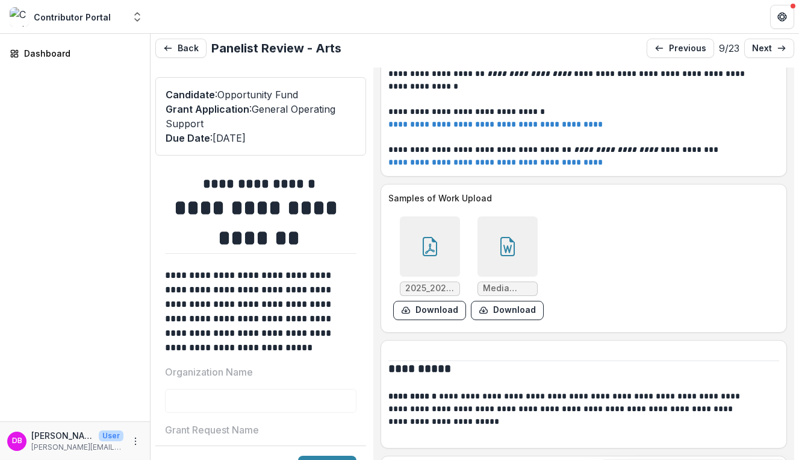
click at [437, 240] on icon at bounding box center [430, 246] width 14 height 19
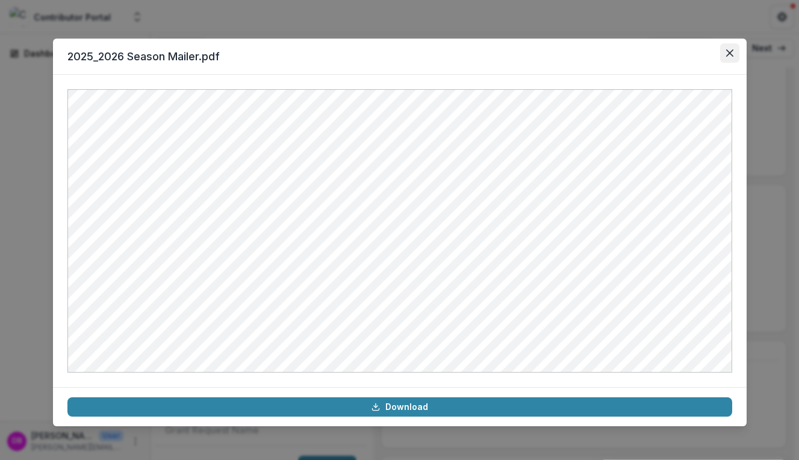
click at [731, 47] on button "Close" at bounding box center [730, 52] width 19 height 19
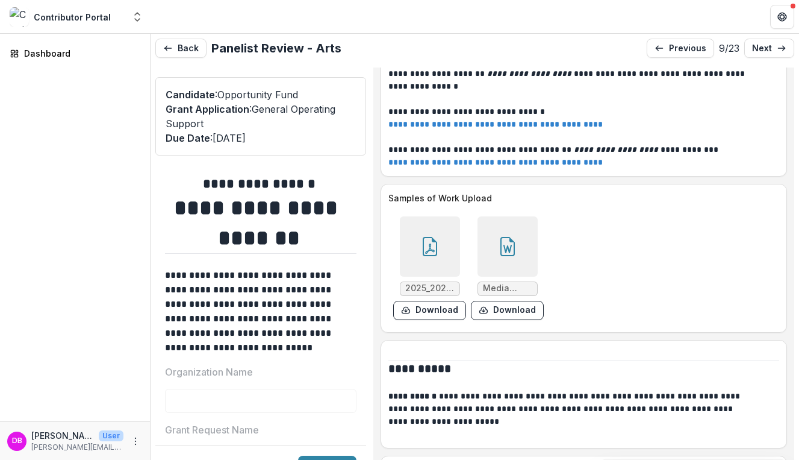
click at [518, 248] on icon at bounding box center [507, 246] width 19 height 19
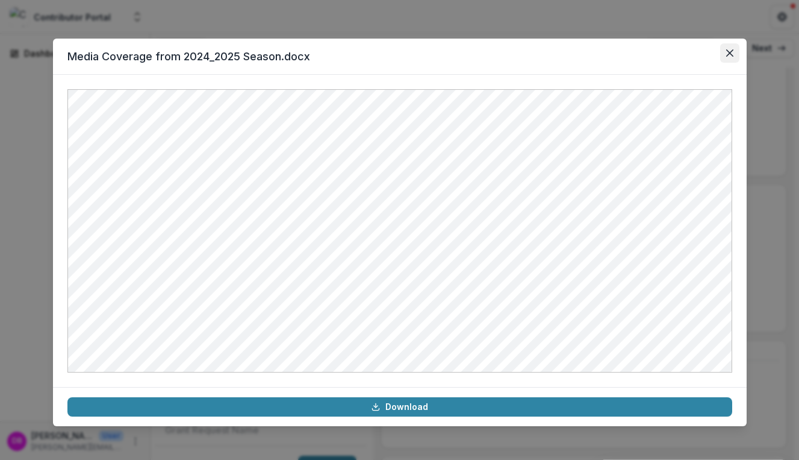
click at [728, 60] on button "Close" at bounding box center [730, 52] width 19 height 19
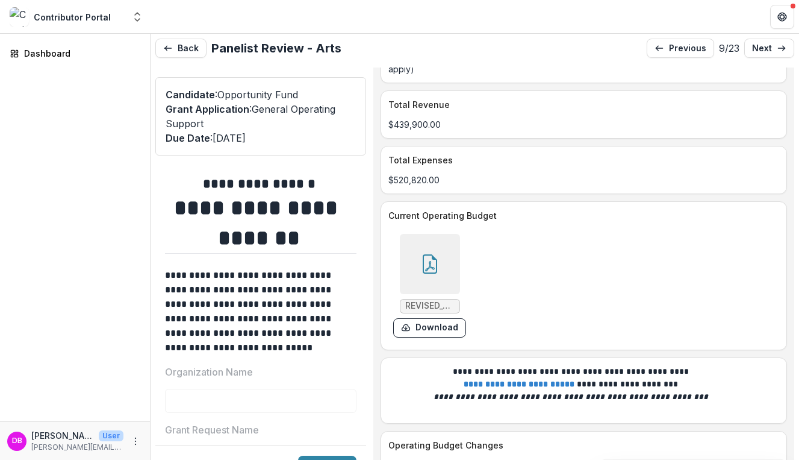
scroll to position [5336, 0]
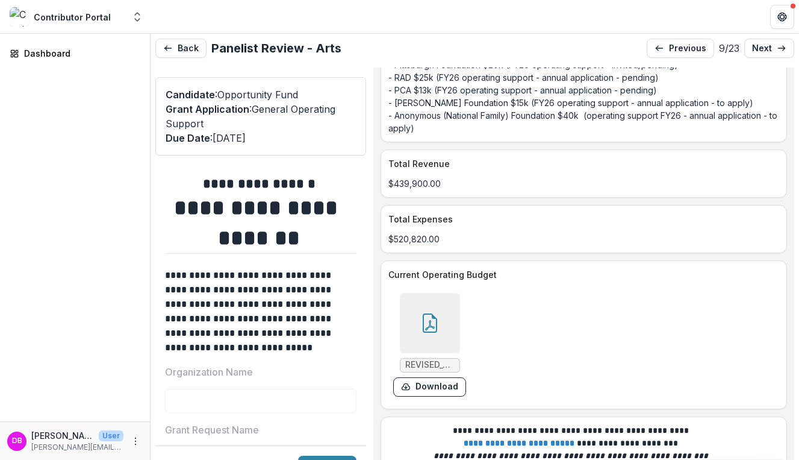
click at [451, 315] on div at bounding box center [430, 323] width 60 height 60
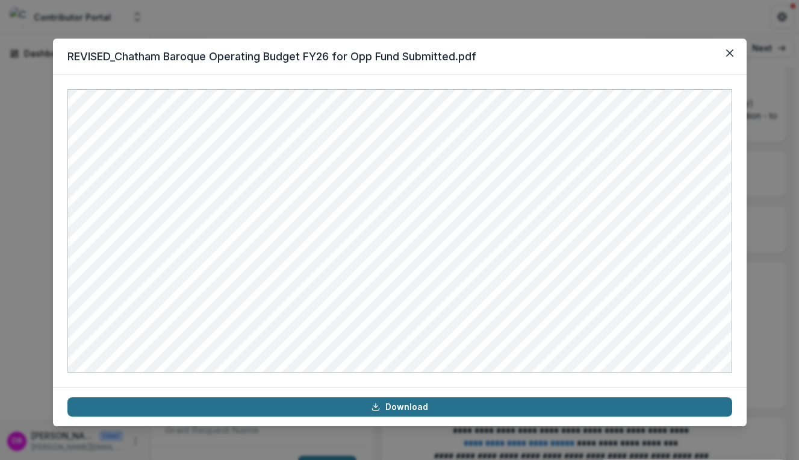
click at [374, 411] on icon at bounding box center [376, 407] width 10 height 10
click at [733, 57] on button "Close" at bounding box center [730, 52] width 19 height 19
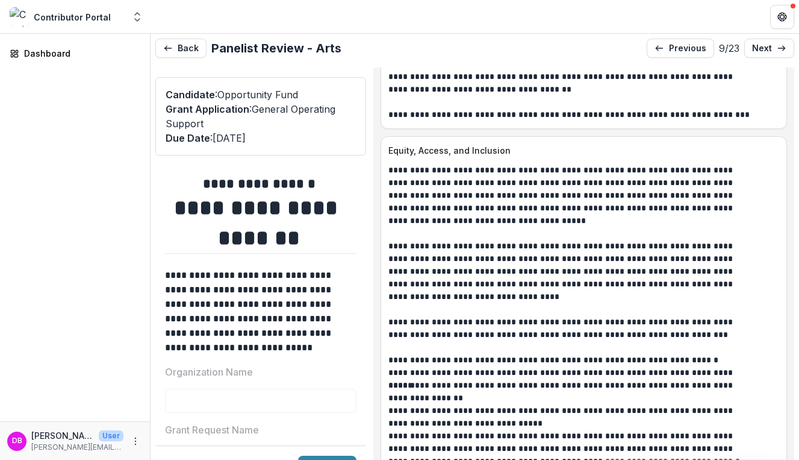
scroll to position [6440, 0]
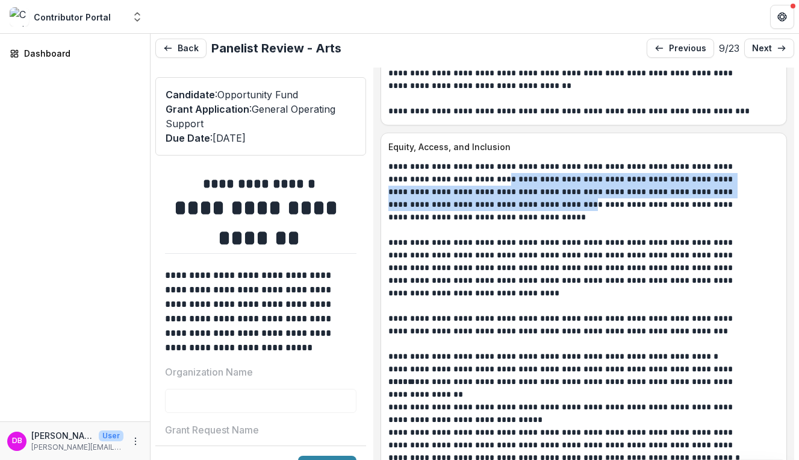
drag, startPoint x: 474, startPoint y: 183, endPoint x: 507, endPoint y: 219, distance: 49.5
click at [507, 219] on p "**********" at bounding box center [571, 191] width 364 height 63
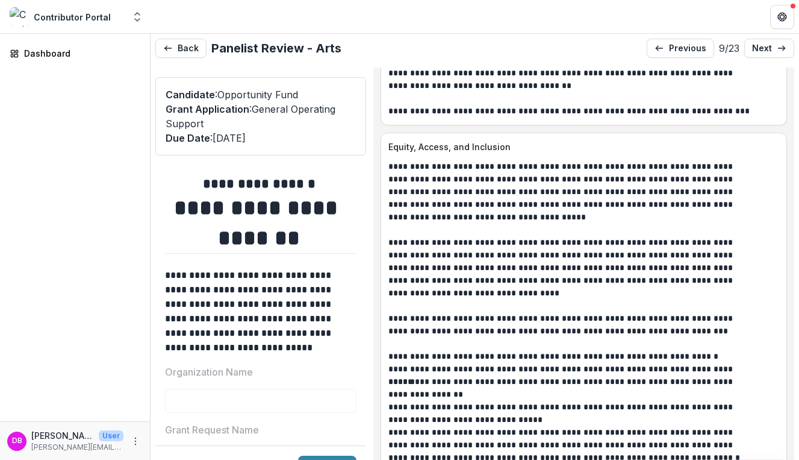
click at [501, 224] on p "**********" at bounding box center [571, 191] width 364 height 63
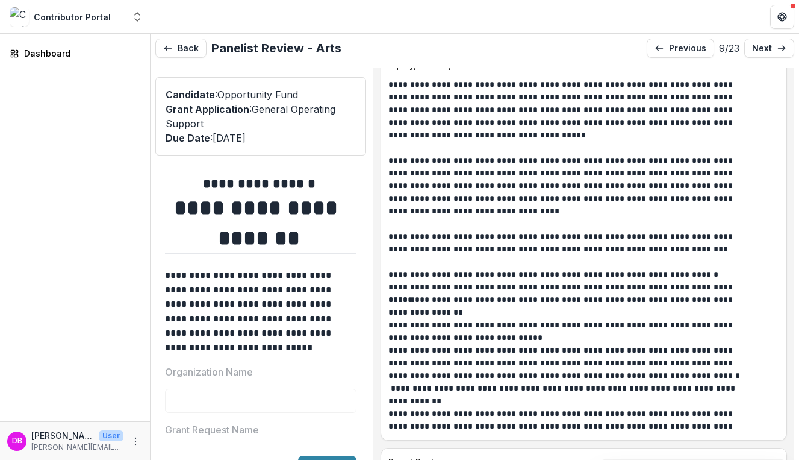
scroll to position [6553, 0]
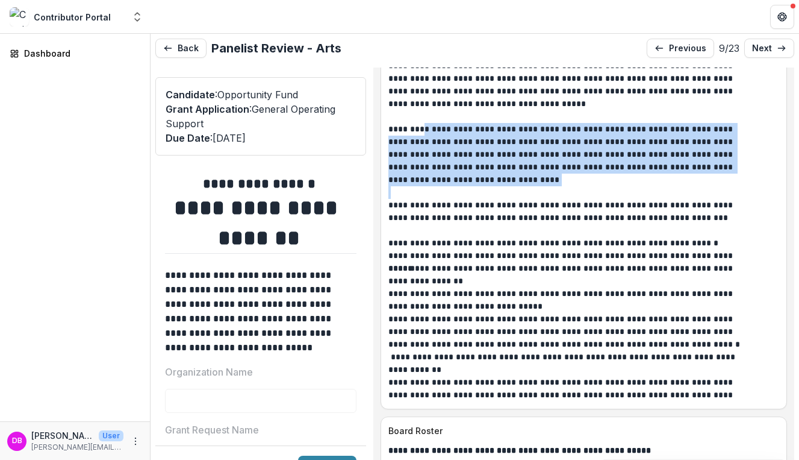
drag, startPoint x: 449, startPoint y: 201, endPoint x: 428, endPoint y: 140, distance: 64.2
click at [428, 140] on div "**********" at bounding box center [584, 224] width 391 height 354
click at [428, 140] on p "**********" at bounding box center [571, 154] width 364 height 63
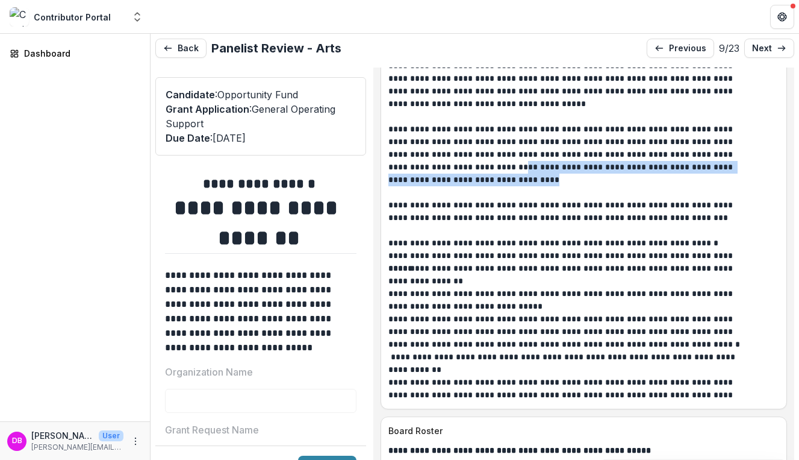
drag, startPoint x: 456, startPoint y: 189, endPoint x: 461, endPoint y: 180, distance: 9.7
click at [461, 180] on p "**********" at bounding box center [571, 154] width 364 height 63
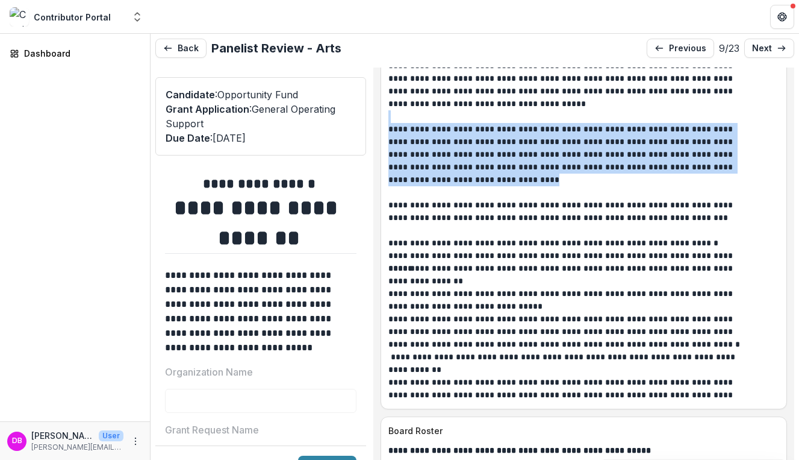
drag, startPoint x: 460, startPoint y: 186, endPoint x: 436, endPoint y: 126, distance: 64.7
click at [436, 126] on div "**********" at bounding box center [584, 224] width 391 height 354
click at [436, 123] on p at bounding box center [584, 116] width 391 height 13
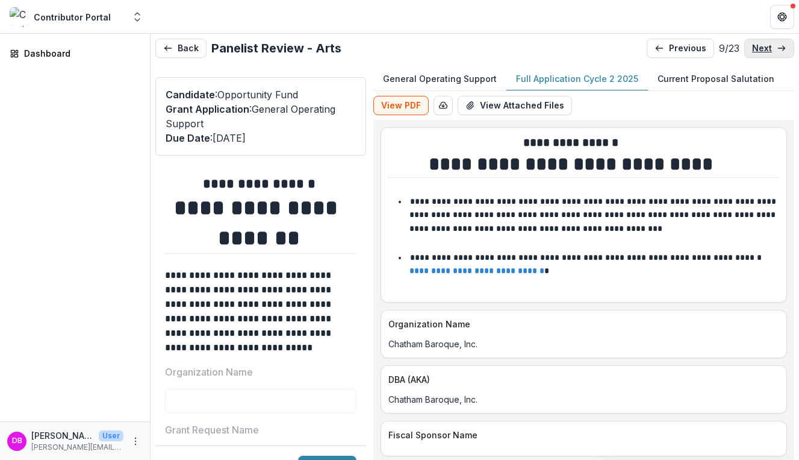
scroll to position [1, 0]
click at [767, 43] on p "next" at bounding box center [762, 48] width 20 height 10
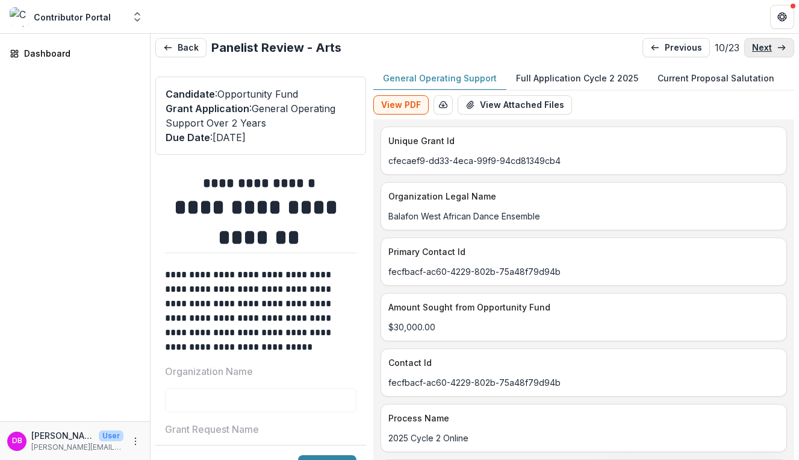
click at [766, 46] on p "next" at bounding box center [762, 48] width 20 height 10
click at [750, 53] on link "next" at bounding box center [770, 47] width 50 height 19
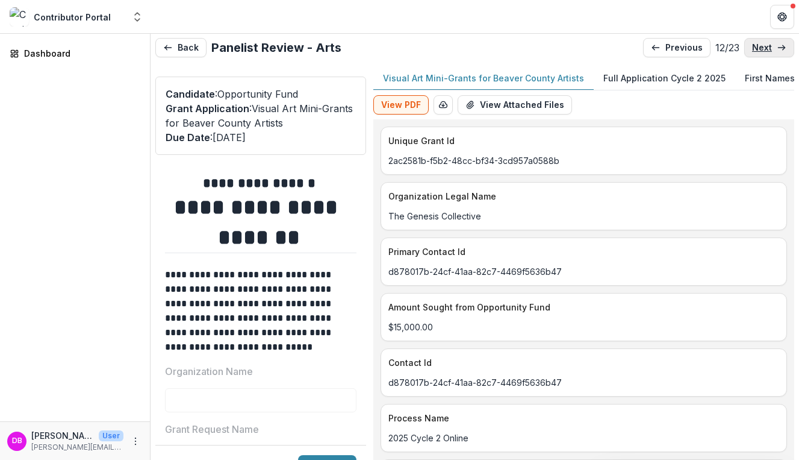
click at [750, 53] on link "next" at bounding box center [770, 47] width 50 height 19
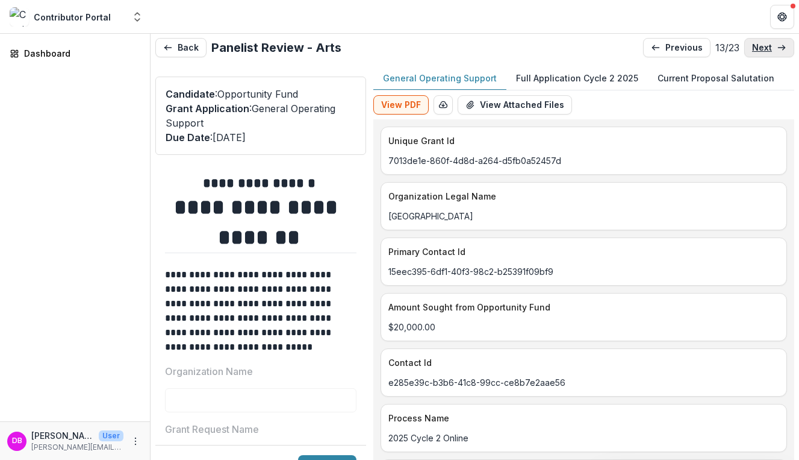
click at [750, 53] on link "next" at bounding box center [770, 47] width 50 height 19
click at [751, 53] on link "next" at bounding box center [770, 47] width 50 height 19
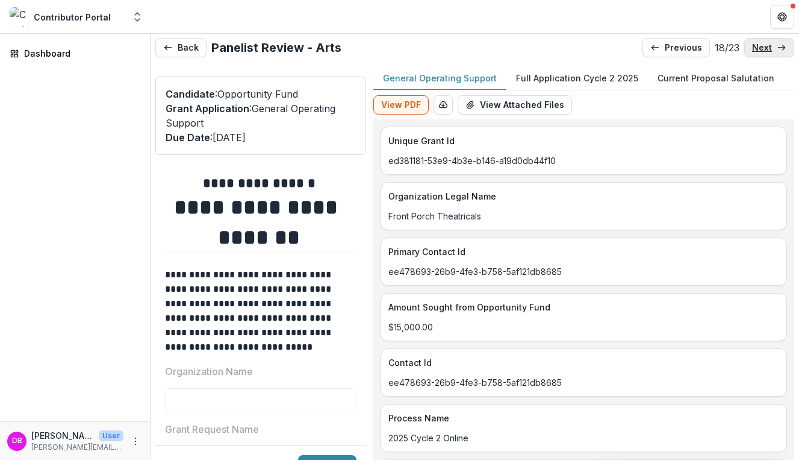
click at [751, 53] on link "next" at bounding box center [770, 47] width 50 height 19
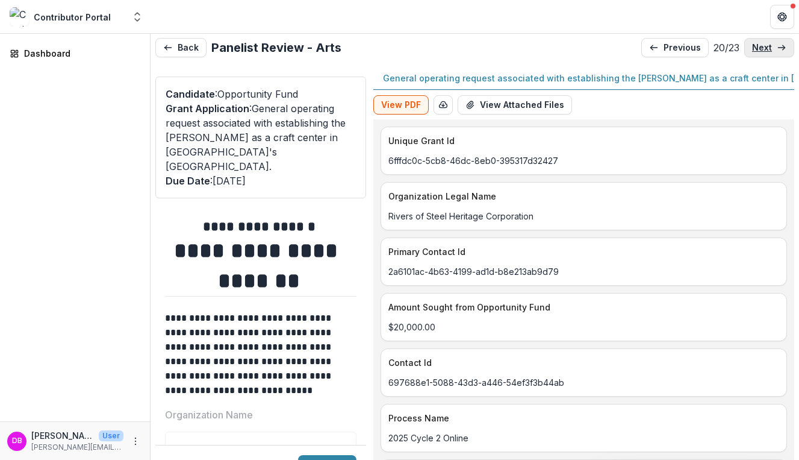
click at [751, 53] on link "next" at bounding box center [770, 47] width 50 height 19
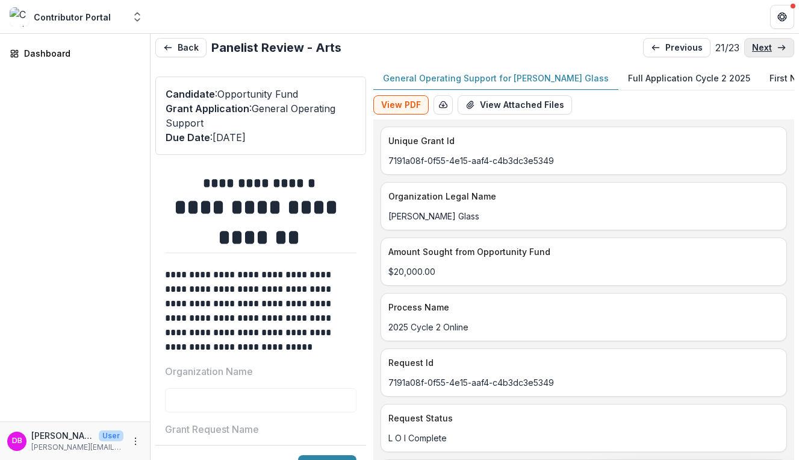
click at [751, 53] on link "next" at bounding box center [770, 47] width 50 height 19
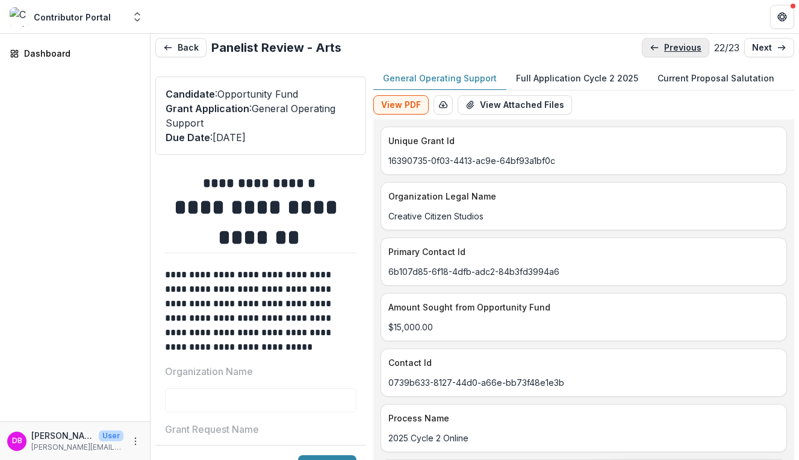
click at [668, 54] on link "previous" at bounding box center [675, 47] width 67 height 19
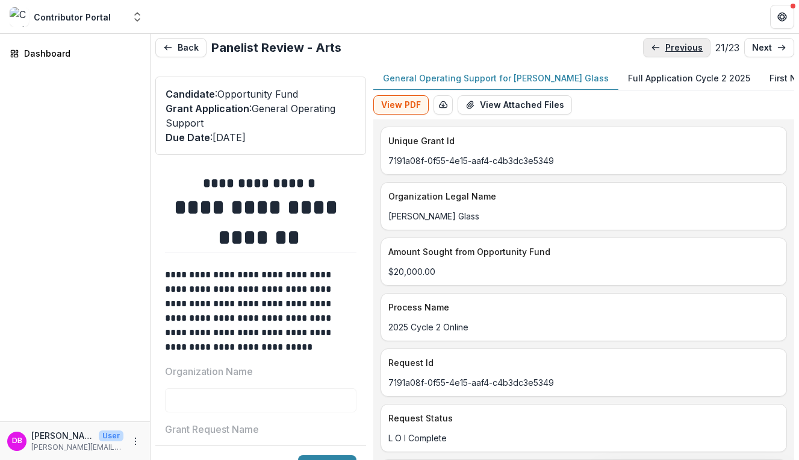
click at [668, 54] on link "previous" at bounding box center [676, 47] width 67 height 19
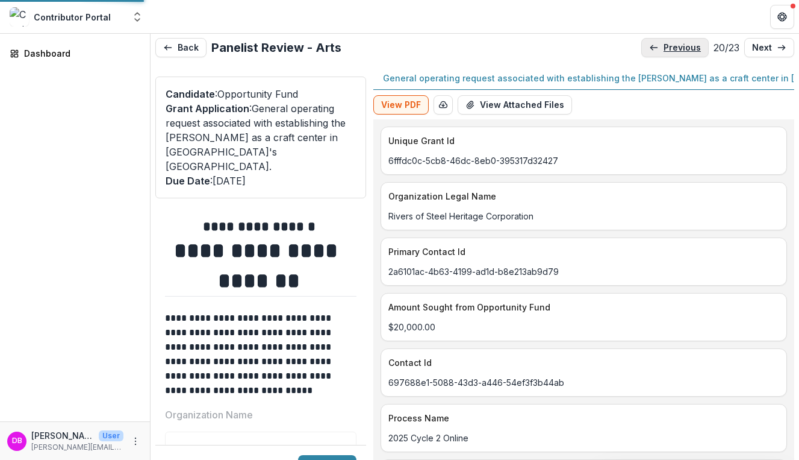
click at [666, 52] on link "previous" at bounding box center [675, 47] width 67 height 19
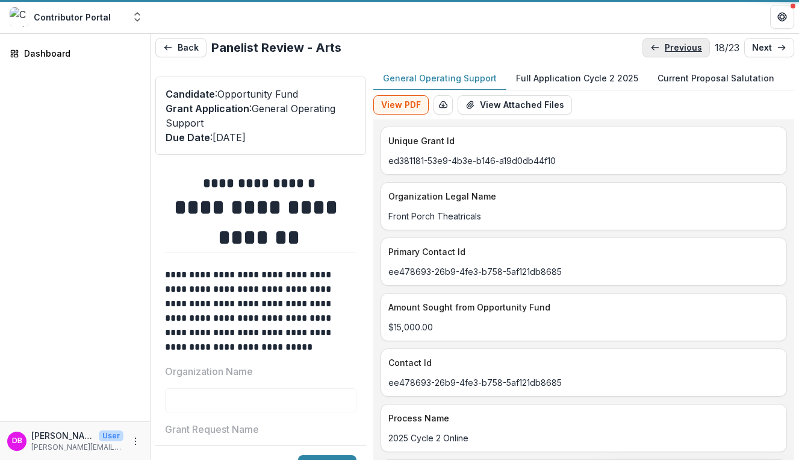
click at [666, 52] on p "previous" at bounding box center [683, 48] width 37 height 10
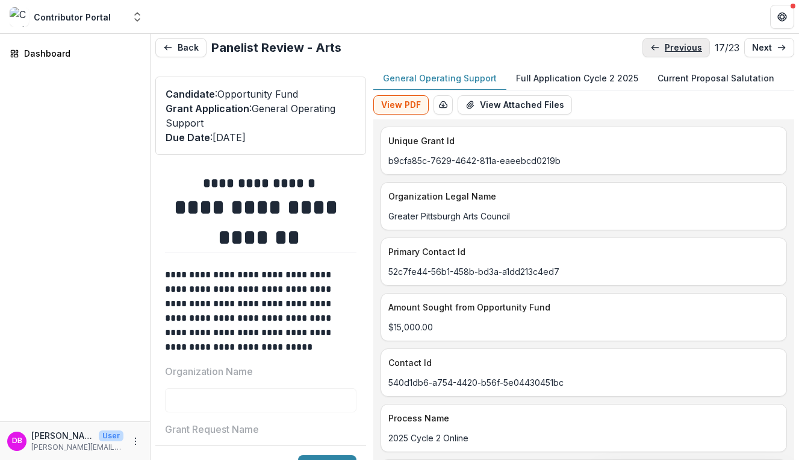
click at [666, 52] on p "previous" at bounding box center [683, 48] width 37 height 10
click at [666, 52] on p "previous" at bounding box center [684, 48] width 37 height 10
click at [666, 52] on p "previous" at bounding box center [683, 48] width 37 height 10
click at [666, 52] on p "previous" at bounding box center [684, 48] width 37 height 10
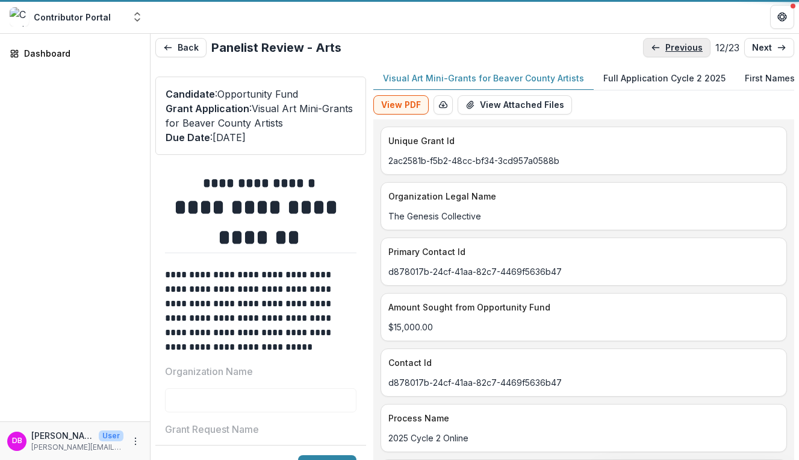
click at [666, 52] on p "previous" at bounding box center [684, 48] width 37 height 10
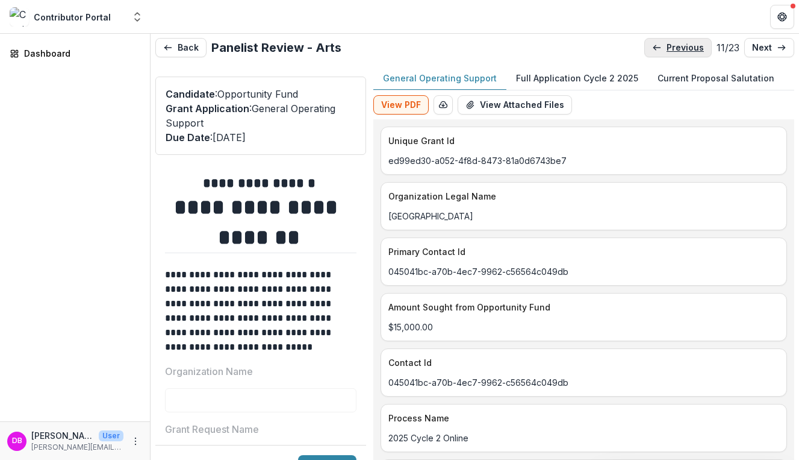
click at [667, 52] on p "previous" at bounding box center [685, 48] width 37 height 10
click at [666, 52] on p "previous" at bounding box center [683, 48] width 37 height 10
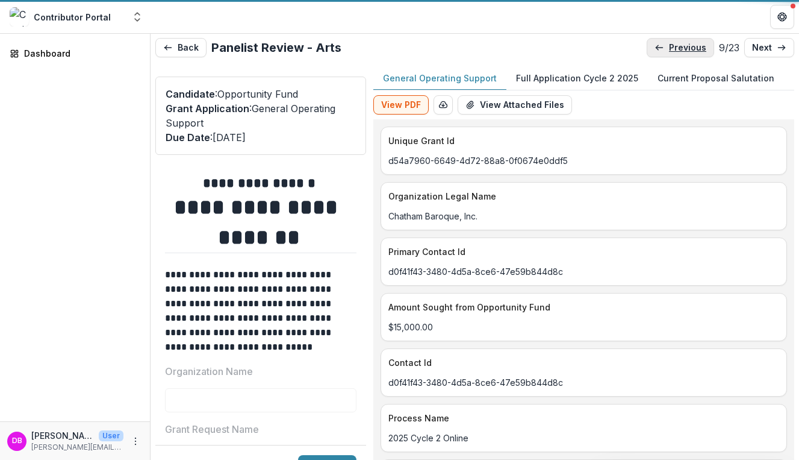
click at [669, 52] on p "previous" at bounding box center [687, 48] width 37 height 10
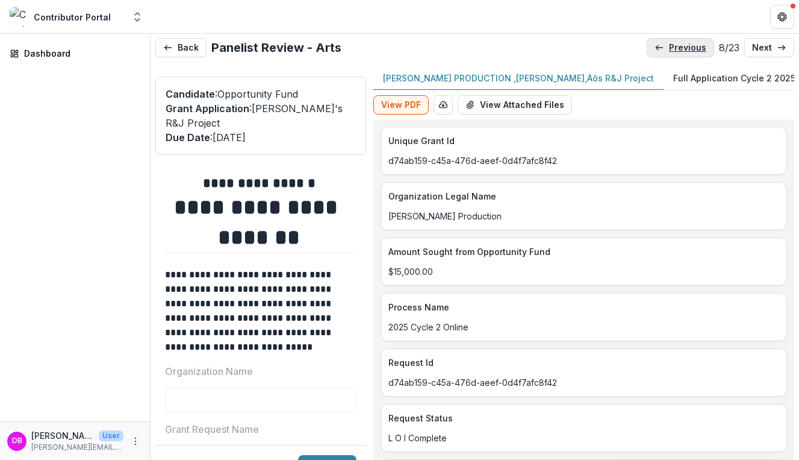
click at [669, 52] on p "previous" at bounding box center [687, 48] width 37 height 10
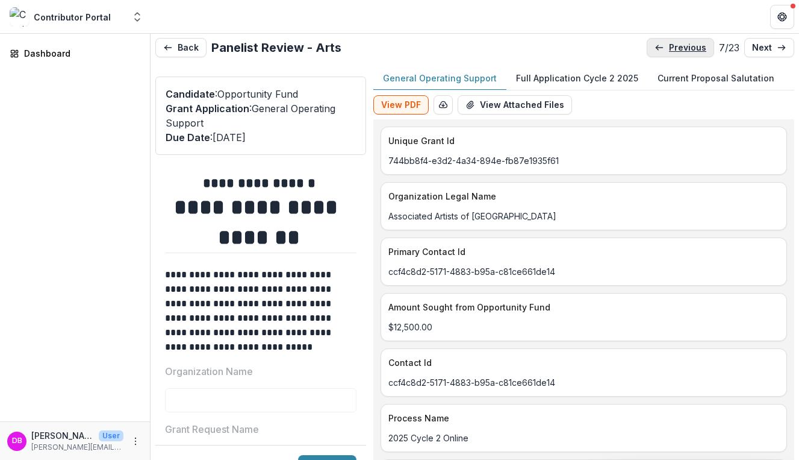
click at [669, 52] on p "previous" at bounding box center [687, 48] width 37 height 10
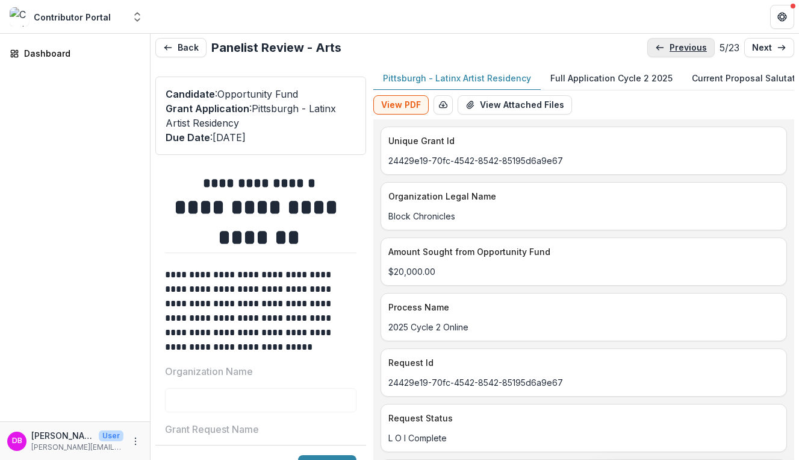
click at [670, 52] on p "previous" at bounding box center [688, 48] width 37 height 10
click at [669, 52] on p "previous" at bounding box center [687, 48] width 37 height 10
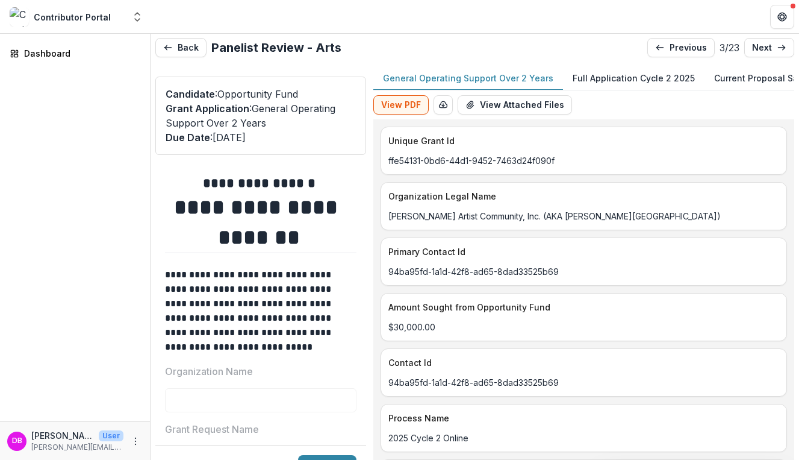
click at [607, 74] on p "Full Application Cycle 2 2025" at bounding box center [634, 78] width 122 height 13
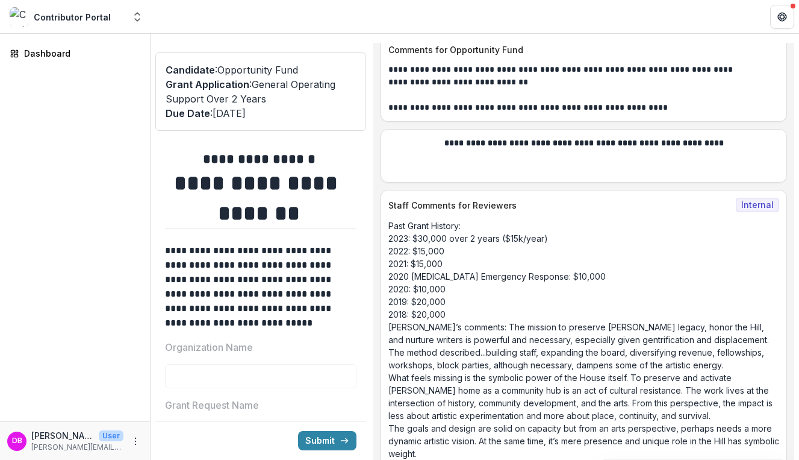
scroll to position [25, 0]
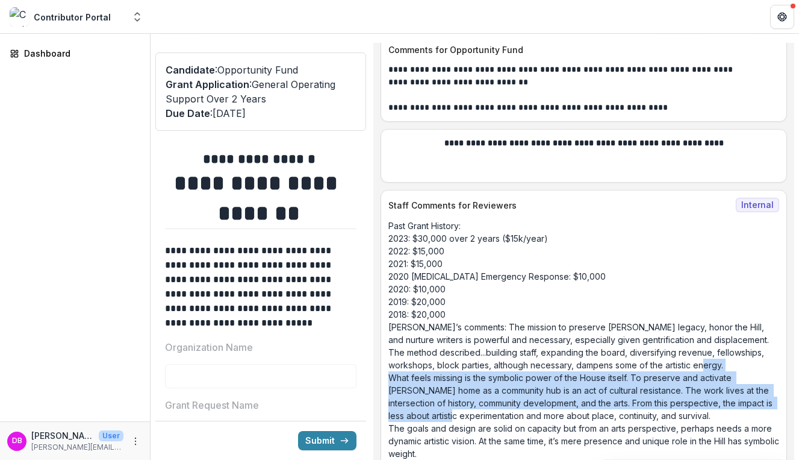
drag, startPoint x: 522, startPoint y: 396, endPoint x: 535, endPoint y: 354, distance: 44.2
click at [535, 354] on p "Past Grant History: 2023: $30,000 over 2 years ($15k/year) 2022: $15,000 2021: …" at bounding box center [584, 339] width 391 height 240
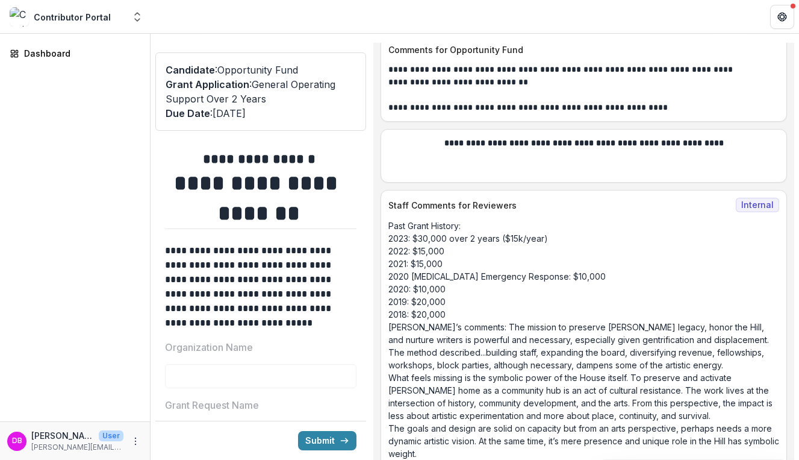
click at [535, 354] on p "Past Grant History: 2023: $30,000 over 2 years ($15k/year) 2022: $15,000 2021: …" at bounding box center [584, 339] width 391 height 240
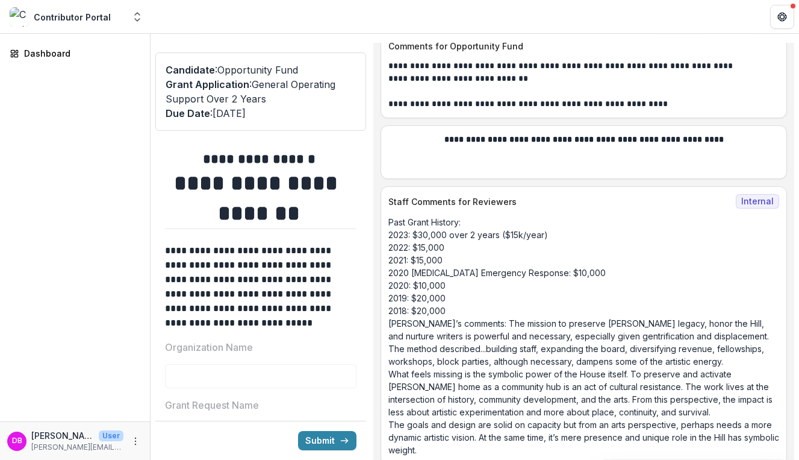
scroll to position [10365, 0]
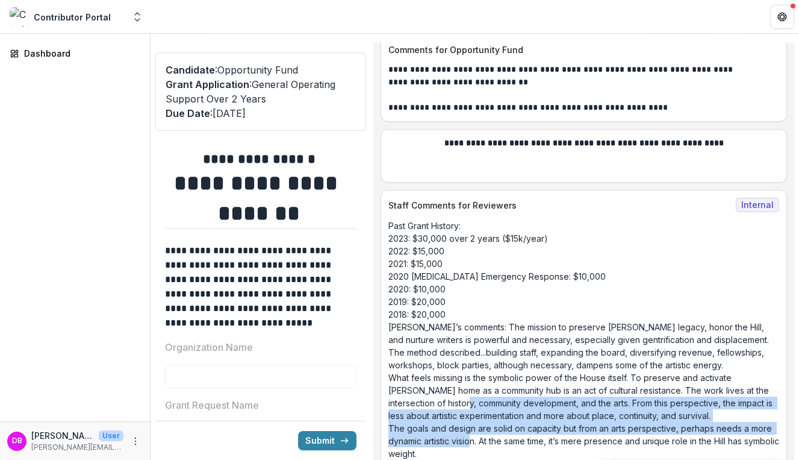
drag, startPoint x: 502, startPoint y: 430, endPoint x: 502, endPoint y: 384, distance: 45.8
click at [502, 384] on p "Past Grant History: 2023: $30,000 over 2 years ($15k/year) 2022: $15,000 2021: …" at bounding box center [584, 339] width 391 height 240
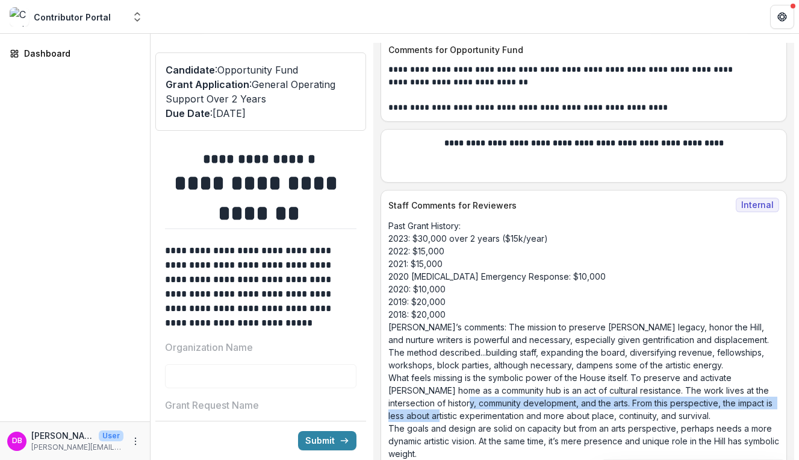
drag, startPoint x: 501, startPoint y: 403, endPoint x: 498, endPoint y: 389, distance: 14.2
click at [498, 389] on p "Past Grant History: 2023: $30,000 over 2 years ($15k/year) 2022: $15,000 2021: …" at bounding box center [584, 339] width 391 height 240
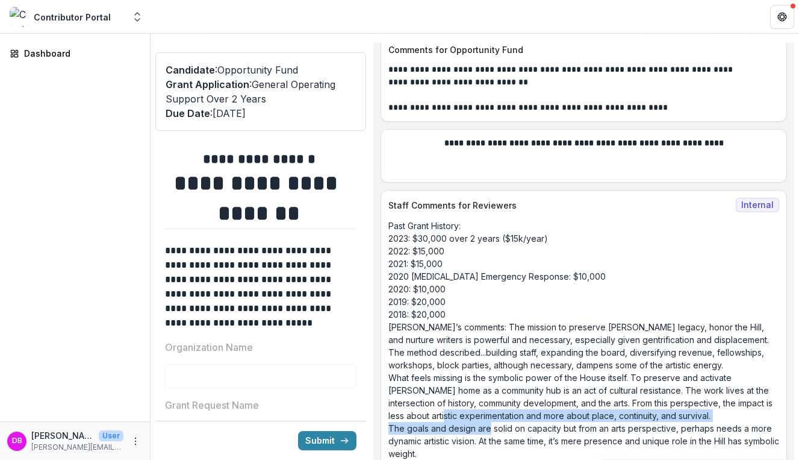
drag, startPoint x: 498, startPoint y: 413, endPoint x: 508, endPoint y: 396, distance: 19.7
click at [508, 396] on p "Past Grant History: 2023: $30,000 over 2 years ($15k/year) 2022: $15,000 2021: …" at bounding box center [584, 339] width 391 height 240
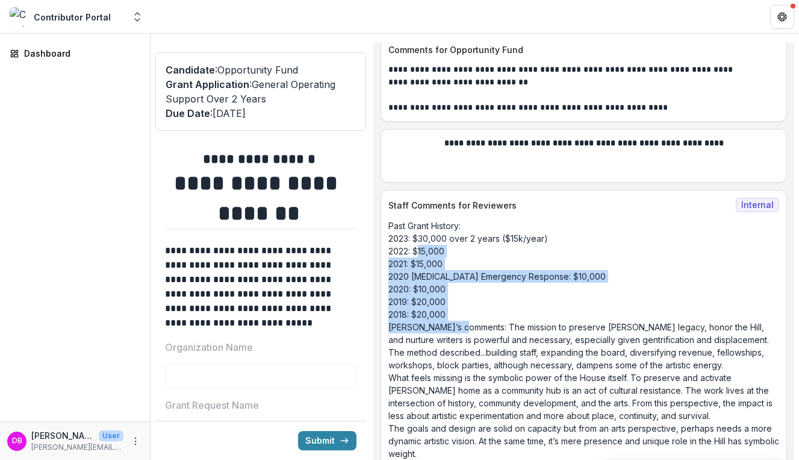
drag, startPoint x: 472, startPoint y: 293, endPoint x: 428, endPoint y: 220, distance: 85.7
click at [428, 220] on p "Past Grant History: 2023: $30,000 over 2 years ($15k/year) 2022: $15,000 2021: …" at bounding box center [584, 339] width 391 height 240
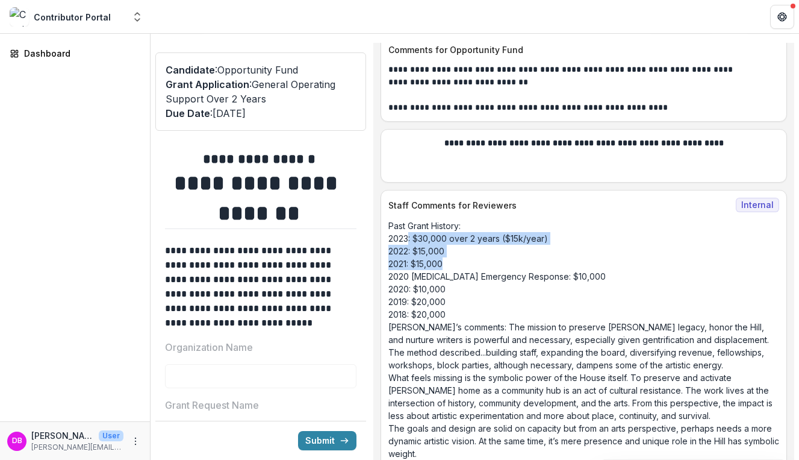
drag, startPoint x: 419, startPoint y: 210, endPoint x: 463, endPoint y: 238, distance: 52.5
click at [463, 238] on p "Past Grant History: 2023: $30,000 over 2 years ($15k/year) 2022: $15,000 2021: …" at bounding box center [584, 339] width 391 height 240
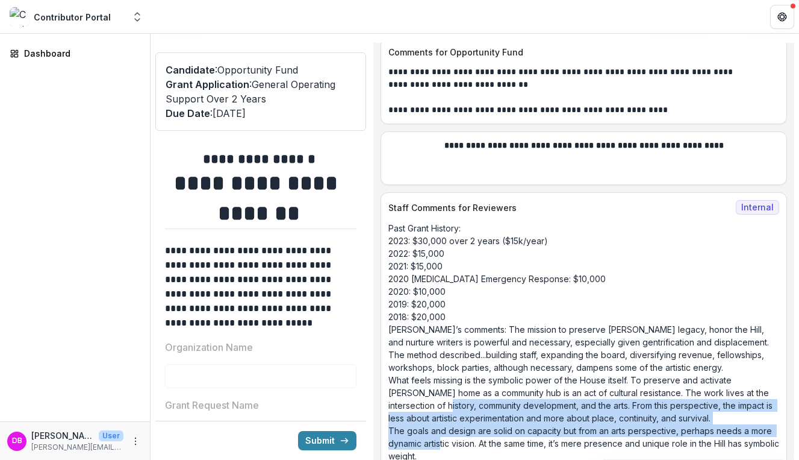
drag, startPoint x: 474, startPoint y: 423, endPoint x: 481, endPoint y: 389, distance: 34.6
click at [481, 389] on p "Past Grant History: 2023: $30,000 over 2 years ($15k/year) 2022: $15,000 2021: …" at bounding box center [584, 342] width 391 height 240
click at [481, 390] on p "Past Grant History: 2023: $30,000 over 2 years ($15k/year) 2022: $15,000 2021: …" at bounding box center [584, 342] width 391 height 240
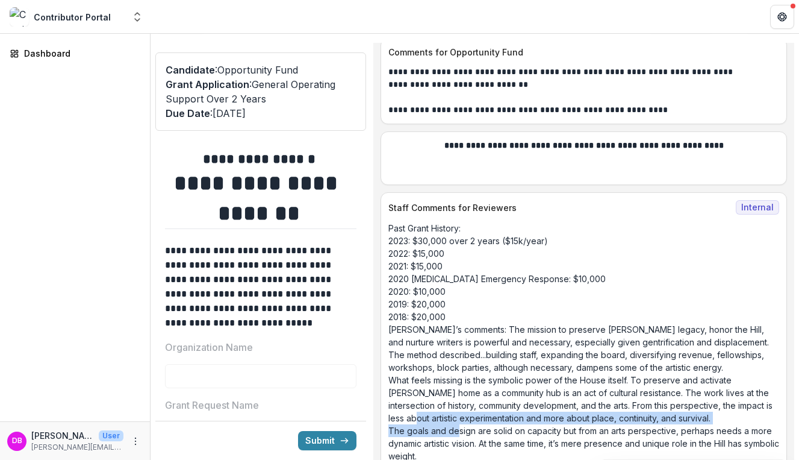
drag, startPoint x: 483, startPoint y: 407, endPoint x: 468, endPoint y: 416, distance: 17.4
click at [468, 416] on p "Past Grant History: 2023: $30,000 over 2 years ($15k/year) 2022: $15,000 2021: …" at bounding box center [584, 342] width 391 height 240
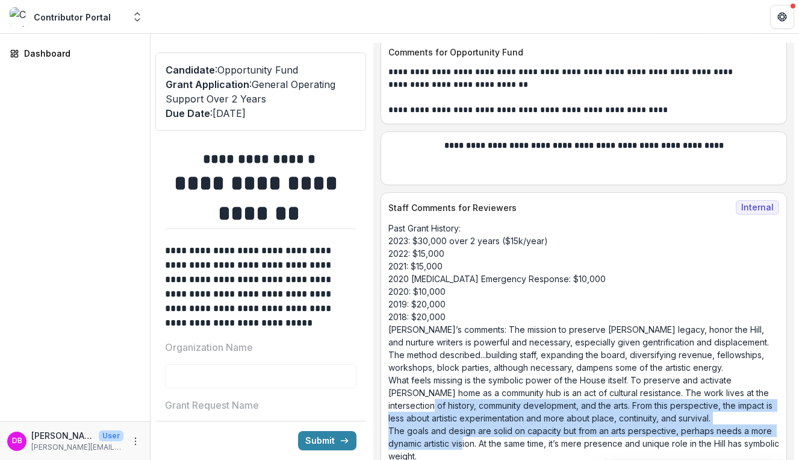
drag, startPoint x: 497, startPoint y: 431, endPoint x: 463, endPoint y: 388, distance: 55.3
click at [463, 388] on p "Past Grant History: 2023: $30,000 over 2 years ($15k/year) 2022: $15,000 2021: …" at bounding box center [584, 342] width 391 height 240
click at [463, 389] on p "Past Grant History: 2023: $30,000 over 2 years ($15k/year) 2022: $15,000 2021: …" at bounding box center [584, 342] width 391 height 240
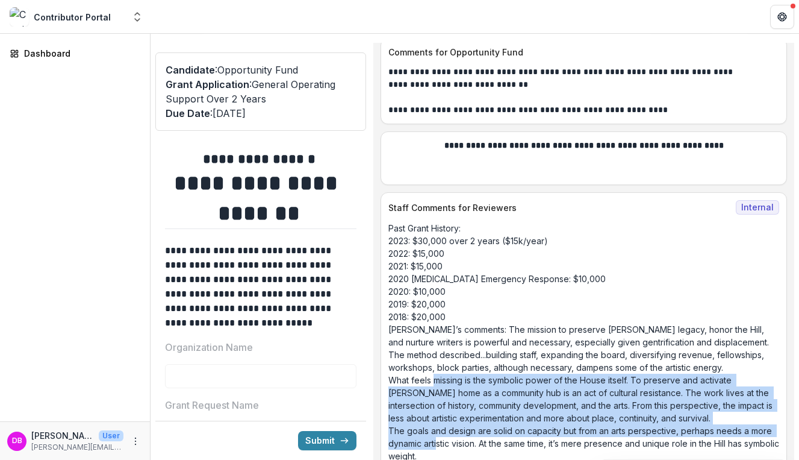
drag, startPoint x: 471, startPoint y: 422, endPoint x: 445, endPoint y: 361, distance: 66.1
click at [445, 361] on p "Past Grant History: 2023: $30,000 over 2 years ($15k/year) 2022: $15,000 2021: …" at bounding box center [584, 342] width 391 height 240
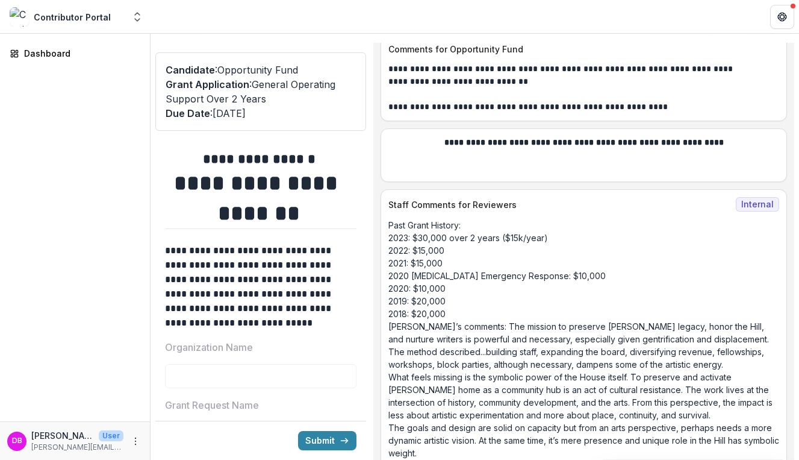
scroll to position [10365, 0]
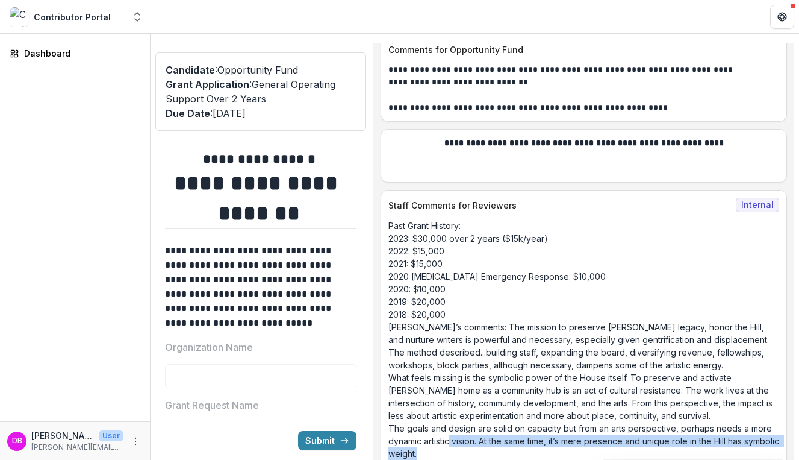
drag, startPoint x: 492, startPoint y: 438, endPoint x: 484, endPoint y: 424, distance: 15.9
click at [484, 424] on p "Past Grant History: 2023: $30,000 over 2 years ($15k/year) 2022: $15,000 2021: …" at bounding box center [584, 339] width 391 height 240
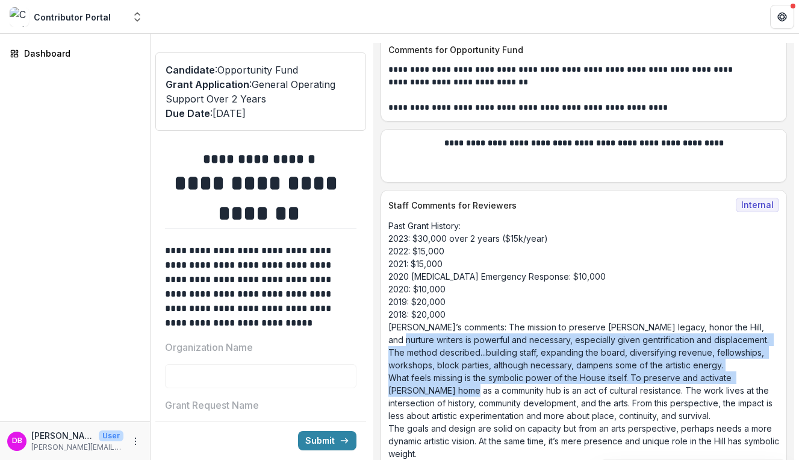
drag, startPoint x: 472, startPoint y: 377, endPoint x: 421, endPoint y: 308, distance: 86.5
click at [421, 308] on p "Past Grant History: 2023: $30,000 over 2 years ($15k/year) 2022: $15,000 2021: …" at bounding box center [584, 339] width 391 height 240
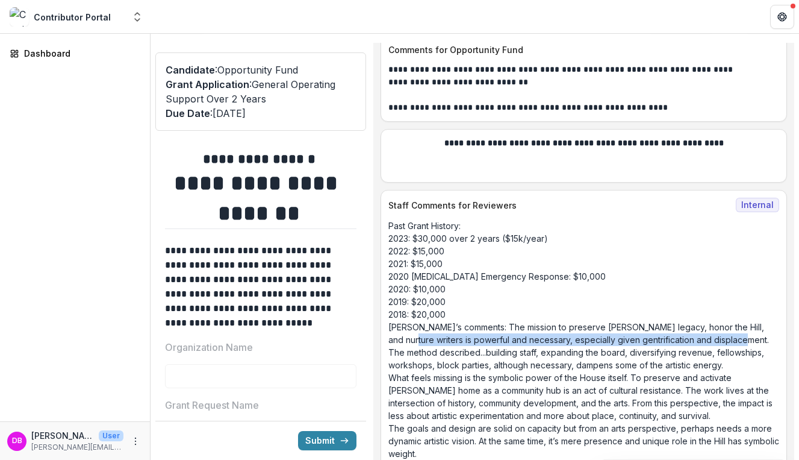
drag, startPoint x: 453, startPoint y: 322, endPoint x: 430, endPoint y: 316, distance: 24.3
click at [430, 316] on p "Past Grant History: 2023: $30,000 over 2 years ($15k/year) 2022: $15,000 2021: …" at bounding box center [584, 339] width 391 height 240
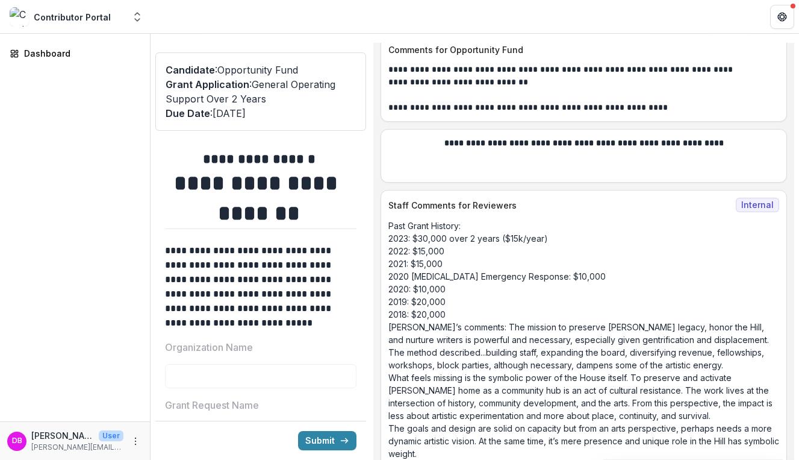
click at [460, 397] on p "Past Grant History: 2023: $30,000 over 2 years ($15k/year) 2022: $15,000 2021: …" at bounding box center [584, 339] width 391 height 240
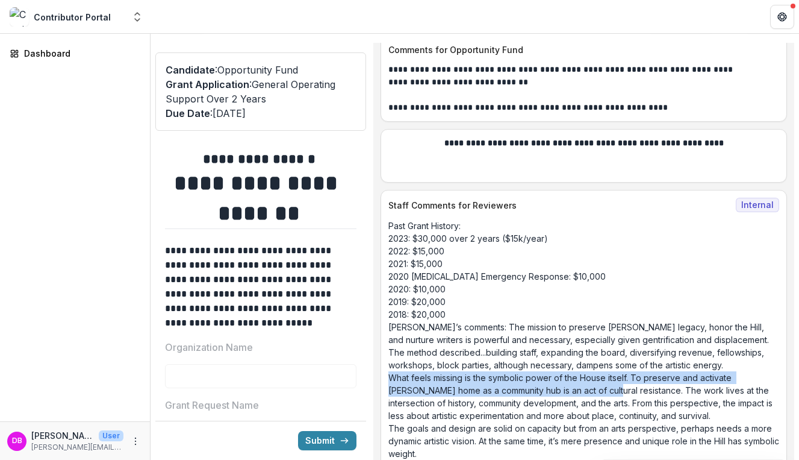
drag, startPoint x: 401, startPoint y: 364, endPoint x: 620, endPoint y: 380, distance: 219.8
click at [620, 380] on p "Past Grant History: 2023: $30,000 over 2 years ($15k/year) 2022: $15,000 2021: …" at bounding box center [584, 339] width 391 height 240
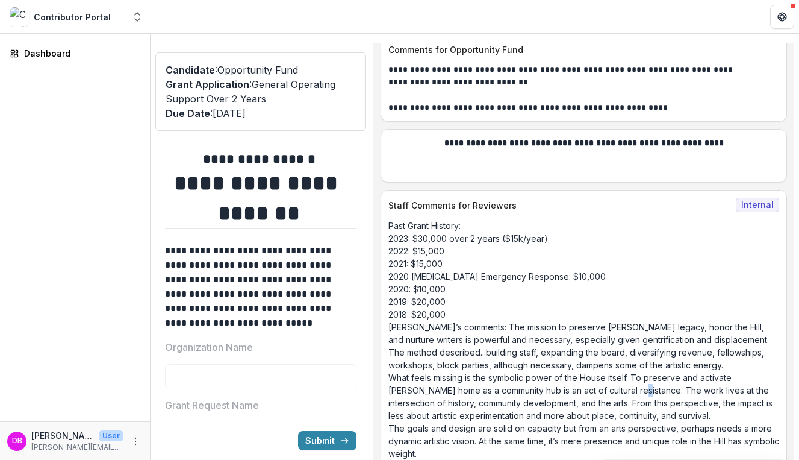
click at [648, 377] on p "Past Grant History: 2023: $30,000 over 2 years ($15k/year) 2022: $15,000 2021: …" at bounding box center [584, 339] width 391 height 240
drag, startPoint x: 659, startPoint y: 377, endPoint x: 485, endPoint y: 378, distance: 174.1
click at [485, 378] on p "Past Grant History: 2023: $30,000 over 2 years ($15k/year) 2022: $15,000 2021: …" at bounding box center [584, 339] width 391 height 240
click at [486, 378] on p "Past Grant History: 2023: $30,000 over 2 years ($15k/year) 2022: $15,000 2021: …" at bounding box center [584, 339] width 391 height 240
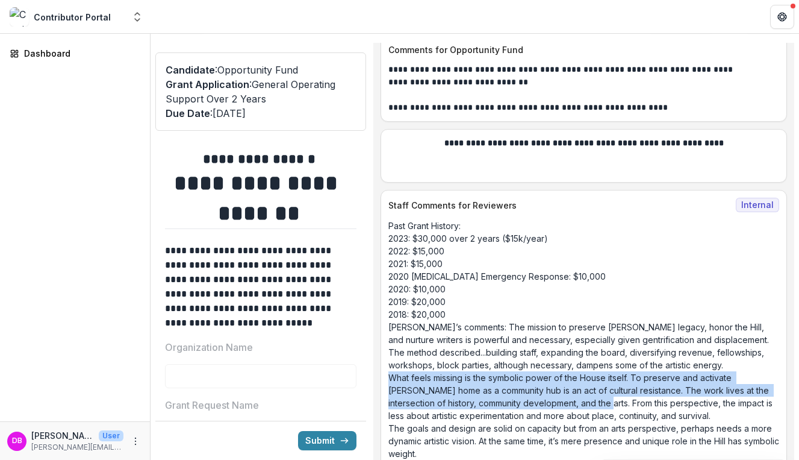
drag, startPoint x: 642, startPoint y: 388, endPoint x: 392, endPoint y: 364, distance: 251.7
click at [392, 364] on div "Past Grant History: 2023: $30,000 over 2 years ($15k/year) 2022: $15,000 2021: …" at bounding box center [583, 339] width 405 height 240
click at [542, 363] on p "Past Grant History: 2023: $30,000 over 2 years ($15k/year) 2022: $15,000 2021: …" at bounding box center [584, 339] width 391 height 240
drag, startPoint x: 644, startPoint y: 390, endPoint x: 404, endPoint y: 365, distance: 241.1
click at [404, 365] on p "Past Grant History: 2023: $30,000 over 2 years ($15k/year) 2022: $15,000 2021: …" at bounding box center [584, 339] width 391 height 240
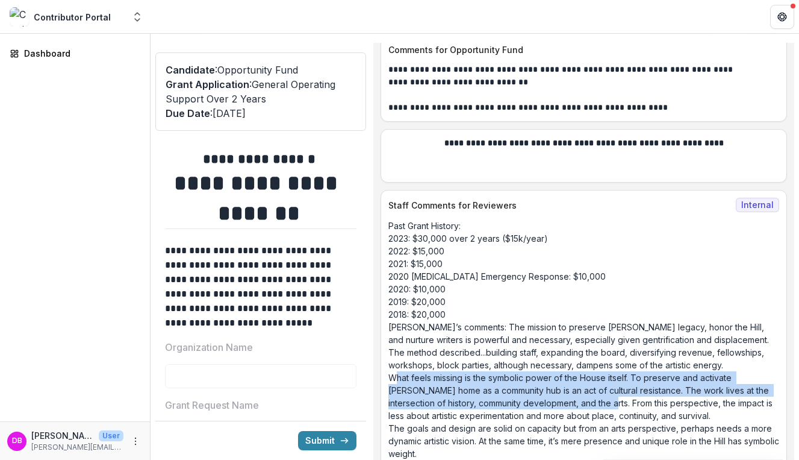
click at [404, 365] on p "Past Grant History: 2023: $30,000 over 2 years ($15k/year) 2022: $15,000 2021: …" at bounding box center [584, 339] width 391 height 240
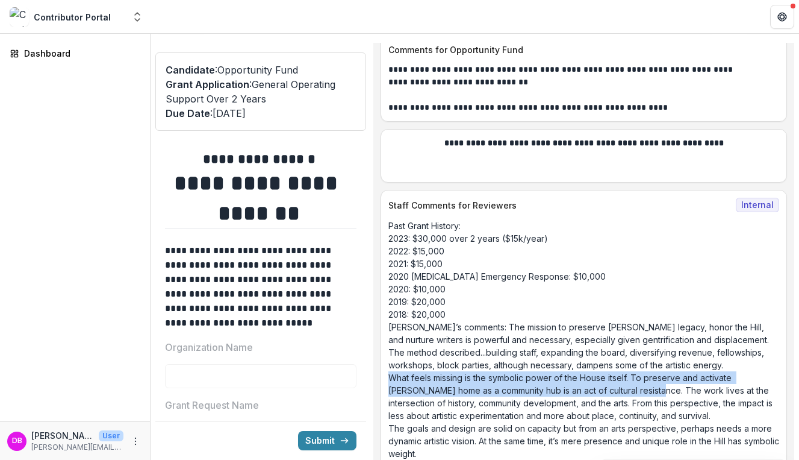
drag, startPoint x: 400, startPoint y: 361, endPoint x: 667, endPoint y: 377, distance: 267.4
click at [667, 377] on p "Past Grant History: 2023: $30,000 over 2 years ($15k/year) 2022: $15,000 2021: …" at bounding box center [584, 339] width 391 height 240
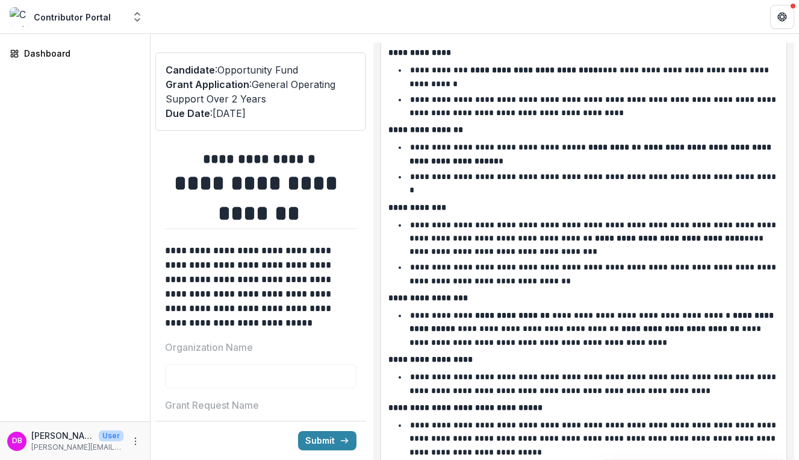
scroll to position [9405, 0]
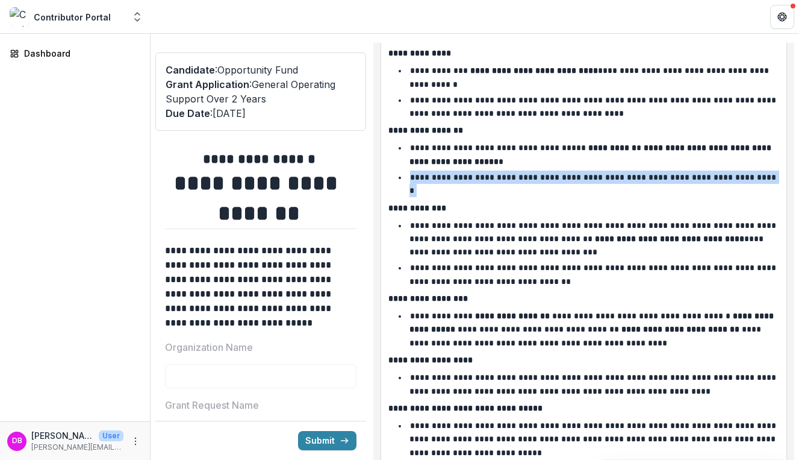
drag, startPoint x: 526, startPoint y: 158, endPoint x: 492, endPoint y: 174, distance: 37.7
click at [492, 175] on div "**********" at bounding box center [584, 261] width 391 height 581
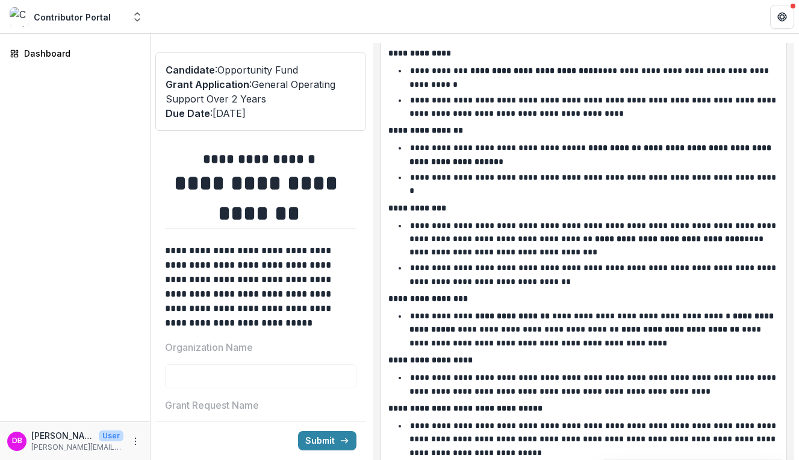
click at [492, 174] on div "**********" at bounding box center [584, 261] width 391 height 581
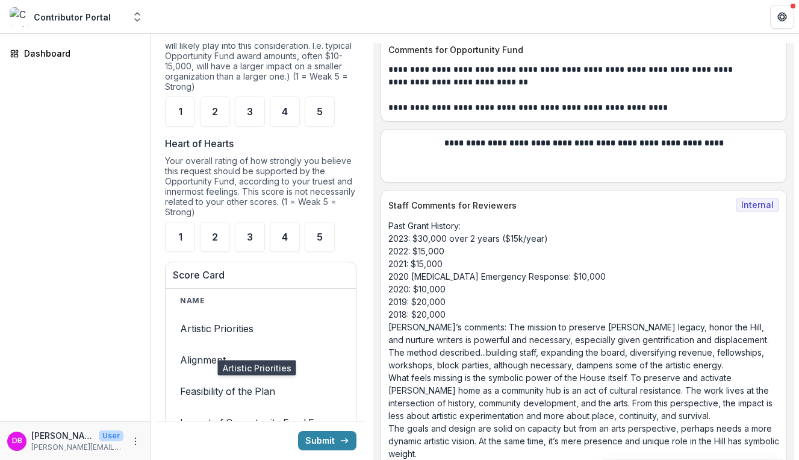
scroll to position [1354, 0]
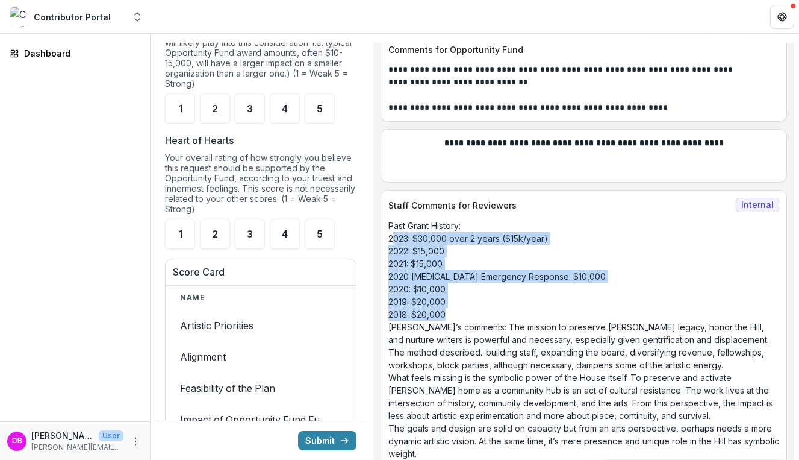
drag, startPoint x: 457, startPoint y: 287, endPoint x: 401, endPoint y: 208, distance: 96.8
click at [401, 219] on p "Past Grant History: 2023: $30,000 over 2 years ($15k/year) 2022: $15,000 2021: …" at bounding box center [584, 339] width 391 height 240
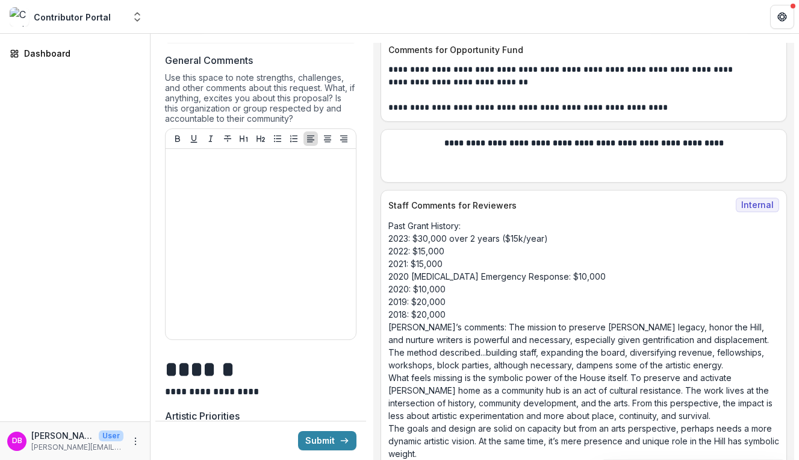
scroll to position [474, 0]
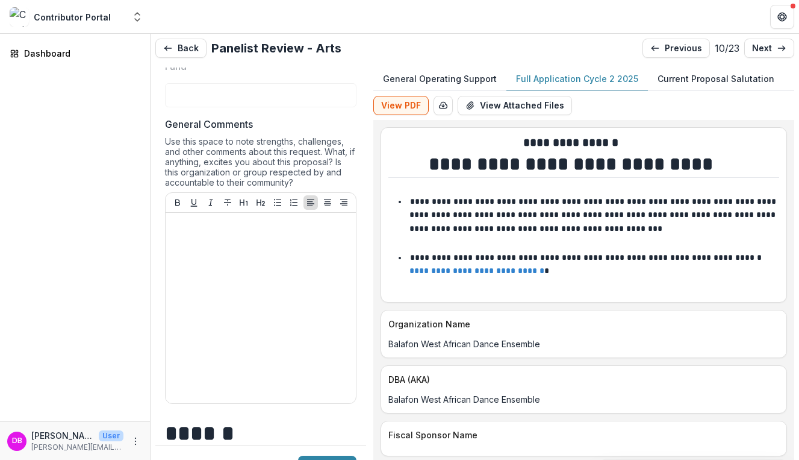
scroll to position [210, 0]
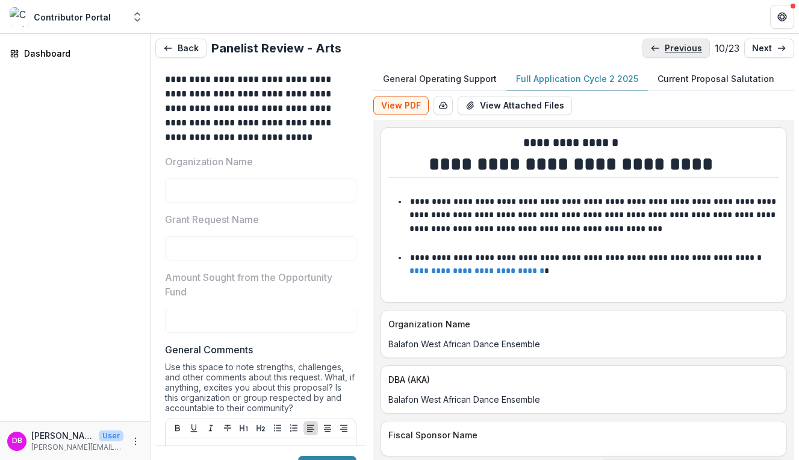
click at [670, 45] on p "previous" at bounding box center [683, 48] width 37 height 10
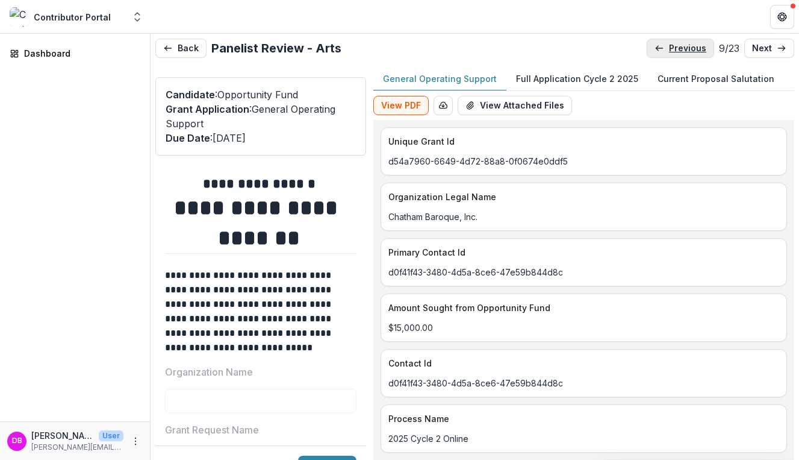
click at [670, 45] on p "previous" at bounding box center [687, 48] width 37 height 10
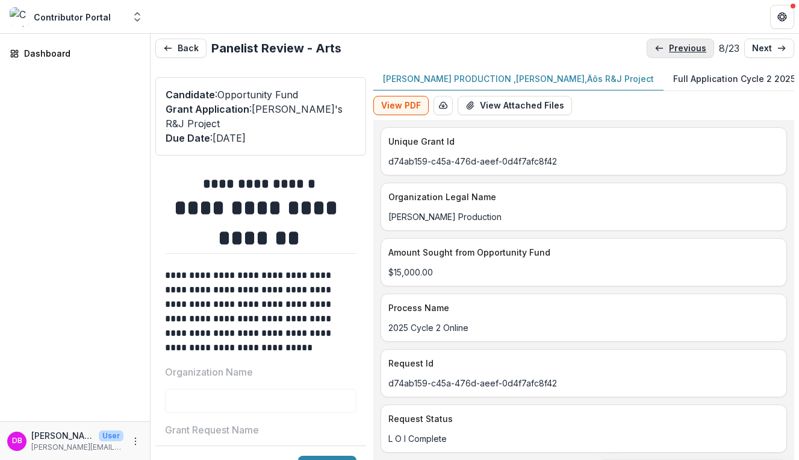
click at [669, 46] on p "previous" at bounding box center [687, 48] width 37 height 10
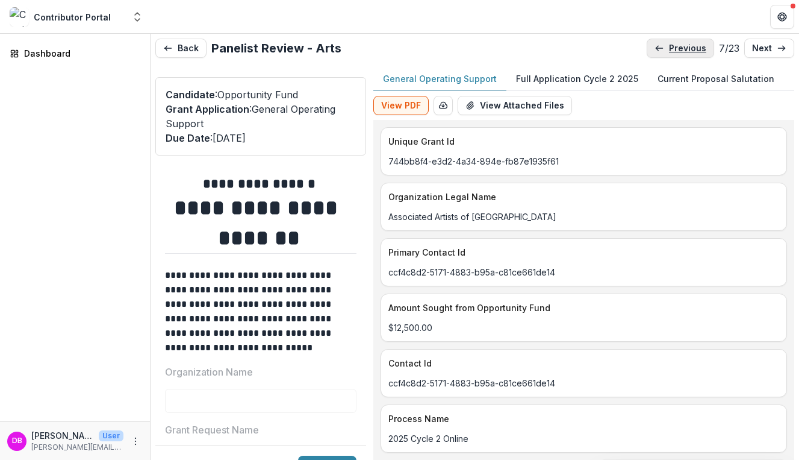
click at [669, 49] on p "previous" at bounding box center [687, 48] width 37 height 10
click at [669, 51] on p "previous" at bounding box center [687, 48] width 37 height 10
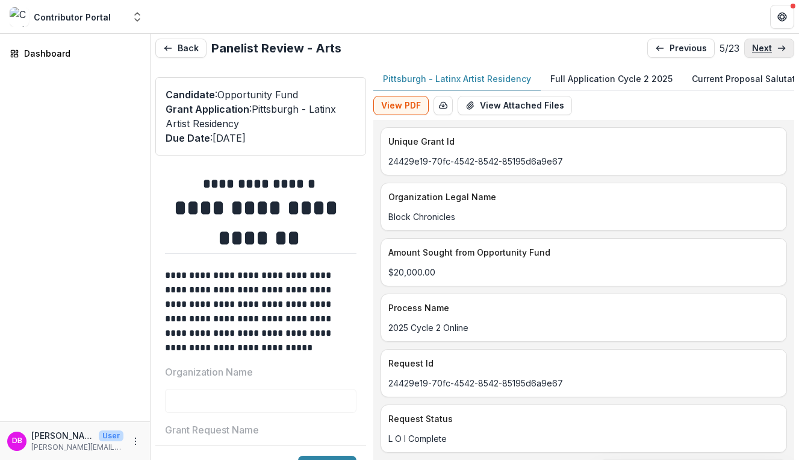
click at [772, 51] on link "next" at bounding box center [770, 48] width 50 height 19
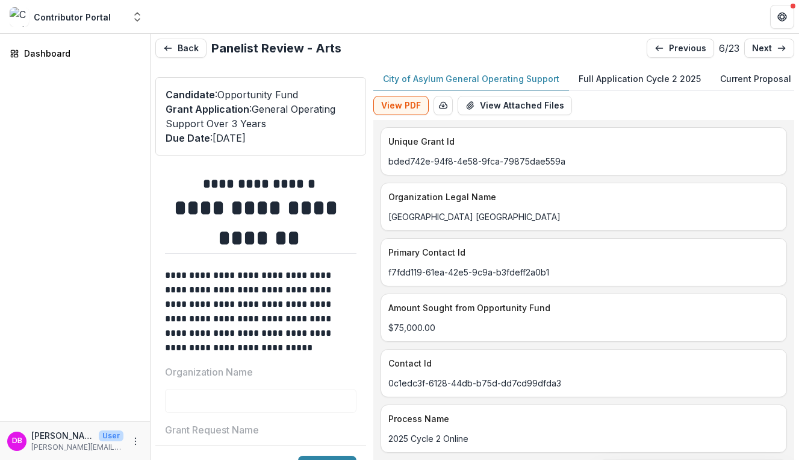
click at [618, 86] on button "Full Application Cycle 2 2025" at bounding box center [640, 78] width 142 height 23
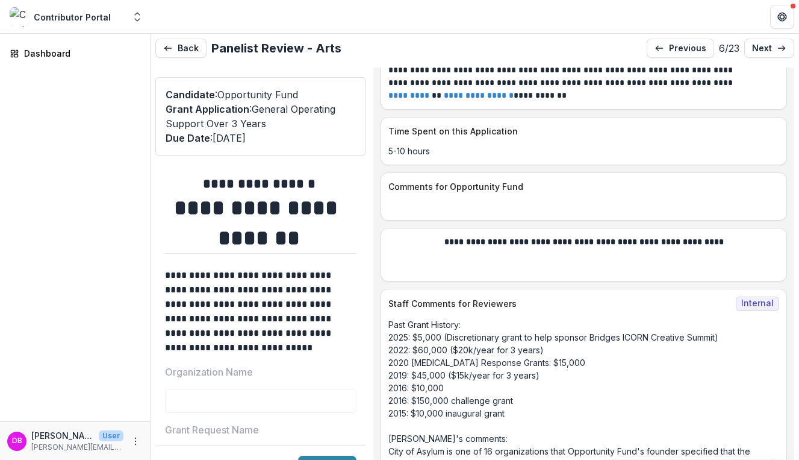
scroll to position [7763, 0]
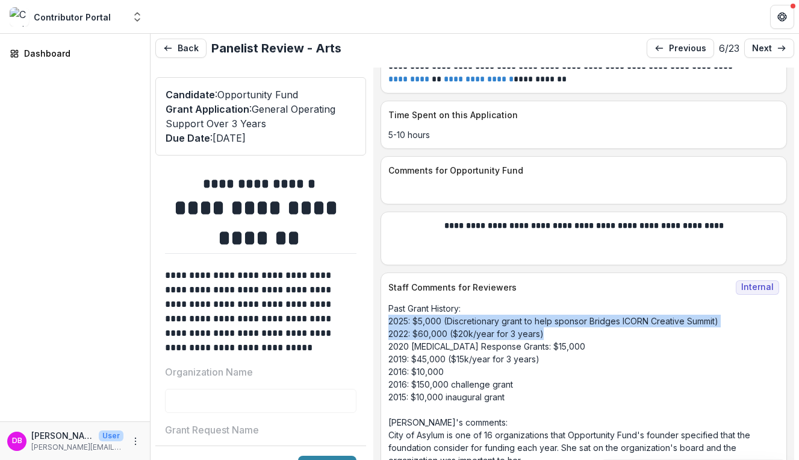
drag, startPoint x: 400, startPoint y: 328, endPoint x: 574, endPoint y: 344, distance: 174.2
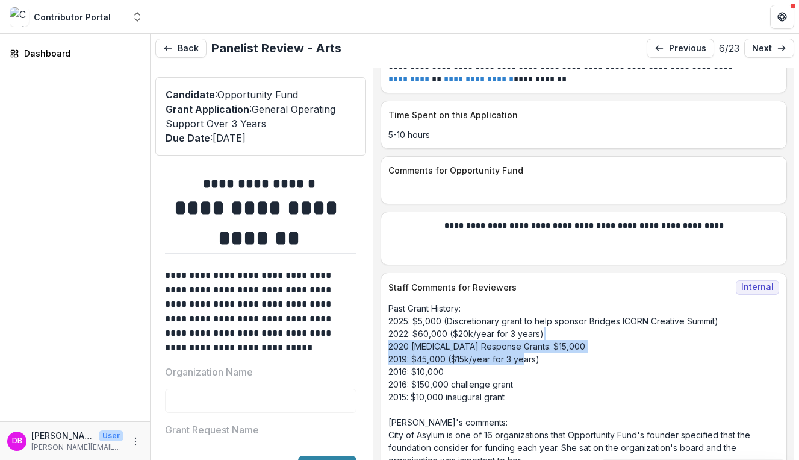
drag, startPoint x: 574, startPoint y: 344, endPoint x: 533, endPoint y: 368, distance: 47.0
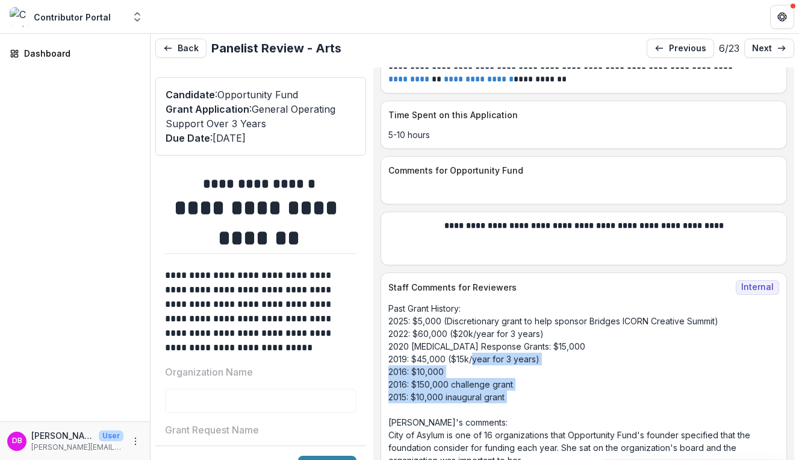
drag, startPoint x: 482, startPoint y: 365, endPoint x: 515, endPoint y: 424, distance: 66.9
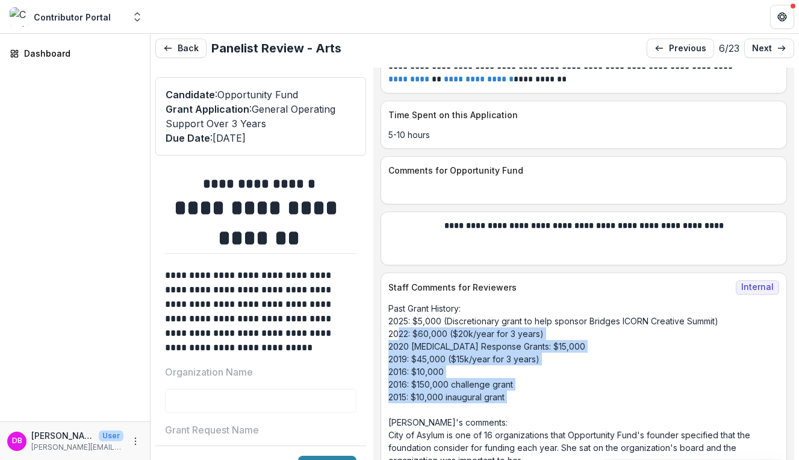
drag, startPoint x: 542, startPoint y: 418, endPoint x: 411, endPoint y: 336, distance: 154.3
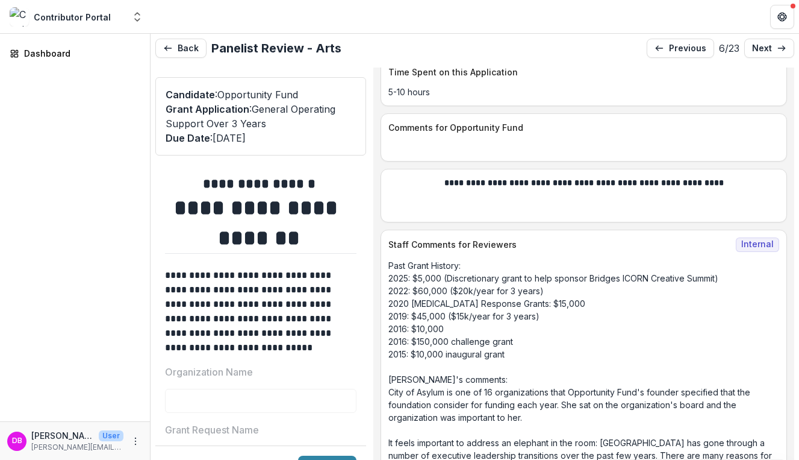
scroll to position [7809, 0]
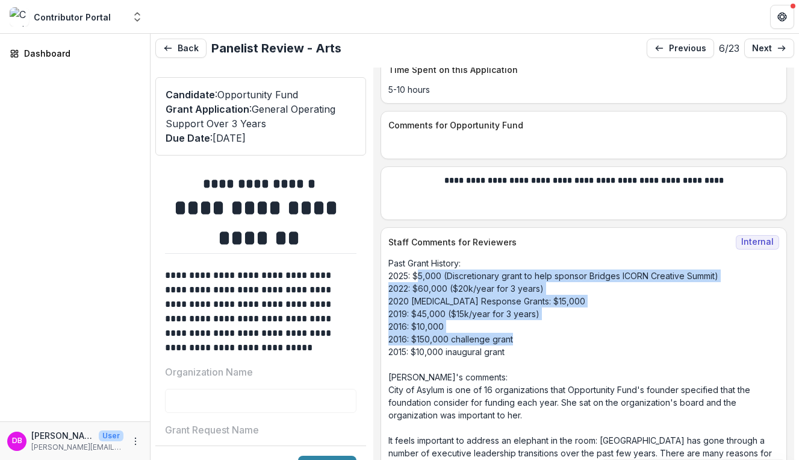
drag, startPoint x: 551, startPoint y: 346, endPoint x: 431, endPoint y: 281, distance: 136.7
click at [431, 280] on p "Past Grant History: 2025: $5,000 (Discretionary grant to help sponsor Bridges I…" at bounding box center [584, 459] width 391 height 405
click at [431, 281] on p "Past Grant History: 2025: $5,000 (Discretionary grant to help sponsor Bridges I…" at bounding box center [584, 459] width 391 height 405
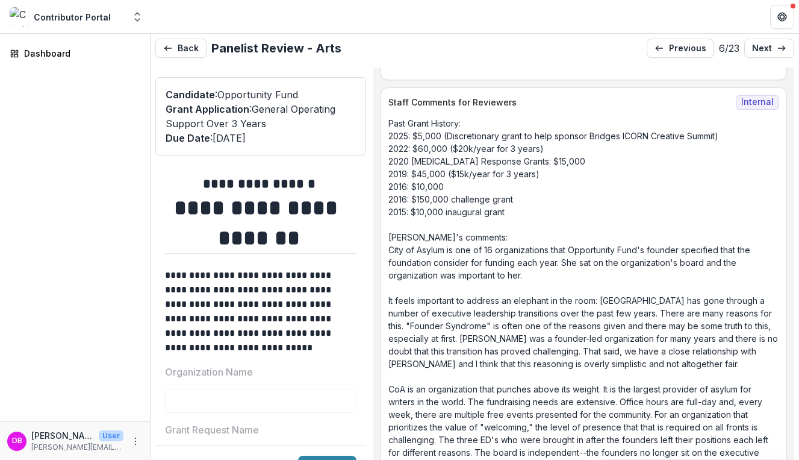
scroll to position [7950, 0]
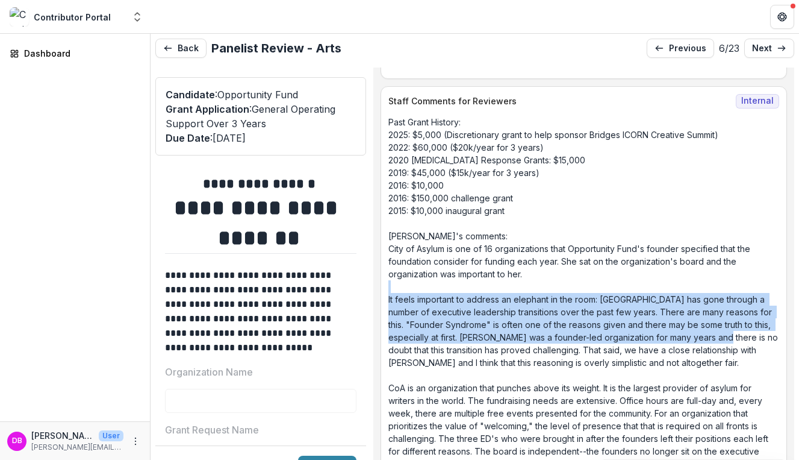
drag, startPoint x: 455, startPoint y: 296, endPoint x: 461, endPoint y: 351, distance: 55.7
click at [461, 352] on p "Past Grant History: 2025: $5,000 (Discretionary grant to help sponsor Bridges I…" at bounding box center [584, 318] width 391 height 405
click at [461, 351] on p "Past Grant History: 2025: $5,000 (Discretionary grant to help sponsor Bridges I…" at bounding box center [584, 318] width 391 height 405
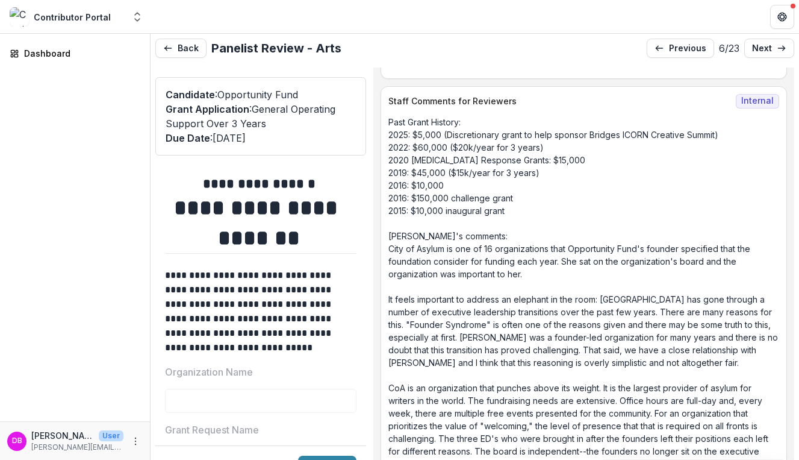
scroll to position [7971, 0]
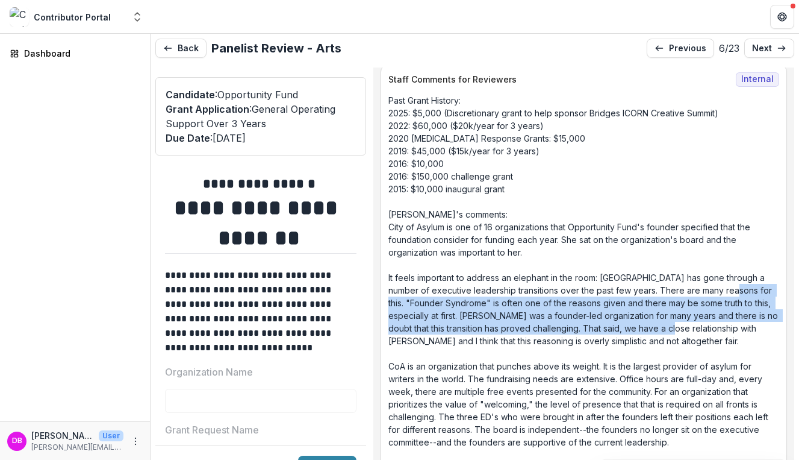
drag, startPoint x: 433, startPoint y: 350, endPoint x: 423, endPoint y: 308, distance: 42.7
click at [423, 308] on p "Past Grant History: 2025: $5,000 (Discretionary grant to help sponsor Bridges I…" at bounding box center [584, 296] width 391 height 405
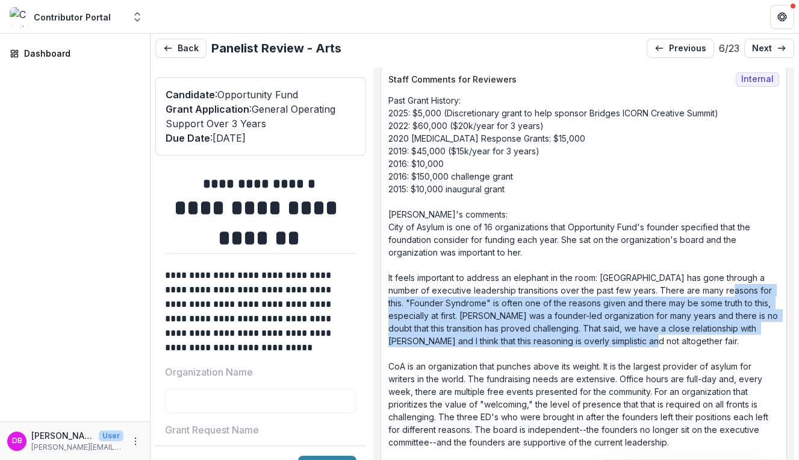
drag, startPoint x: 421, startPoint y: 317, endPoint x: 430, endPoint y: 364, distance: 48.6
click at [430, 364] on p "Past Grant History: 2025: $5,000 (Discretionary grant to help sponsor Bridges I…" at bounding box center [584, 296] width 391 height 405
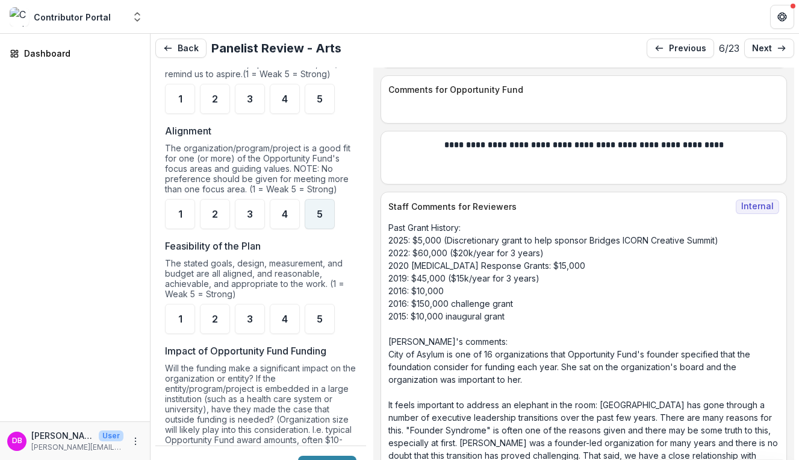
scroll to position [997, 0]
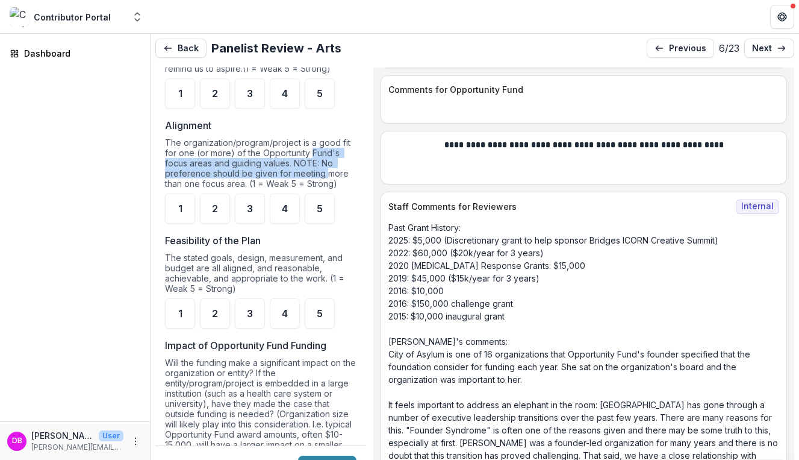
drag, startPoint x: 311, startPoint y: 158, endPoint x: 328, endPoint y: 178, distance: 26.5
click at [328, 178] on div "The organization/program/project is a good fit for one (or more) of the Opportu…" at bounding box center [261, 165] width 192 height 56
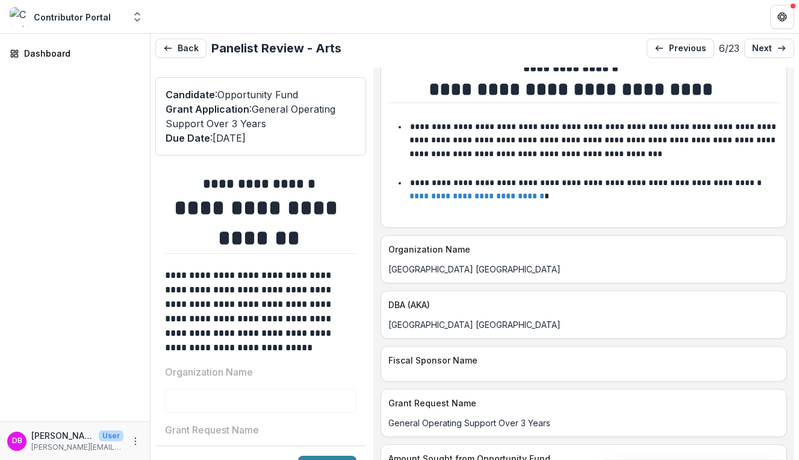
scroll to position [75, 0]
click at [456, 260] on div "[GEOGRAPHIC_DATA] [GEOGRAPHIC_DATA]" at bounding box center [583, 265] width 405 height 20
click at [669, 47] on p "previous" at bounding box center [687, 48] width 37 height 10
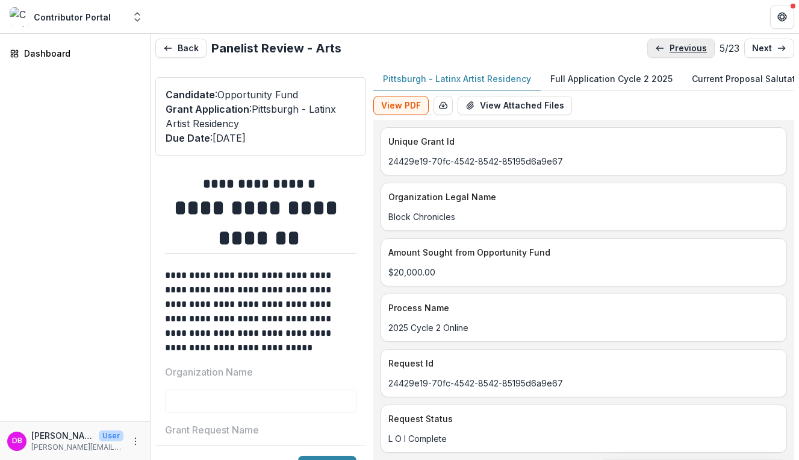
click at [670, 48] on p "previous" at bounding box center [688, 48] width 37 height 10
click at [675, 52] on p "previous" at bounding box center [687, 48] width 37 height 10
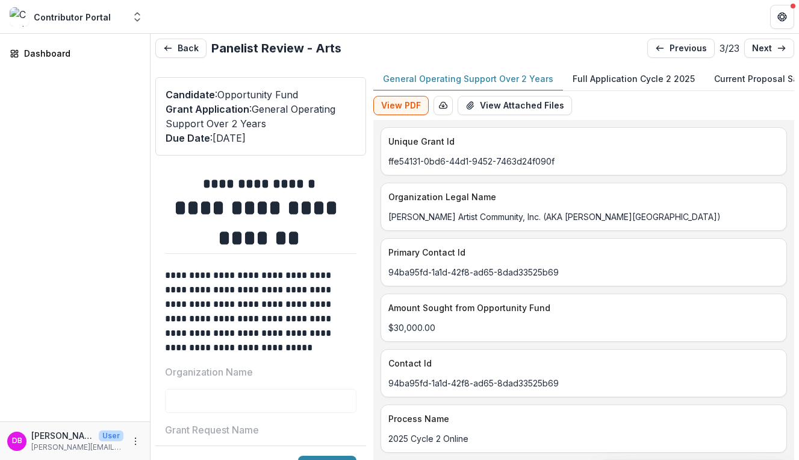
click at [679, 37] on div "**********" at bounding box center [475, 247] width 649 height 427
click at [674, 52] on p "previous" at bounding box center [688, 48] width 37 height 10
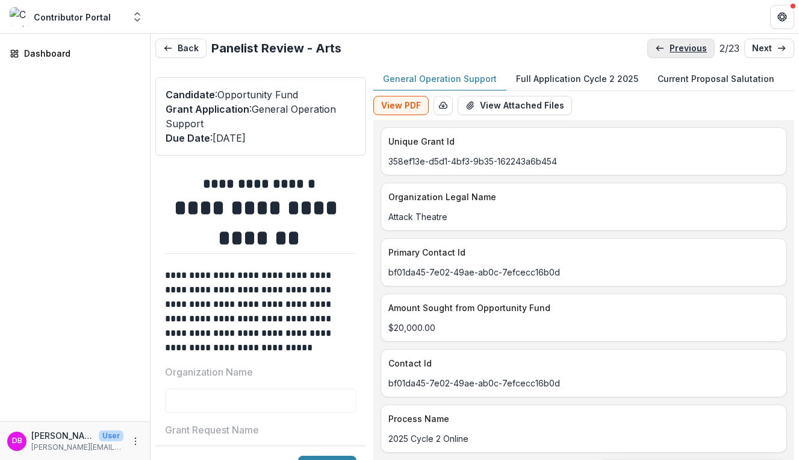
click at [674, 52] on p "previous" at bounding box center [688, 48] width 37 height 10
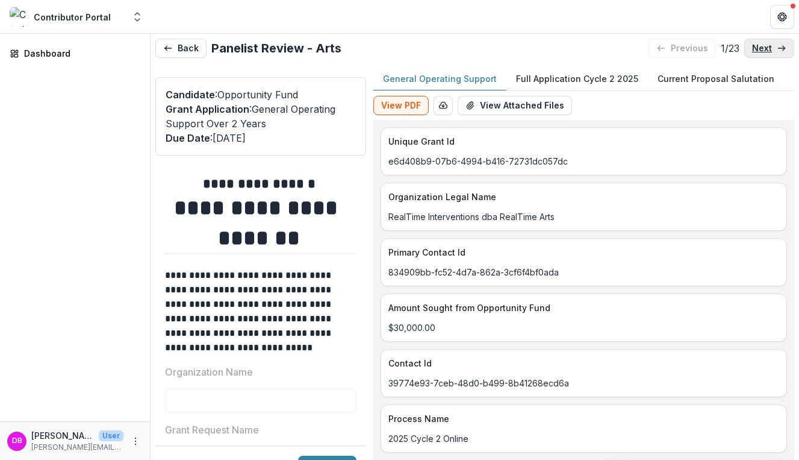
click at [763, 56] on link "next" at bounding box center [770, 48] width 50 height 19
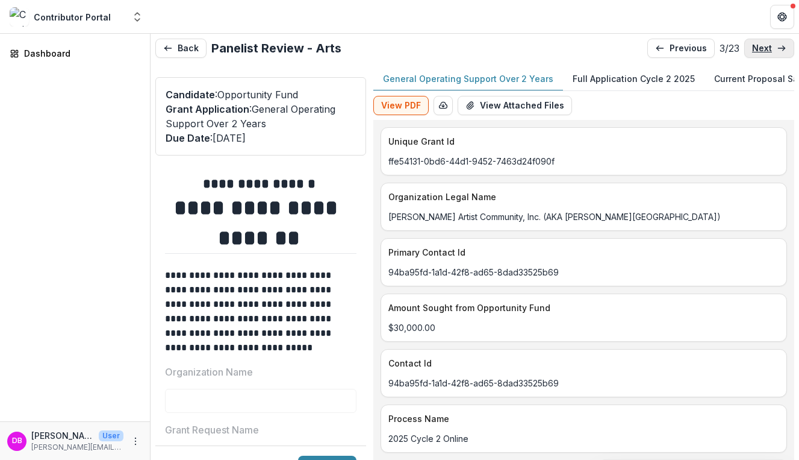
click at [763, 56] on link "next" at bounding box center [770, 48] width 50 height 19
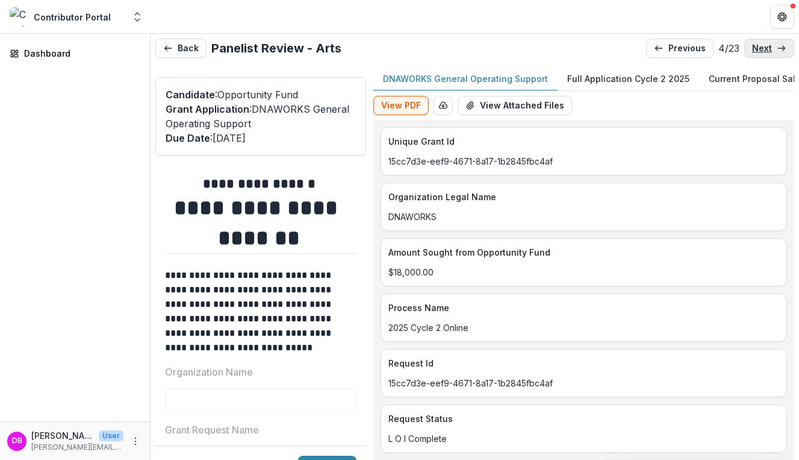
click at [763, 56] on link "next" at bounding box center [770, 48] width 50 height 19
click at [765, 46] on p "next" at bounding box center [762, 48] width 20 height 10
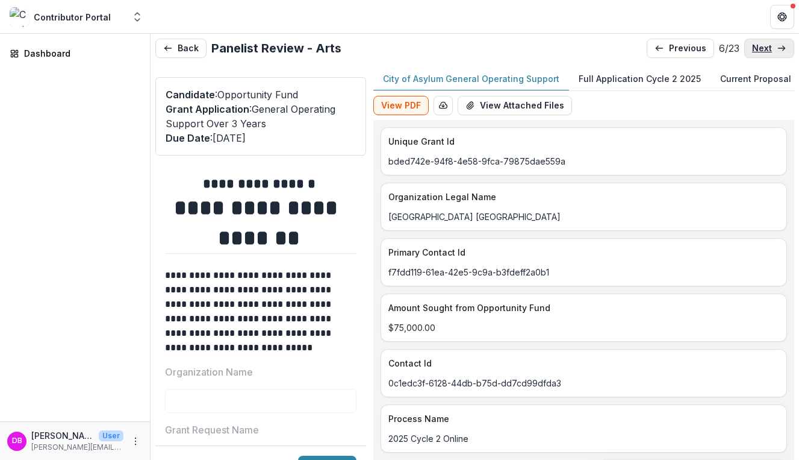
click at [765, 46] on p "next" at bounding box center [762, 48] width 20 height 10
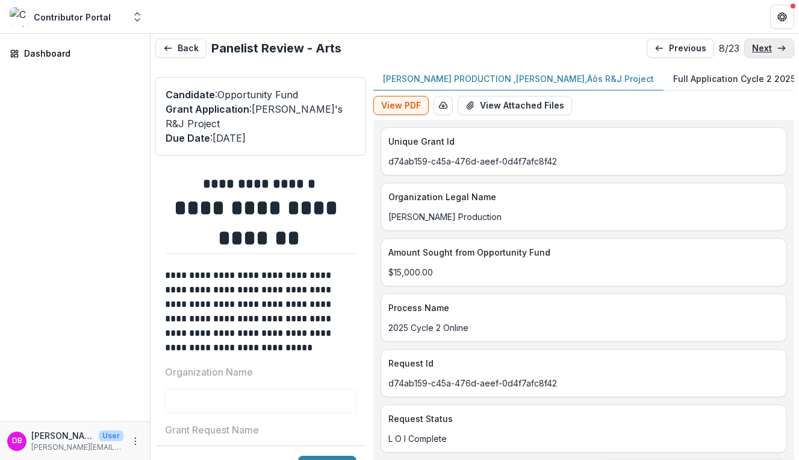
click at [765, 46] on p "next" at bounding box center [762, 48] width 20 height 10
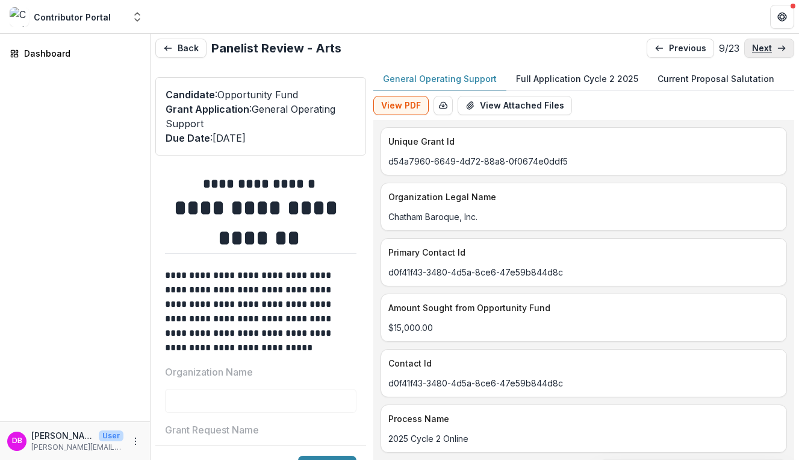
click at [763, 57] on link "next" at bounding box center [770, 48] width 50 height 19
click at [764, 50] on p "next" at bounding box center [762, 48] width 20 height 10
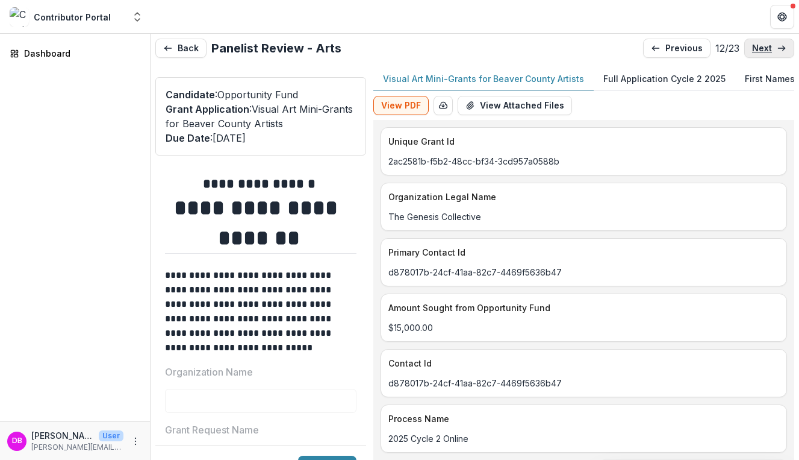
click at [760, 54] on link "next" at bounding box center [770, 48] width 50 height 19
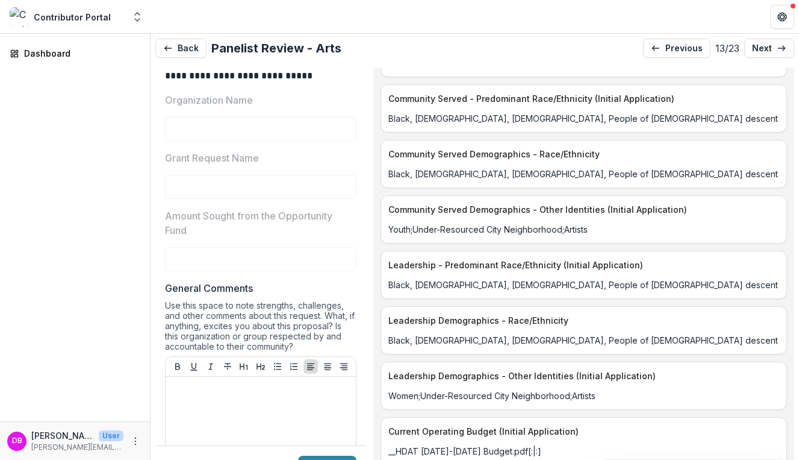
scroll to position [189, 0]
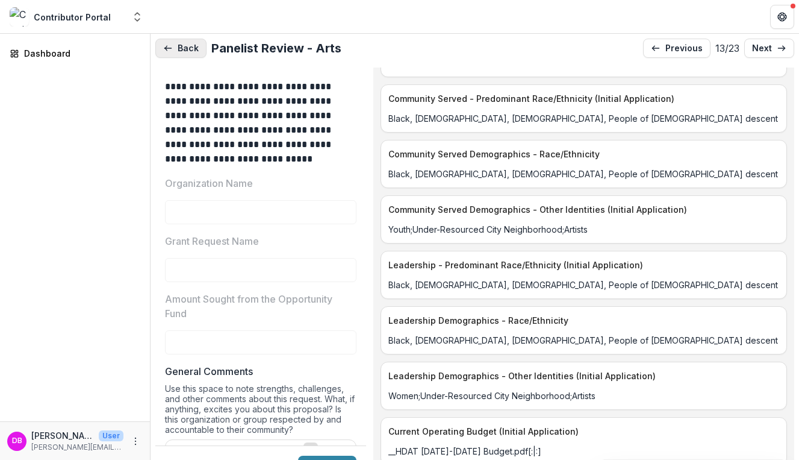
click at [182, 46] on button "Back" at bounding box center [180, 48] width 51 height 19
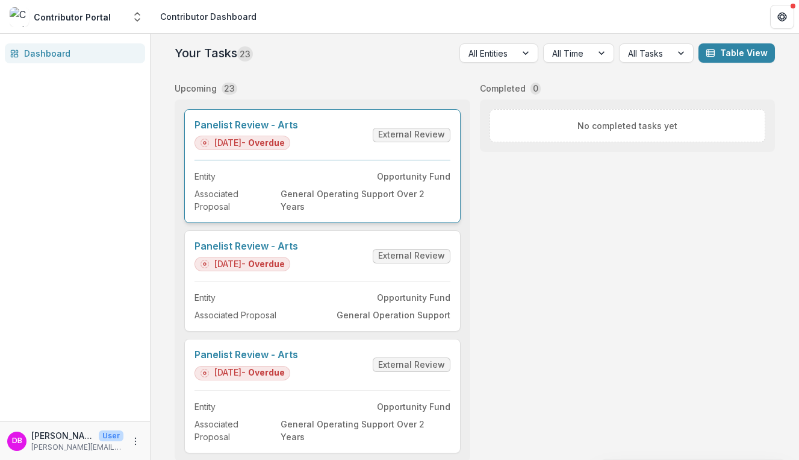
click at [278, 122] on link "Panelist Review - Arts" at bounding box center [247, 124] width 104 height 11
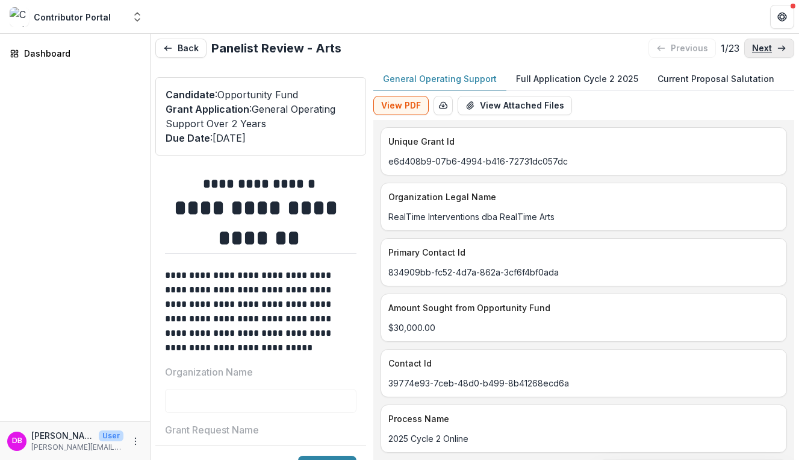
click at [775, 43] on link "next" at bounding box center [770, 48] width 50 height 19
click at [759, 53] on link "next" at bounding box center [770, 48] width 50 height 19
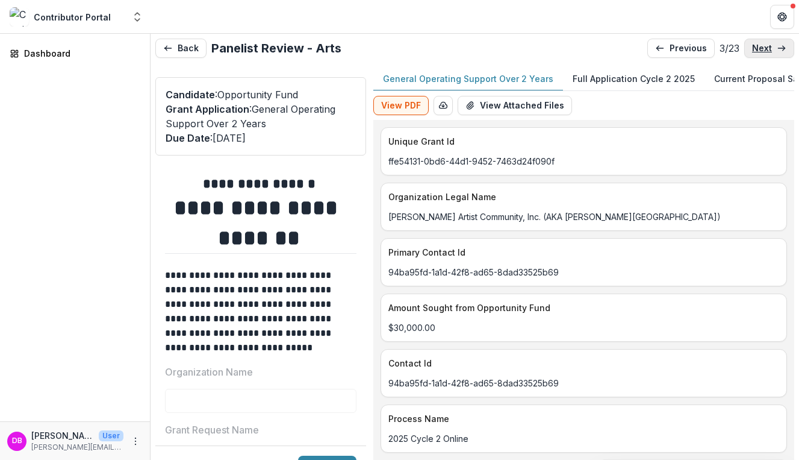
click at [759, 53] on link "next" at bounding box center [770, 48] width 50 height 19
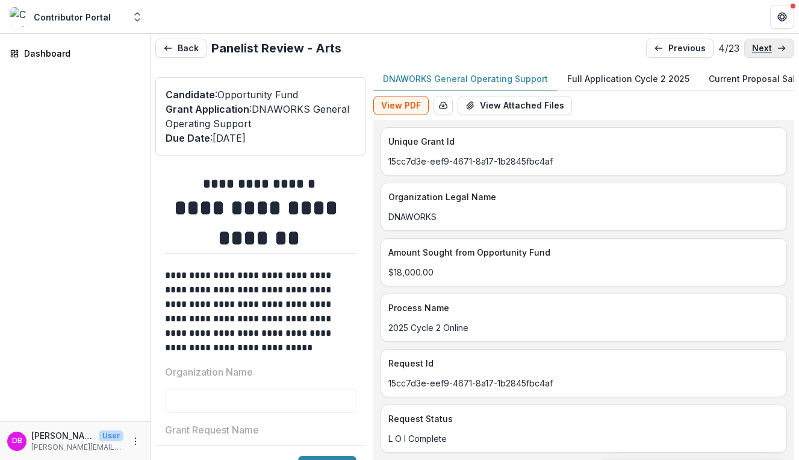
click at [759, 53] on link "next" at bounding box center [770, 48] width 50 height 19
click at [759, 54] on link "next" at bounding box center [770, 48] width 50 height 19
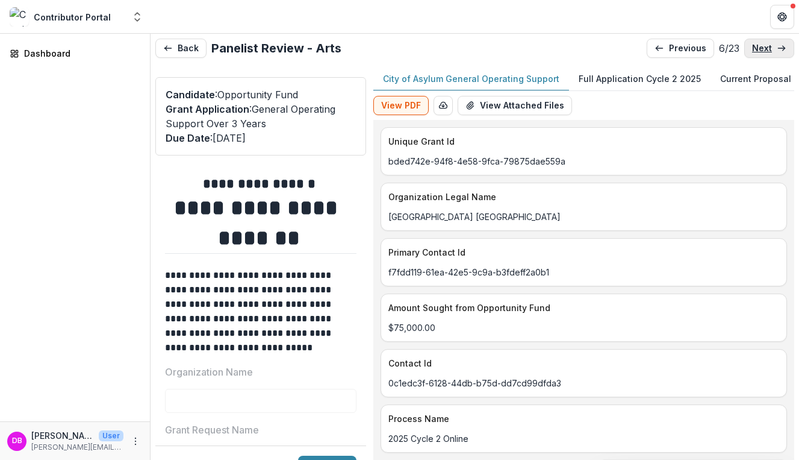
click at [759, 54] on link "next" at bounding box center [770, 48] width 50 height 19
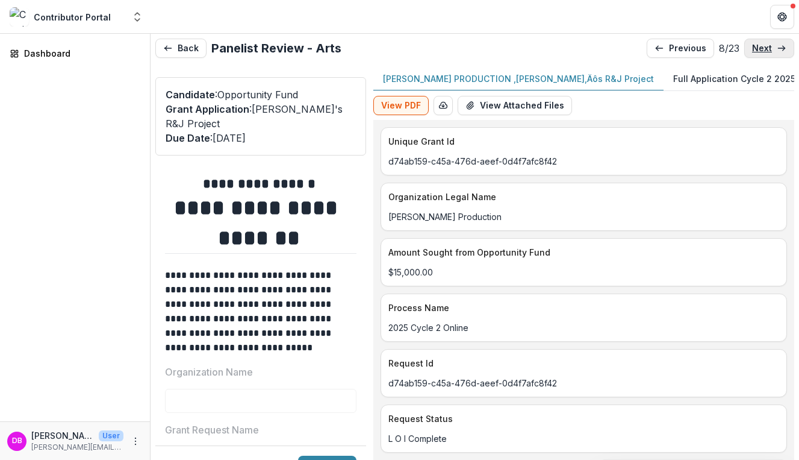
click at [759, 54] on link "next" at bounding box center [770, 48] width 50 height 19
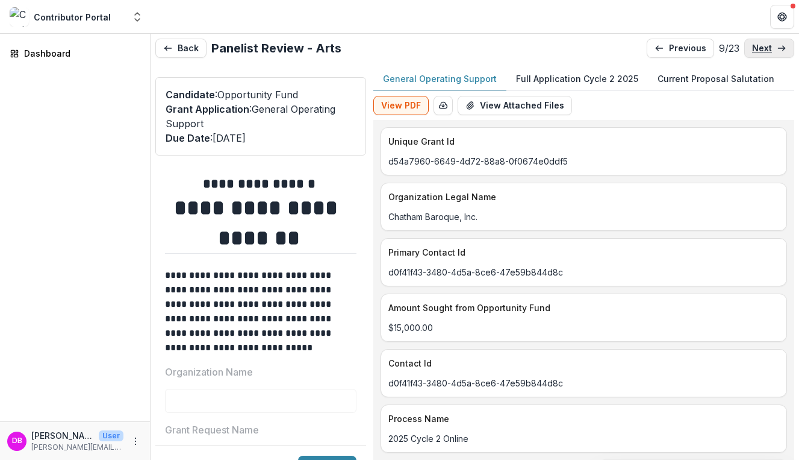
click at [759, 54] on link "next" at bounding box center [770, 48] width 50 height 19
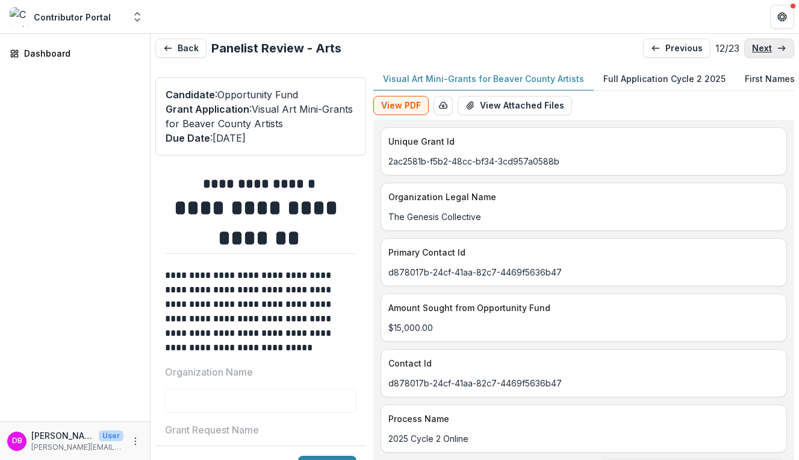
click at [759, 54] on link "next" at bounding box center [770, 48] width 50 height 19
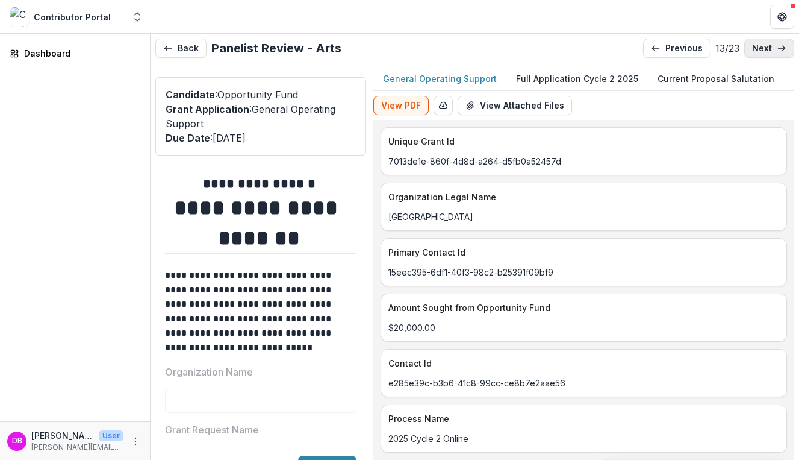
click at [760, 54] on link "next" at bounding box center [770, 48] width 50 height 19
click at [760, 55] on link "next" at bounding box center [770, 48] width 50 height 19
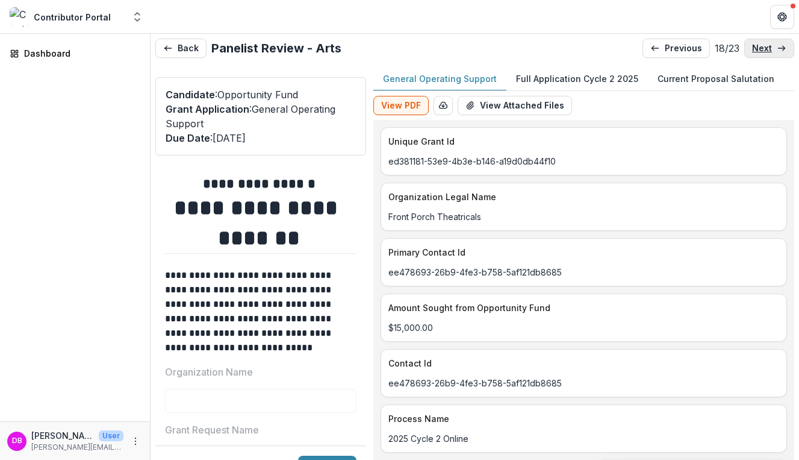
click at [760, 54] on link "next" at bounding box center [770, 48] width 50 height 19
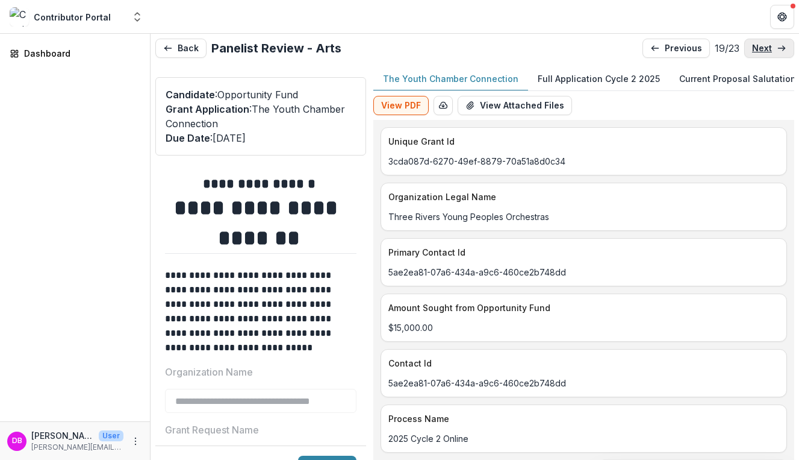
click at [760, 54] on link "next" at bounding box center [770, 48] width 50 height 19
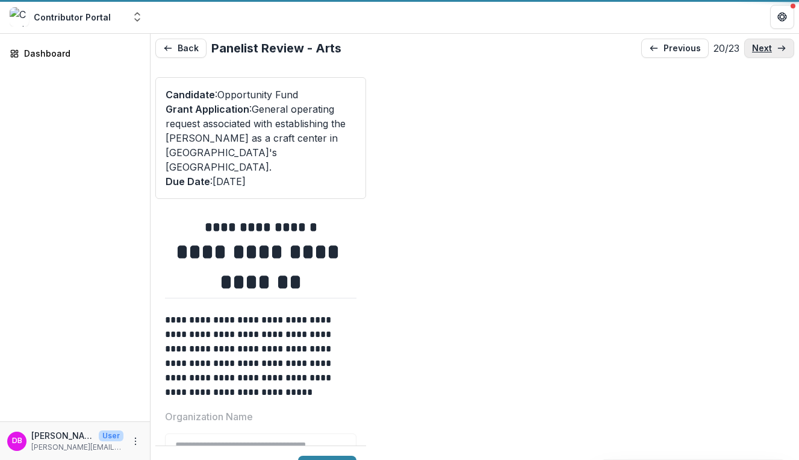
type input "*******"
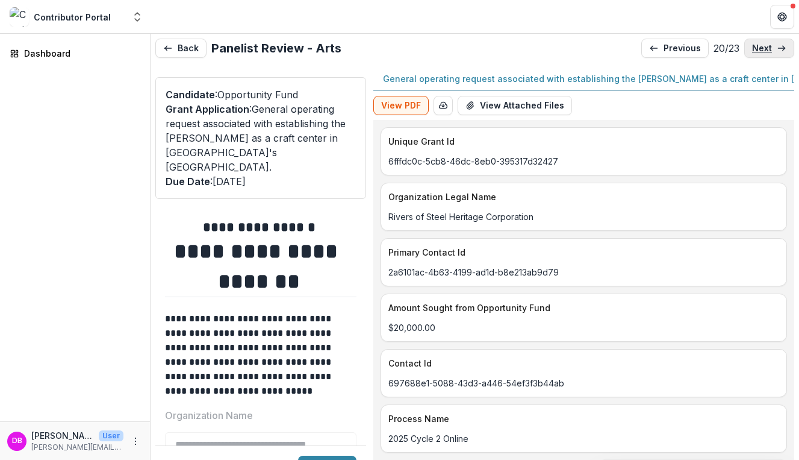
click at [759, 49] on p "next" at bounding box center [762, 48] width 20 height 10
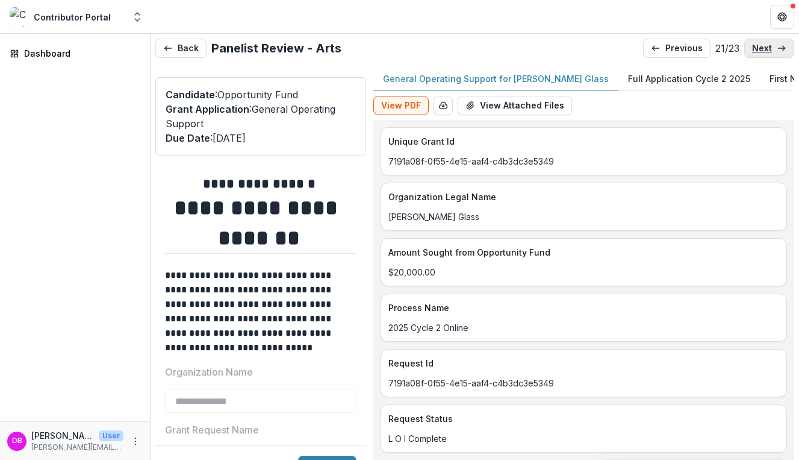
click at [770, 52] on link "next" at bounding box center [770, 48] width 50 height 19
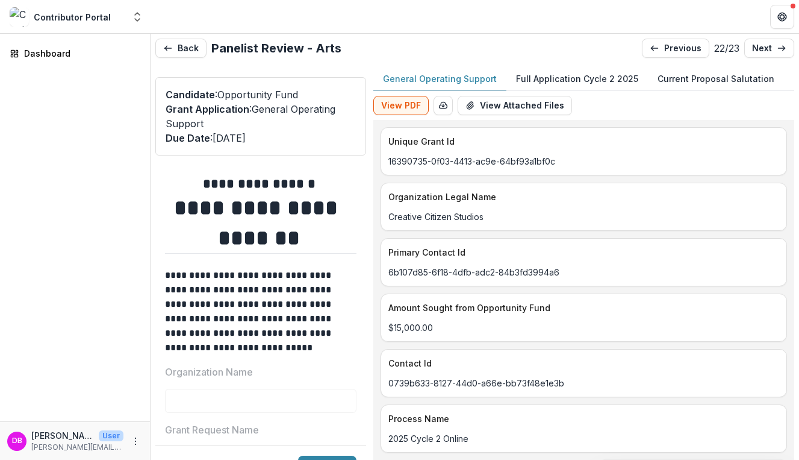
click at [580, 83] on p "Full Application Cycle 2 2025" at bounding box center [577, 78] width 122 height 13
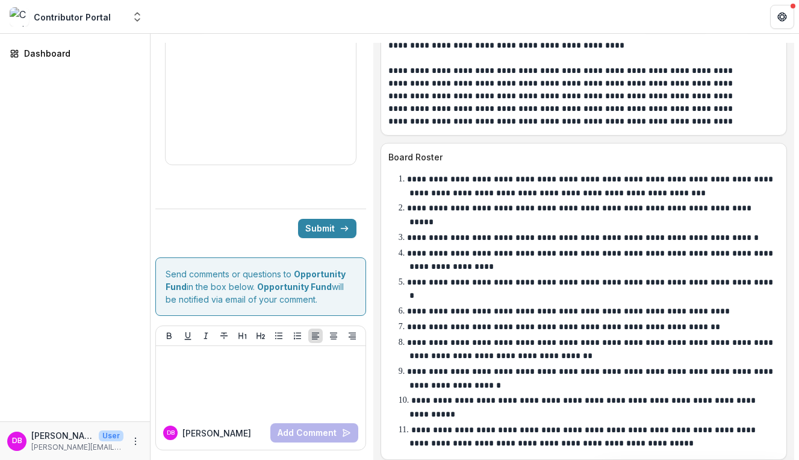
scroll to position [7727, 0]
